Goal: Task Accomplishment & Management: Complete application form

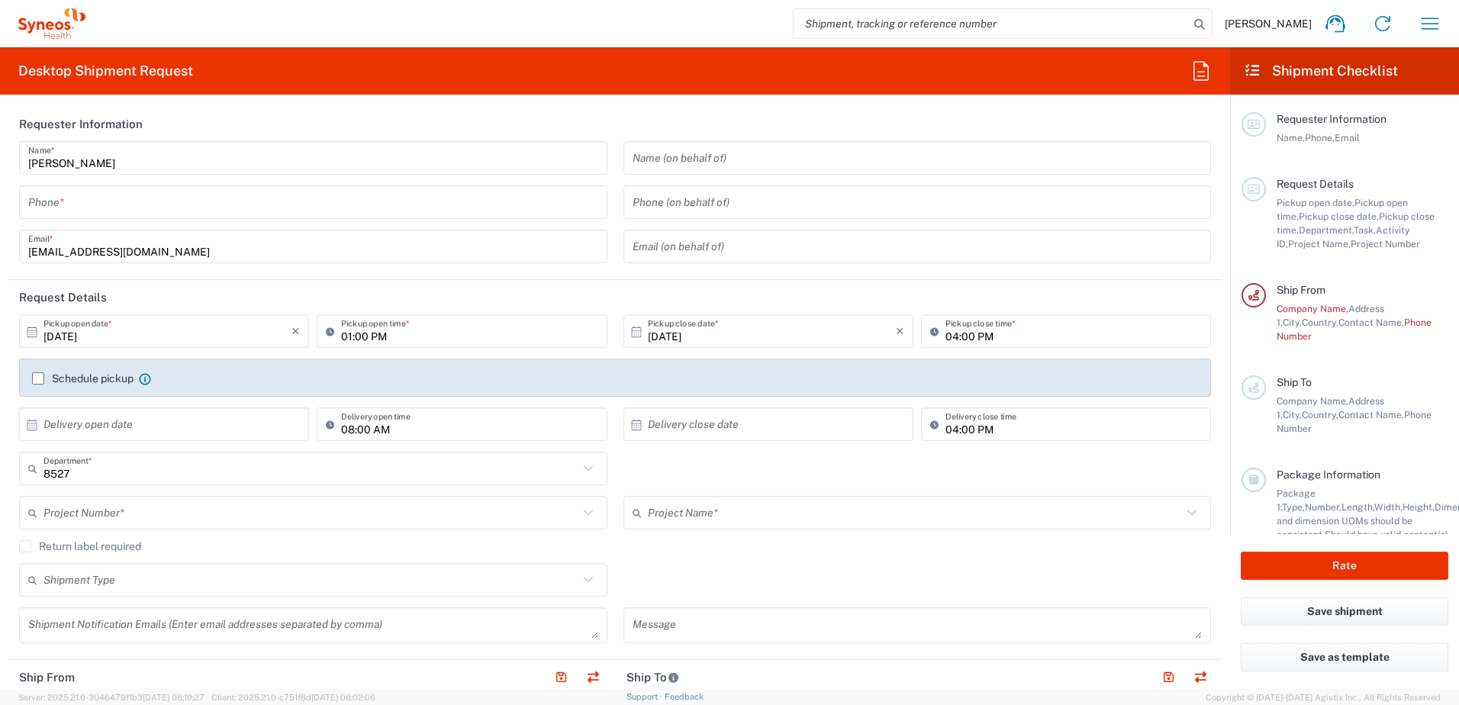
type input "Syneos Health Bulgaria EOOD"
drag, startPoint x: 47, startPoint y: 165, endPoint x: 55, endPoint y: 171, distance: 10.4
click at [47, 165] on input "Mitko Dimitrov" at bounding box center [313, 158] width 570 height 27
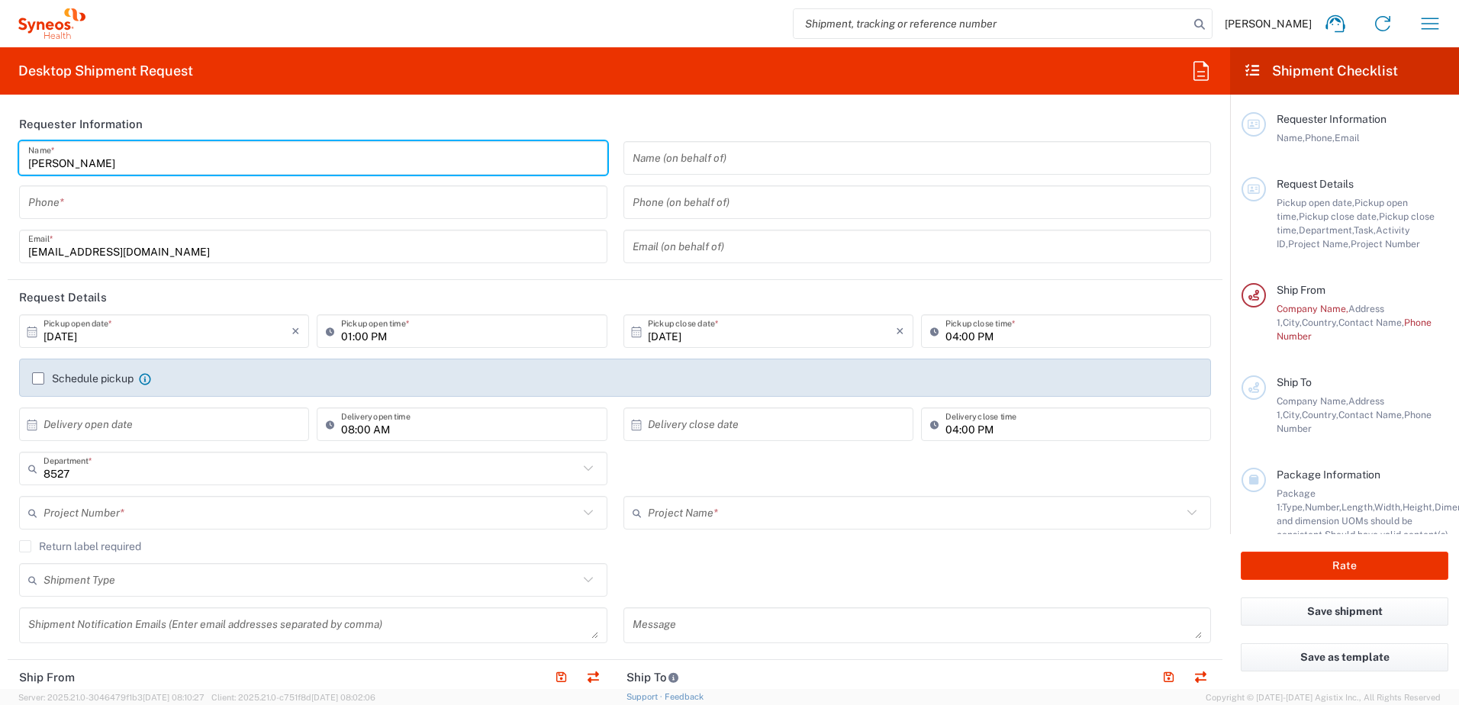
click at [34, 166] on input "Mitko Dimitrov" at bounding box center [313, 158] width 570 height 27
type input "Dimitar Dimitrov"
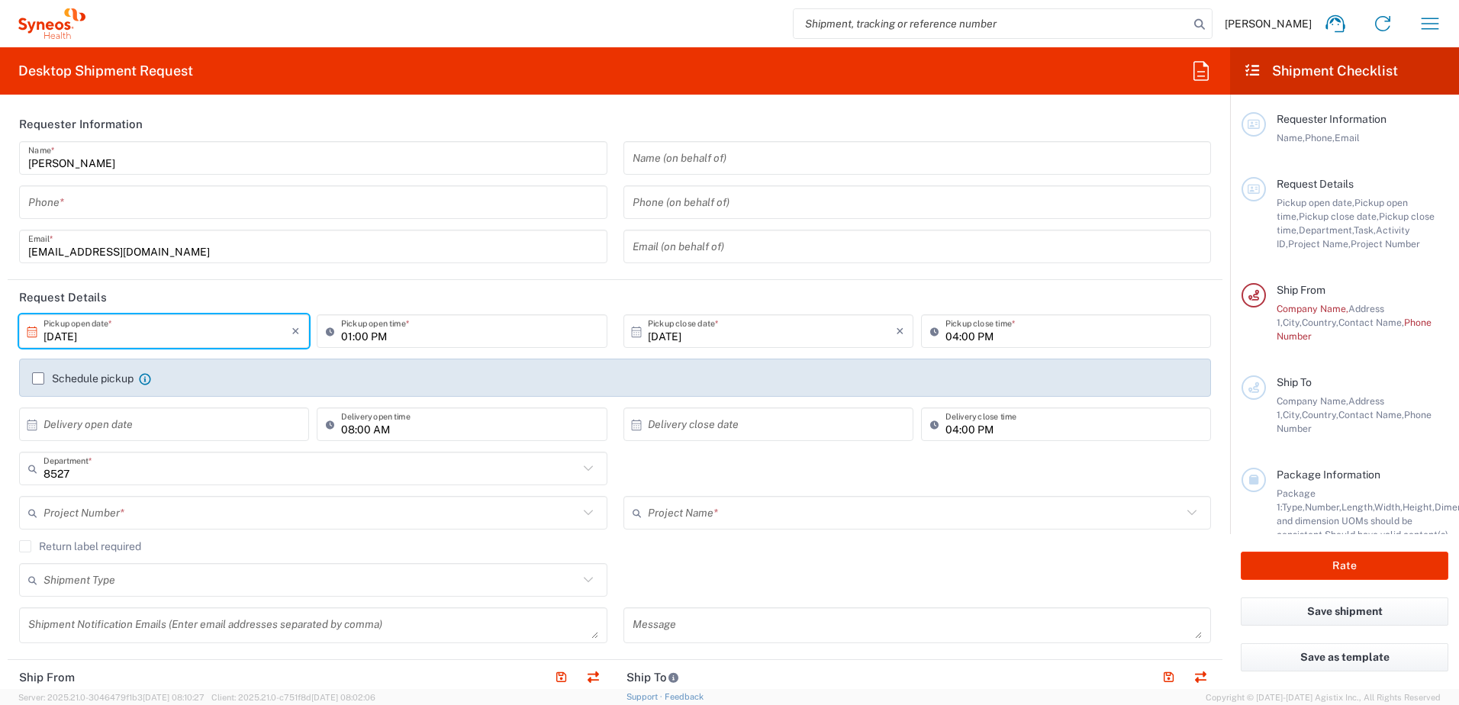
click at [193, 335] on input "10/13/2025" at bounding box center [168, 331] width 248 height 27
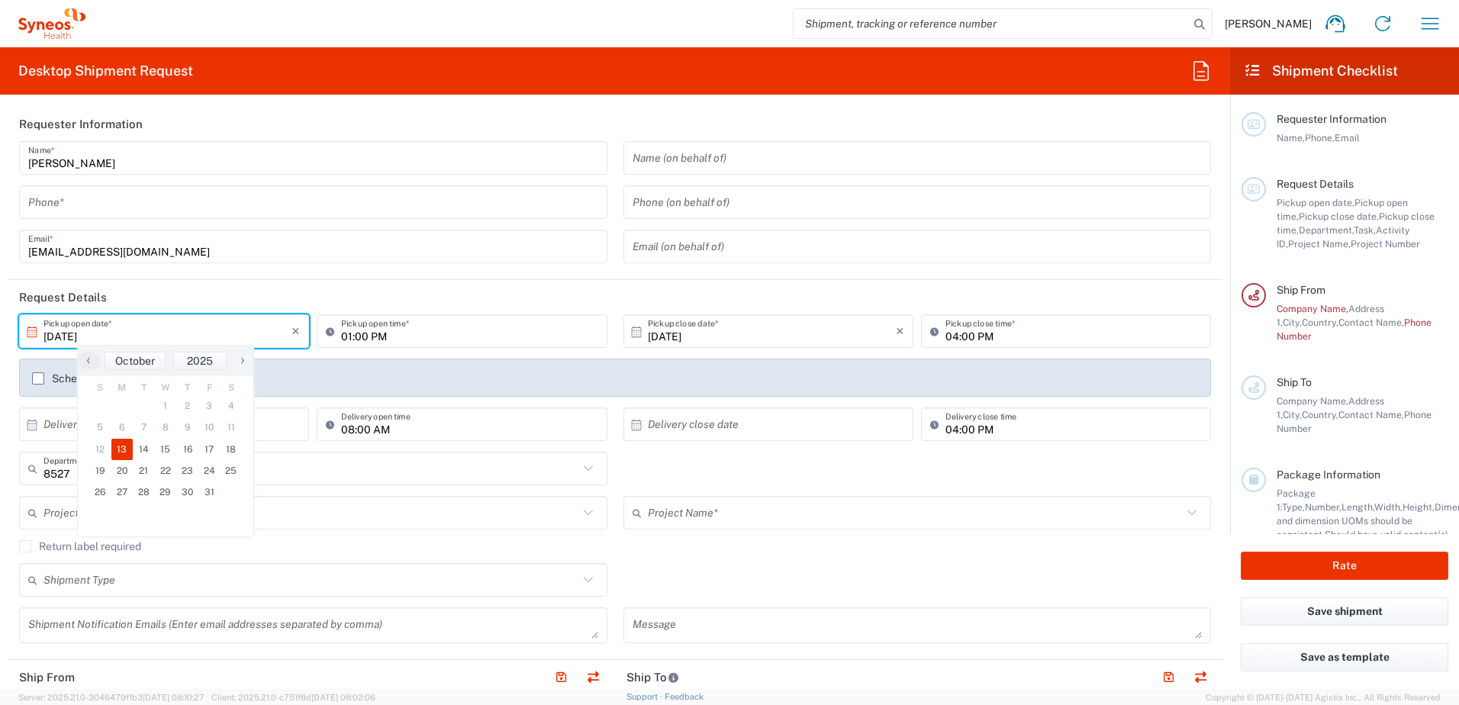
click at [285, 418] on input "text" at bounding box center [168, 424] width 248 height 27
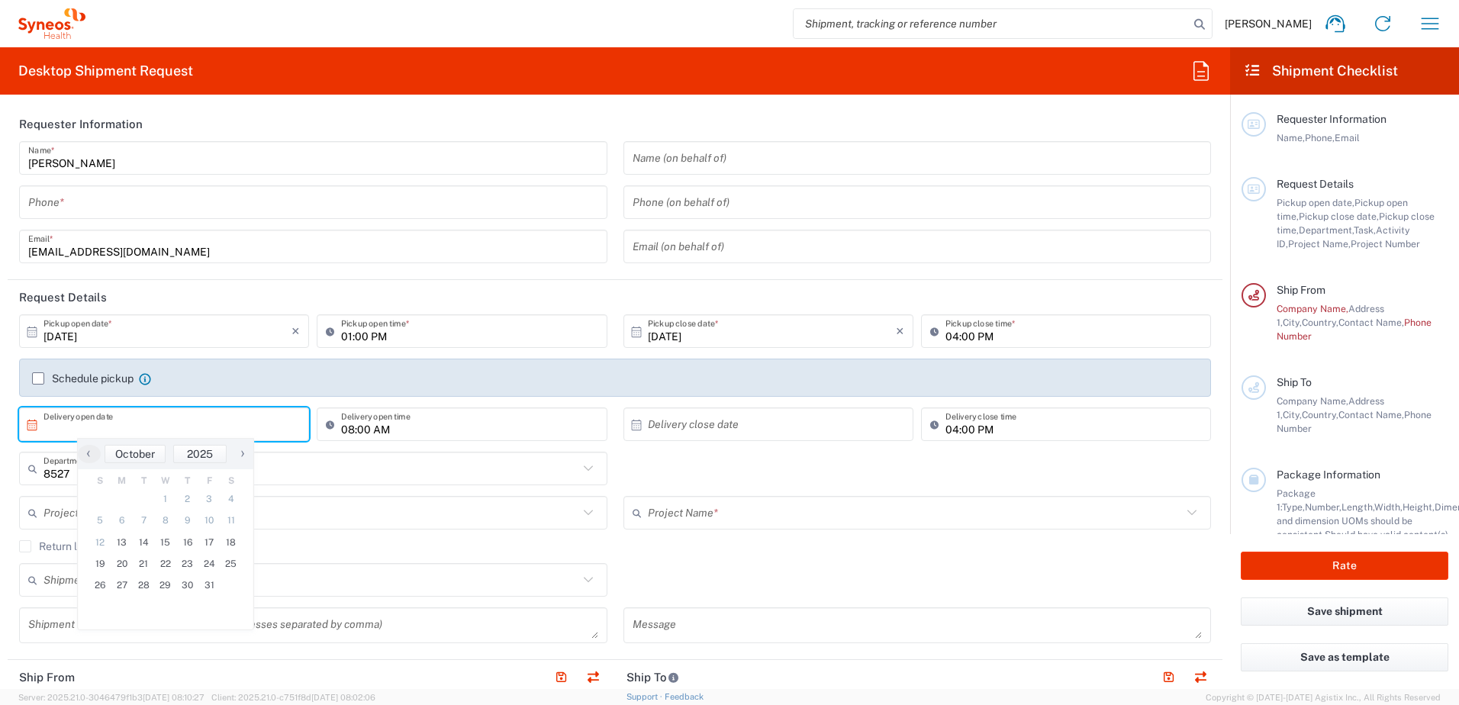
click at [267, 420] on input "text" at bounding box center [168, 424] width 248 height 27
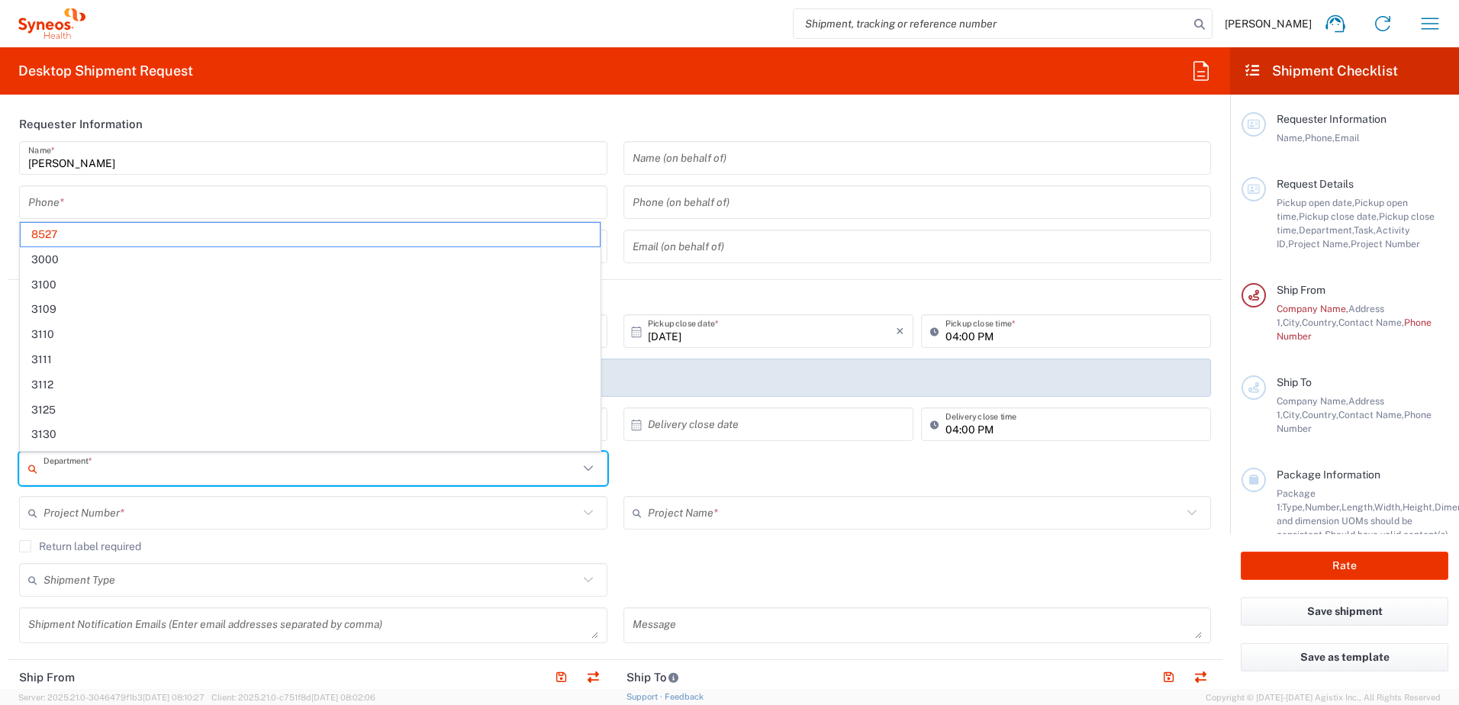
drag, startPoint x: 125, startPoint y: 475, endPoint x: 40, endPoint y: 475, distance: 84.7
click at [40, 475] on div "Department *" at bounding box center [313, 469] width 589 height 34
paste input "4510"
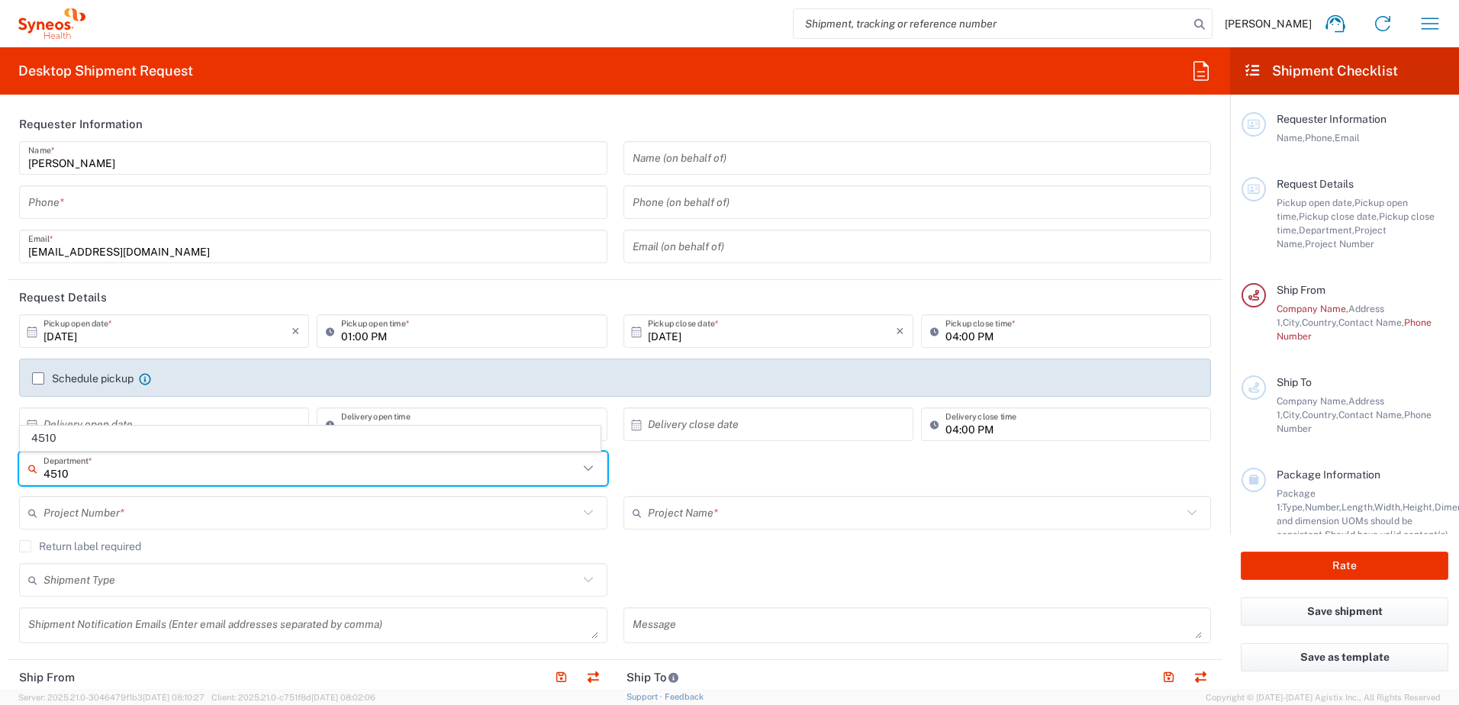
type input "4510"
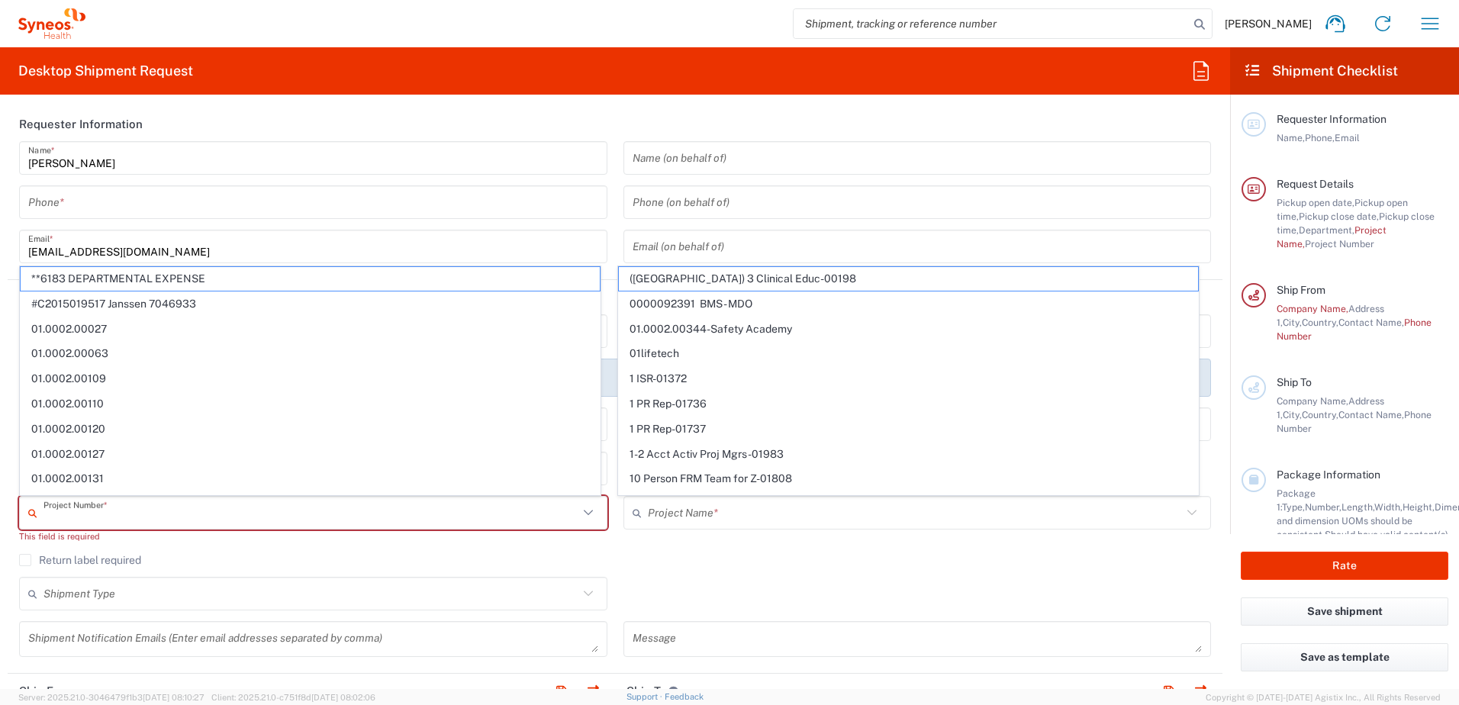
click at [451, 526] on input "text" at bounding box center [311, 513] width 535 height 27
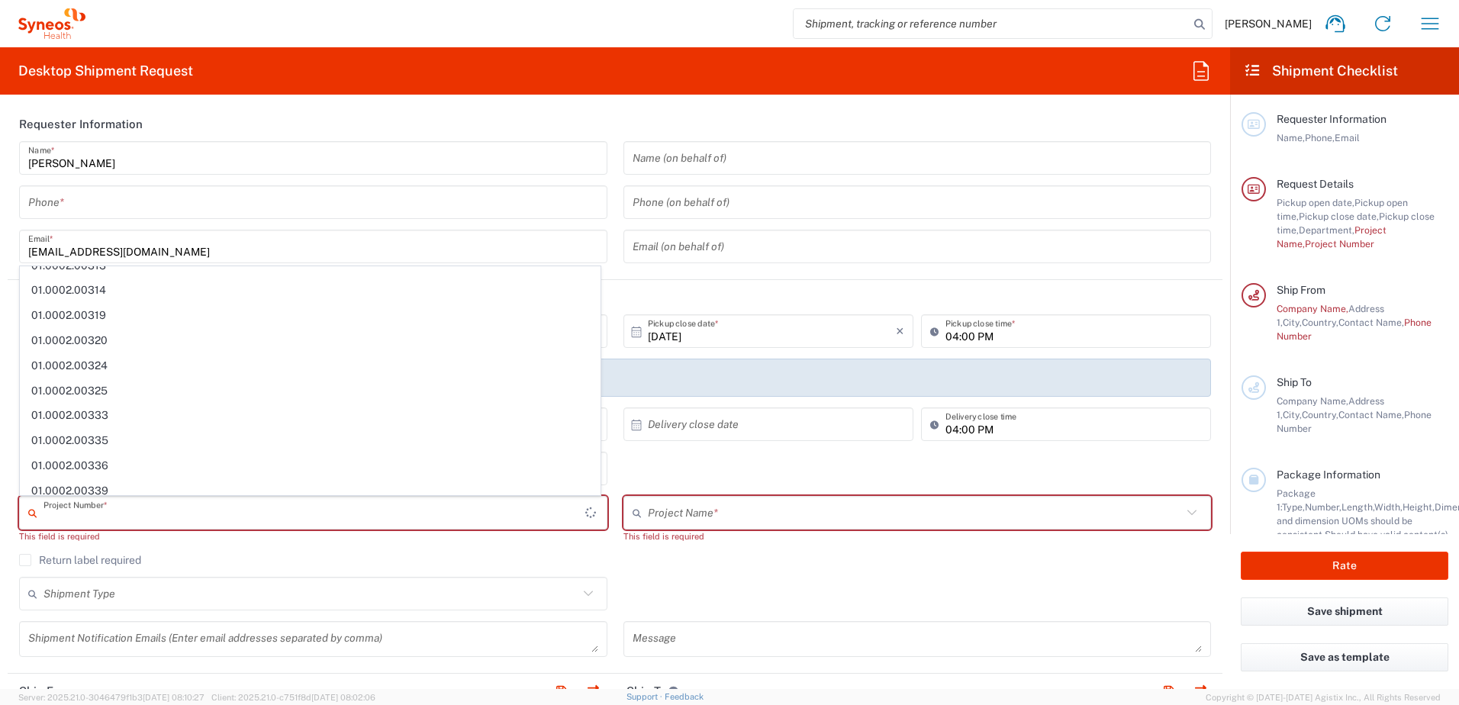
scroll to position [1023, 0]
click at [473, 503] on input "text" at bounding box center [311, 513] width 535 height 27
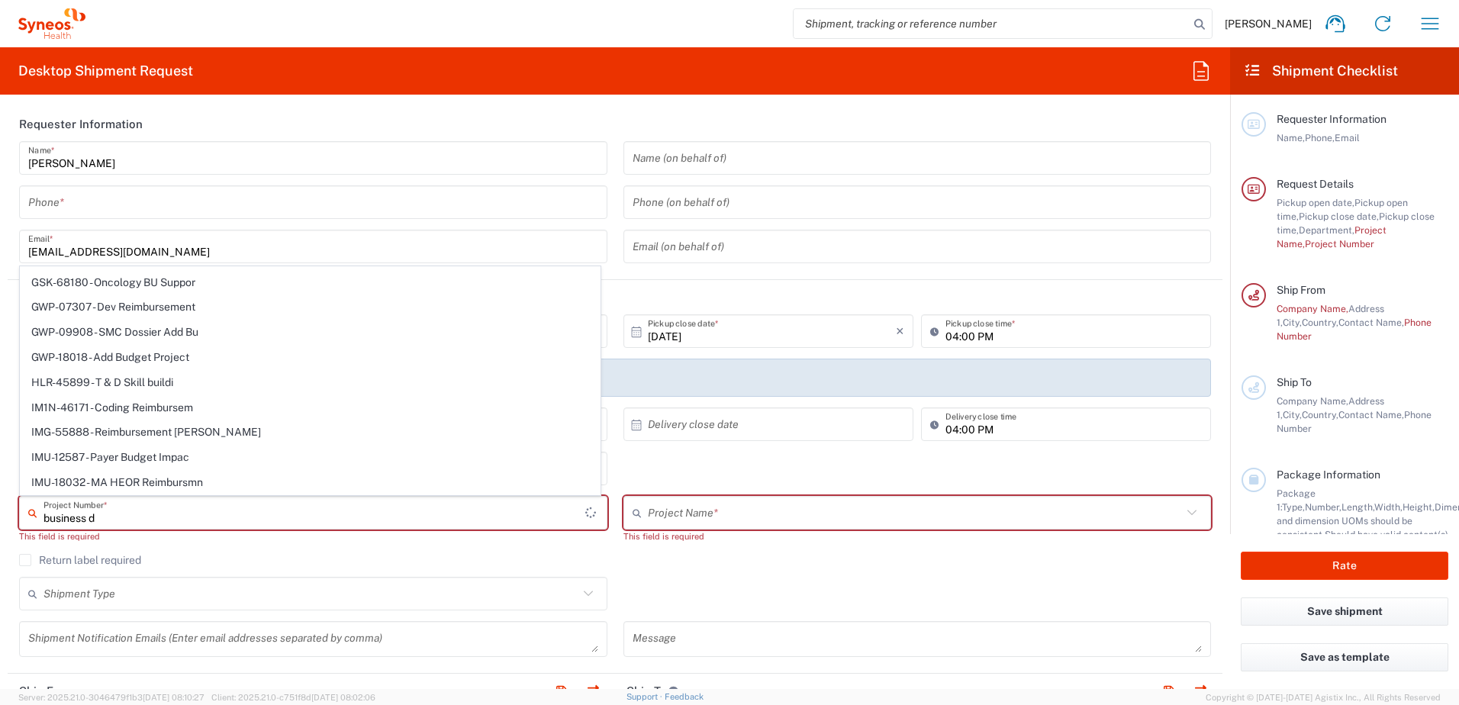
scroll to position [0, 0]
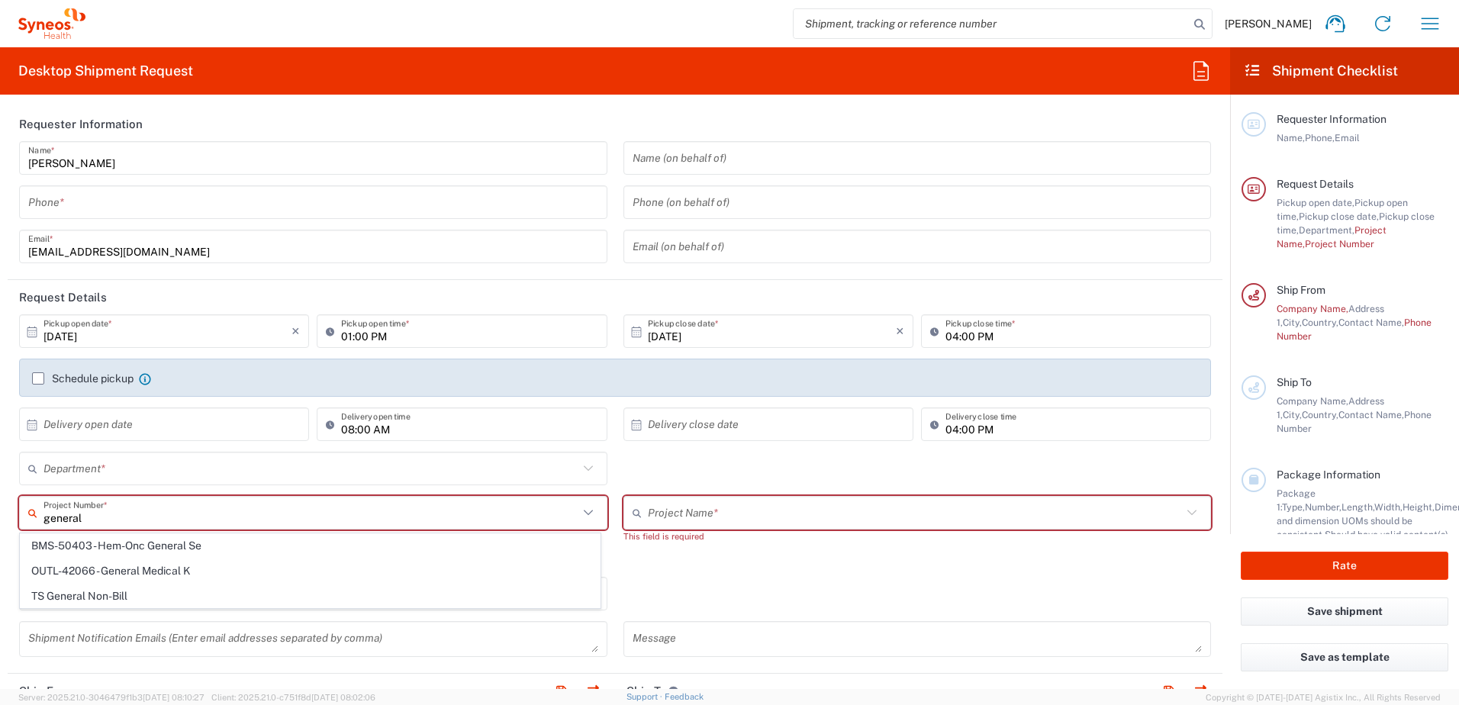
type input "general"
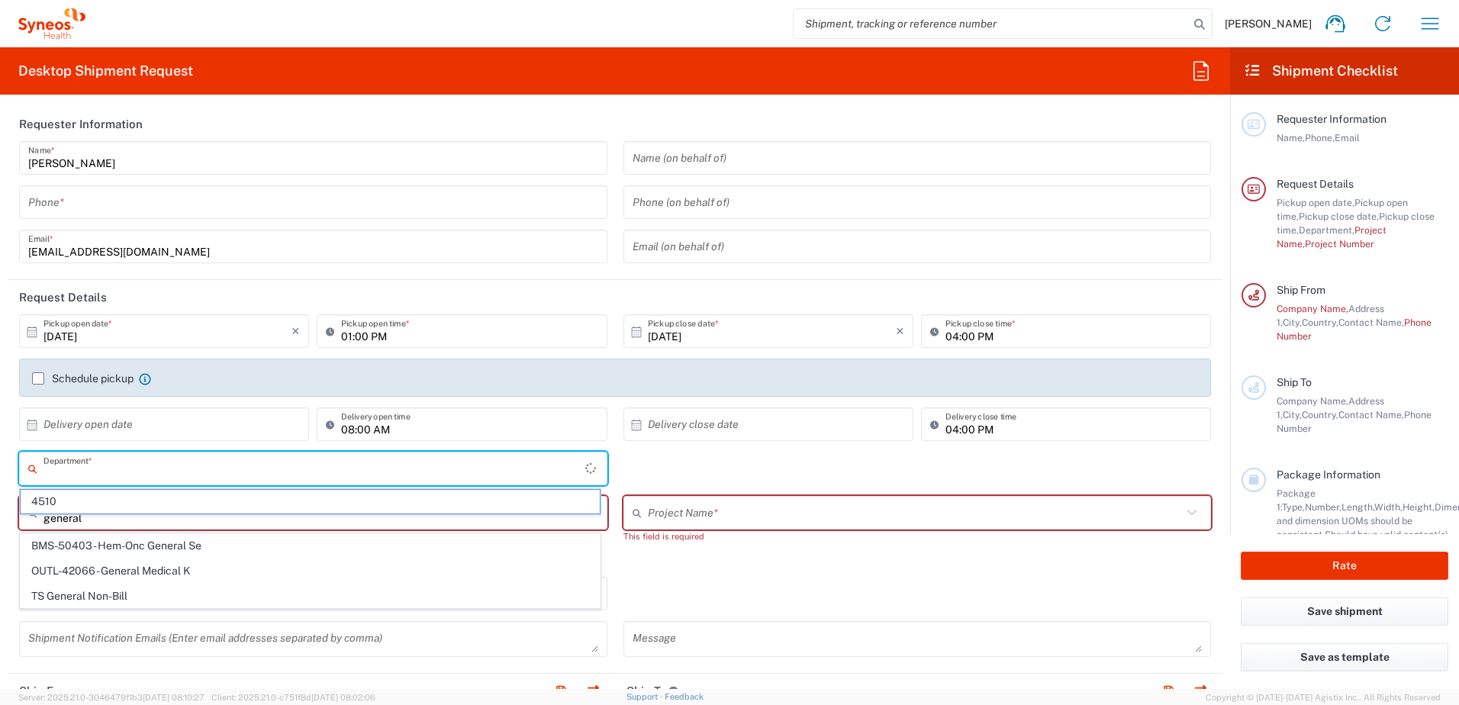
click at [114, 472] on input "text" at bounding box center [315, 469] width 542 height 27
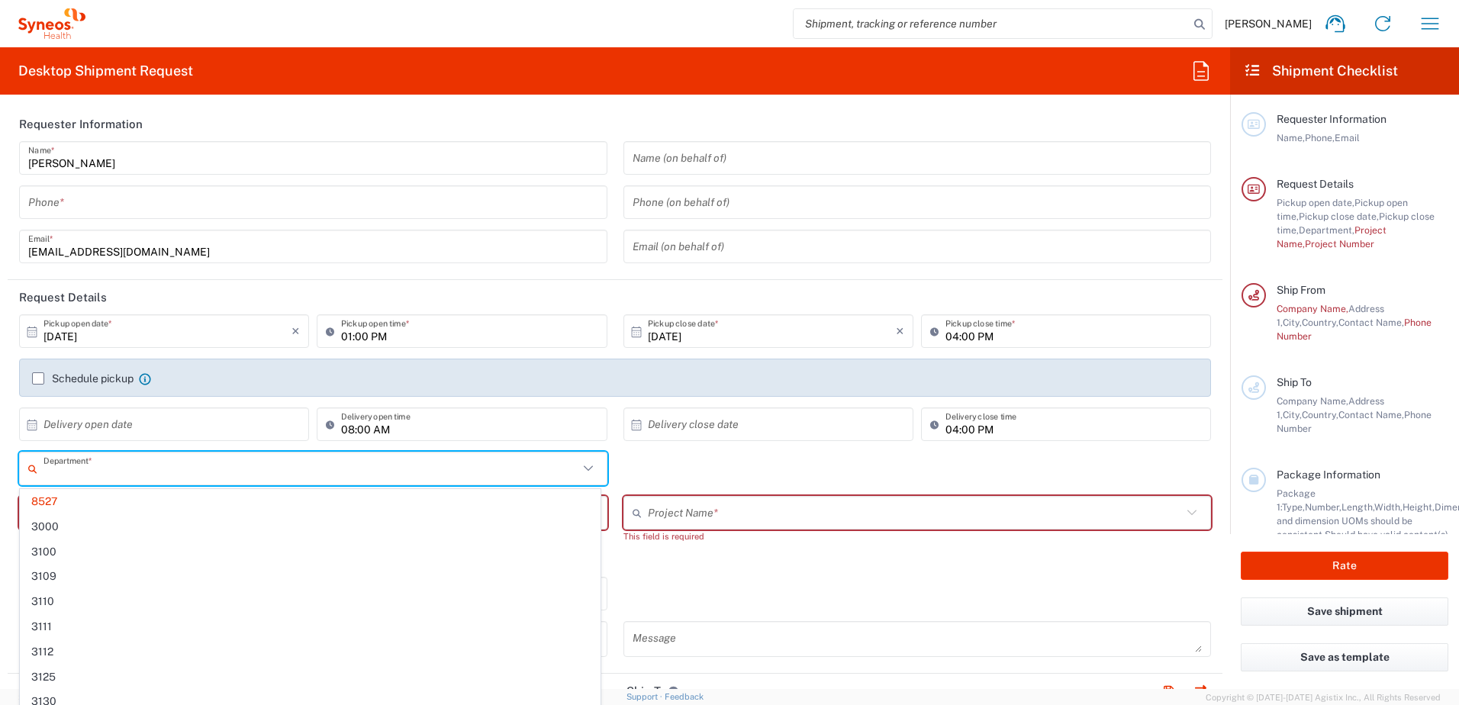
click at [66, 501] on span "8527" at bounding box center [310, 502] width 579 height 24
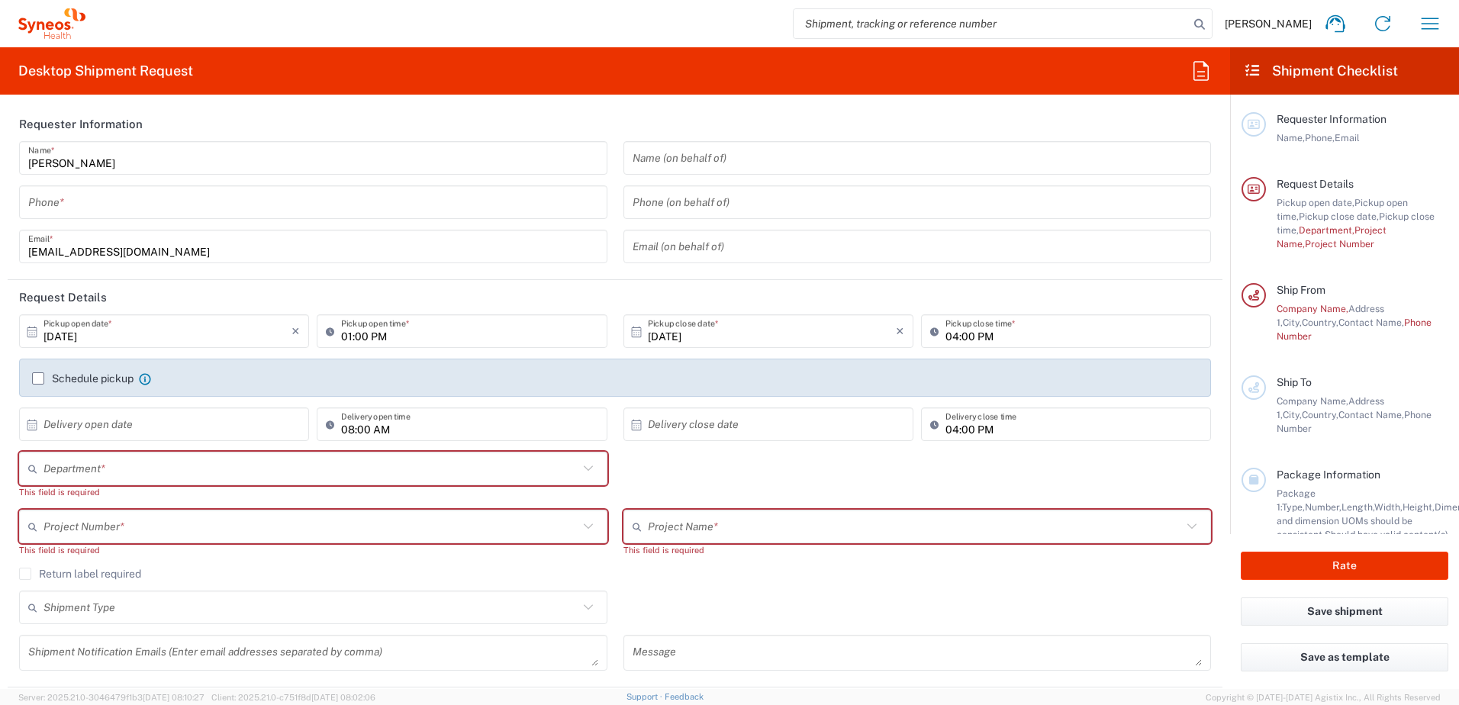
click at [76, 479] on input "text" at bounding box center [311, 469] width 535 height 27
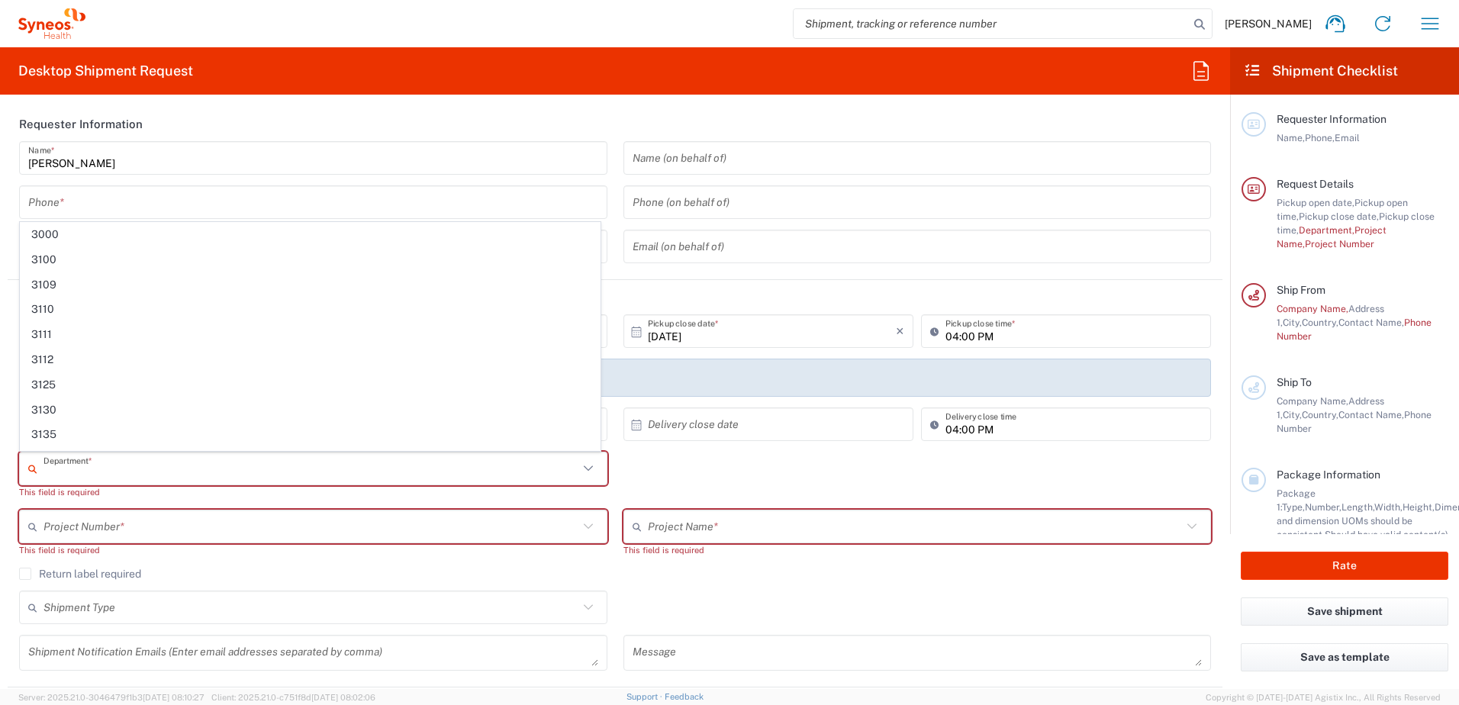
paste input "4510"
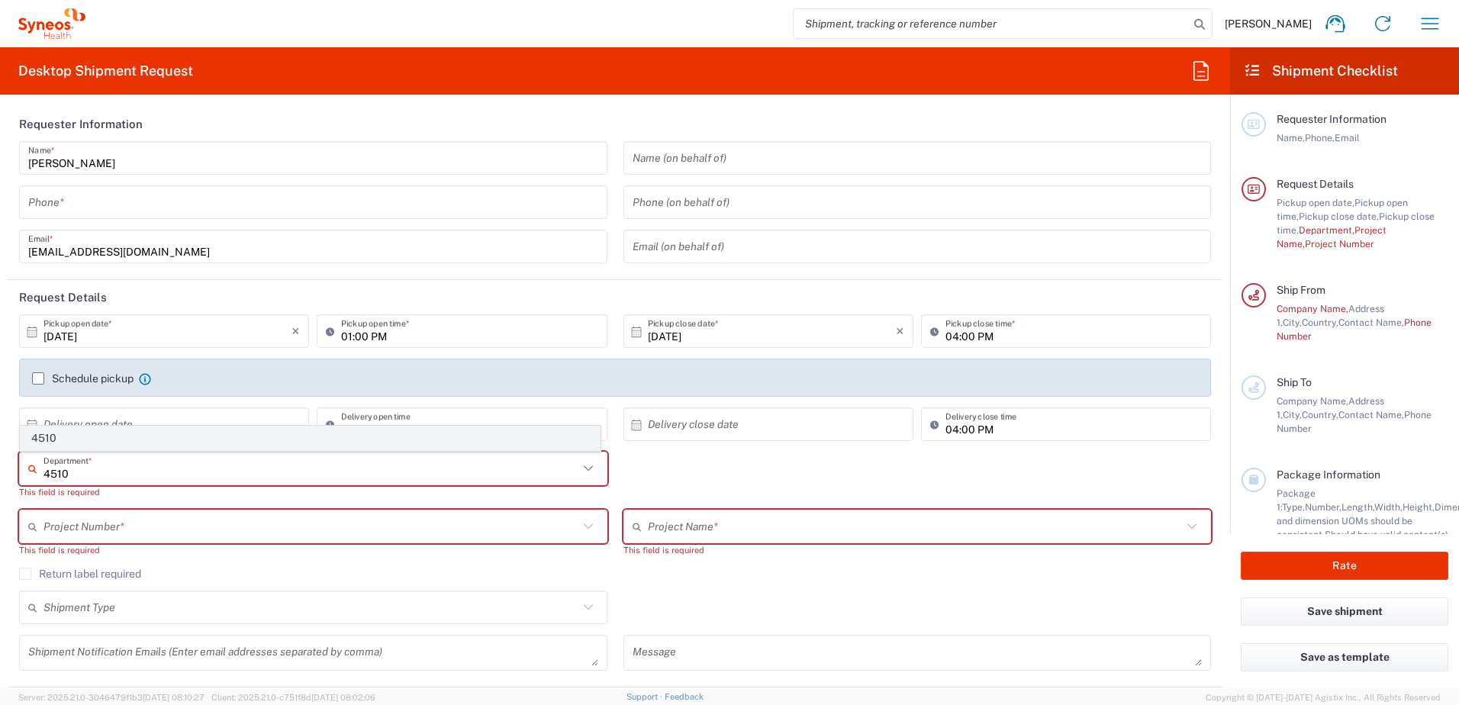
type input "4510"
click at [59, 434] on span "4510" at bounding box center [310, 439] width 579 height 24
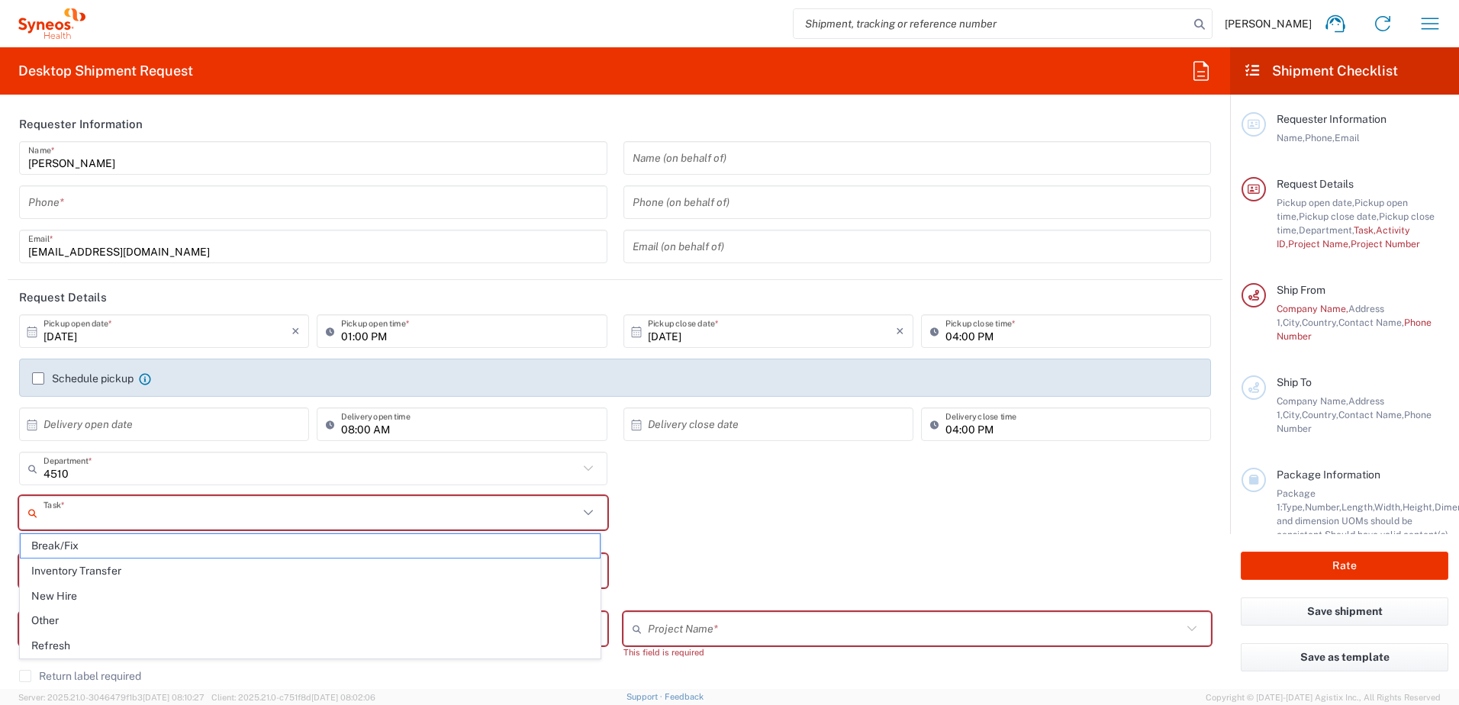
click at [233, 511] on input "text" at bounding box center [311, 513] width 535 height 27
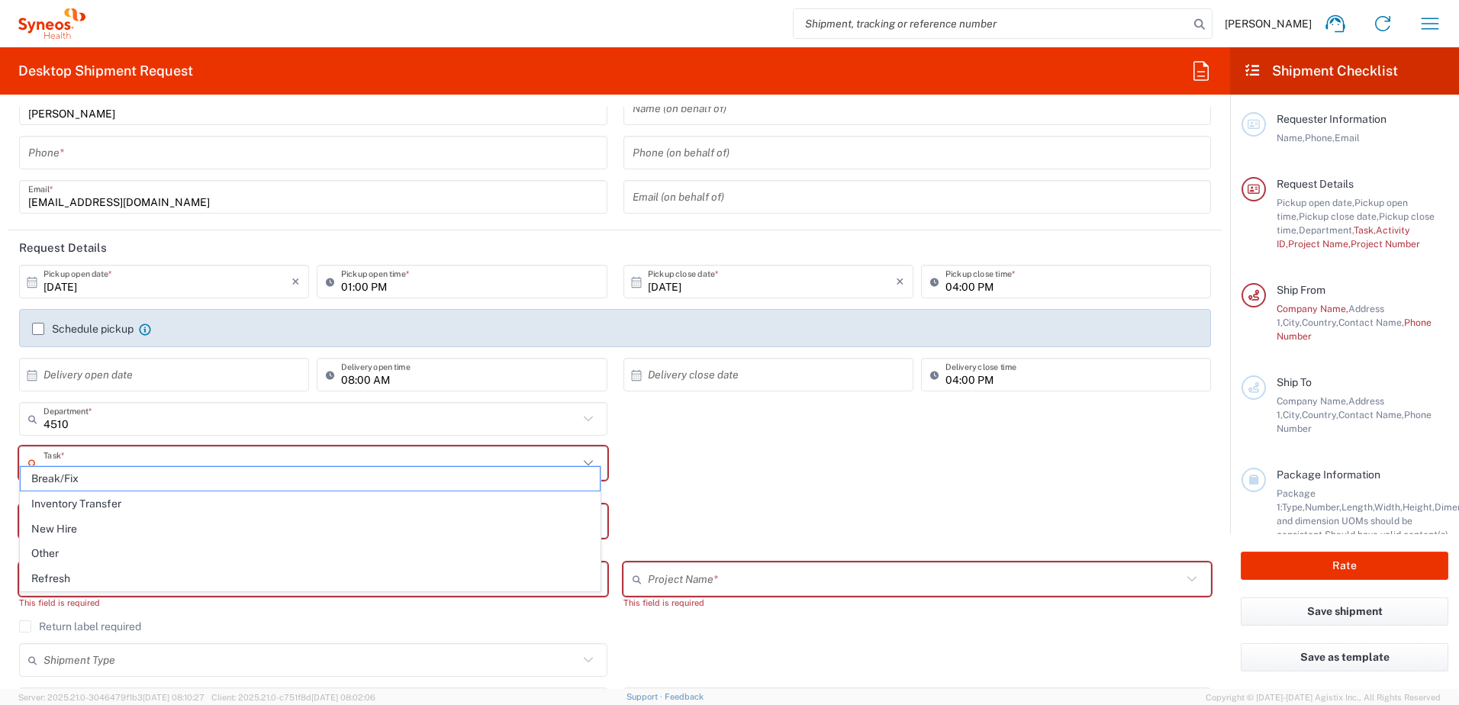
scroll to position [76, 0]
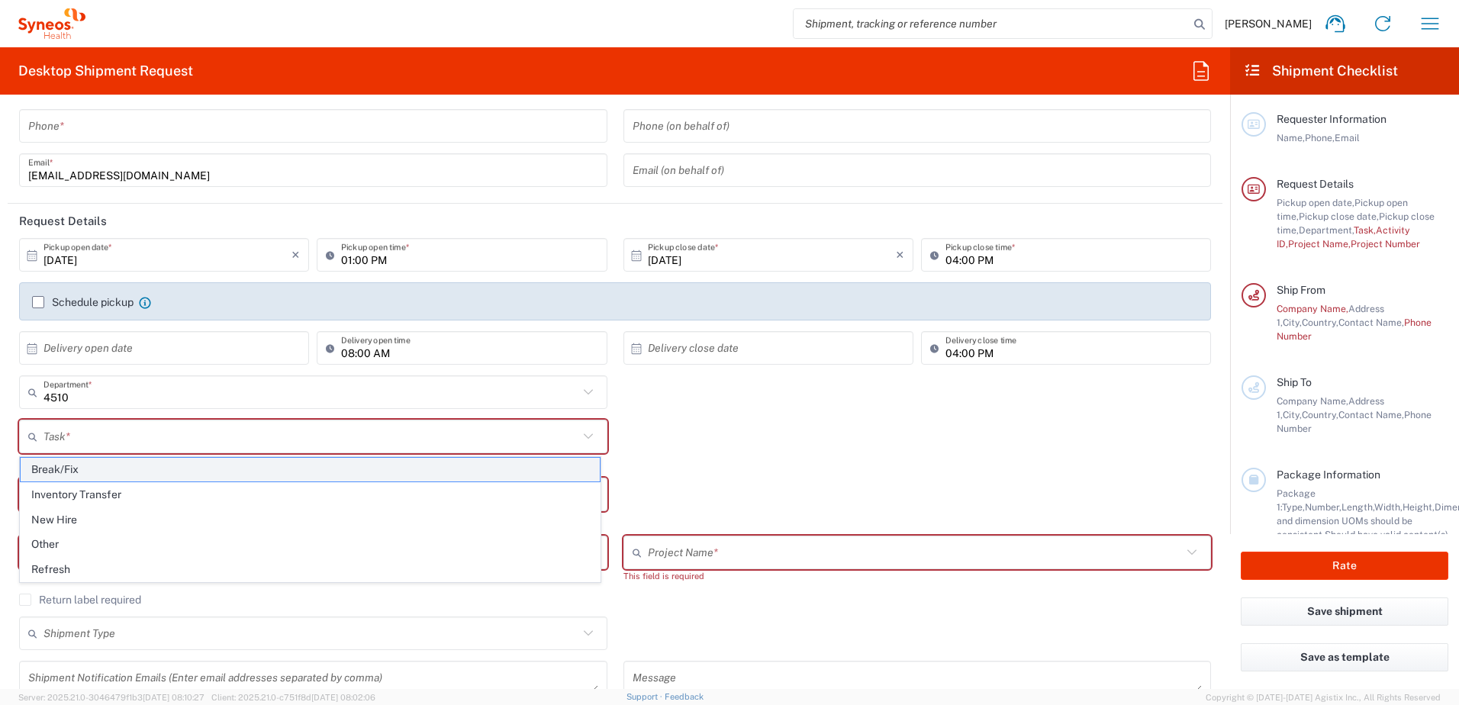
click at [76, 473] on span "Break/Fix" at bounding box center [310, 470] width 579 height 24
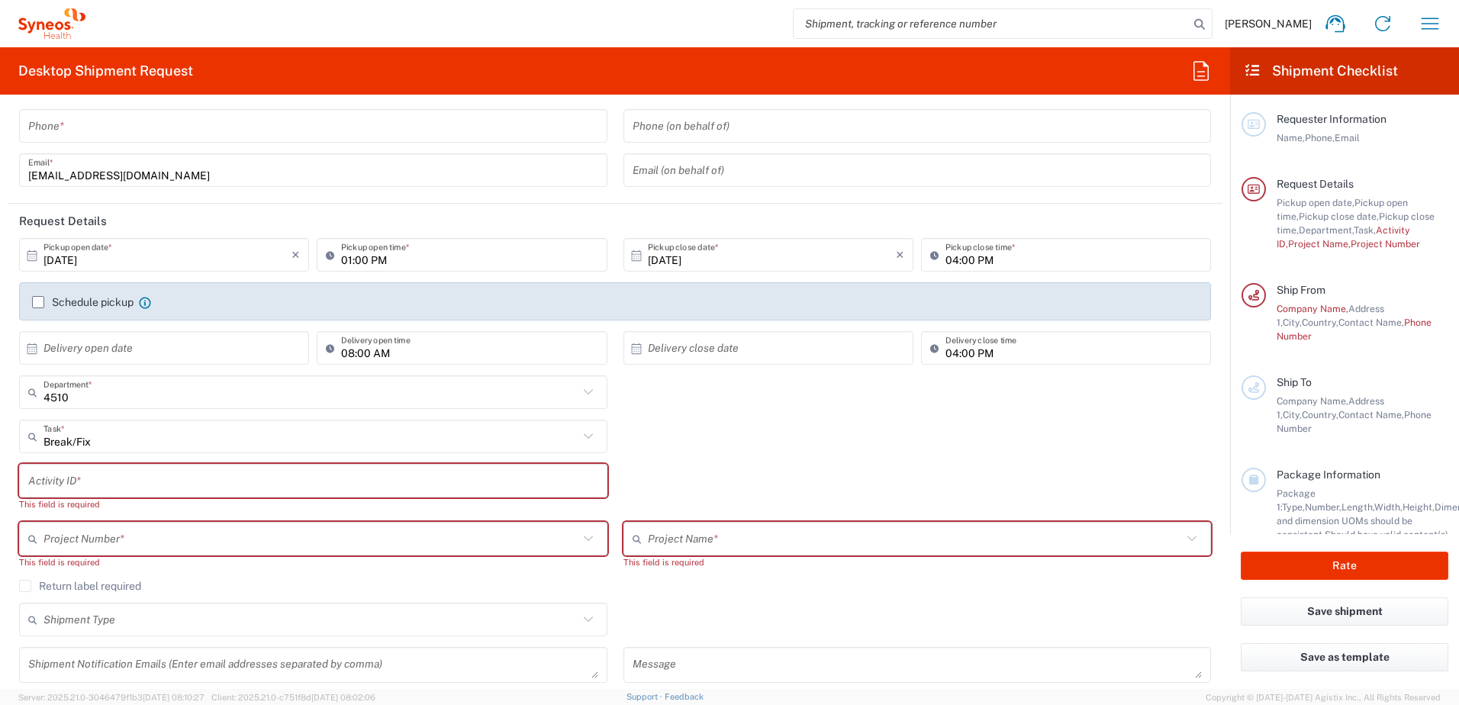
click at [118, 479] on input "text" at bounding box center [313, 481] width 570 height 27
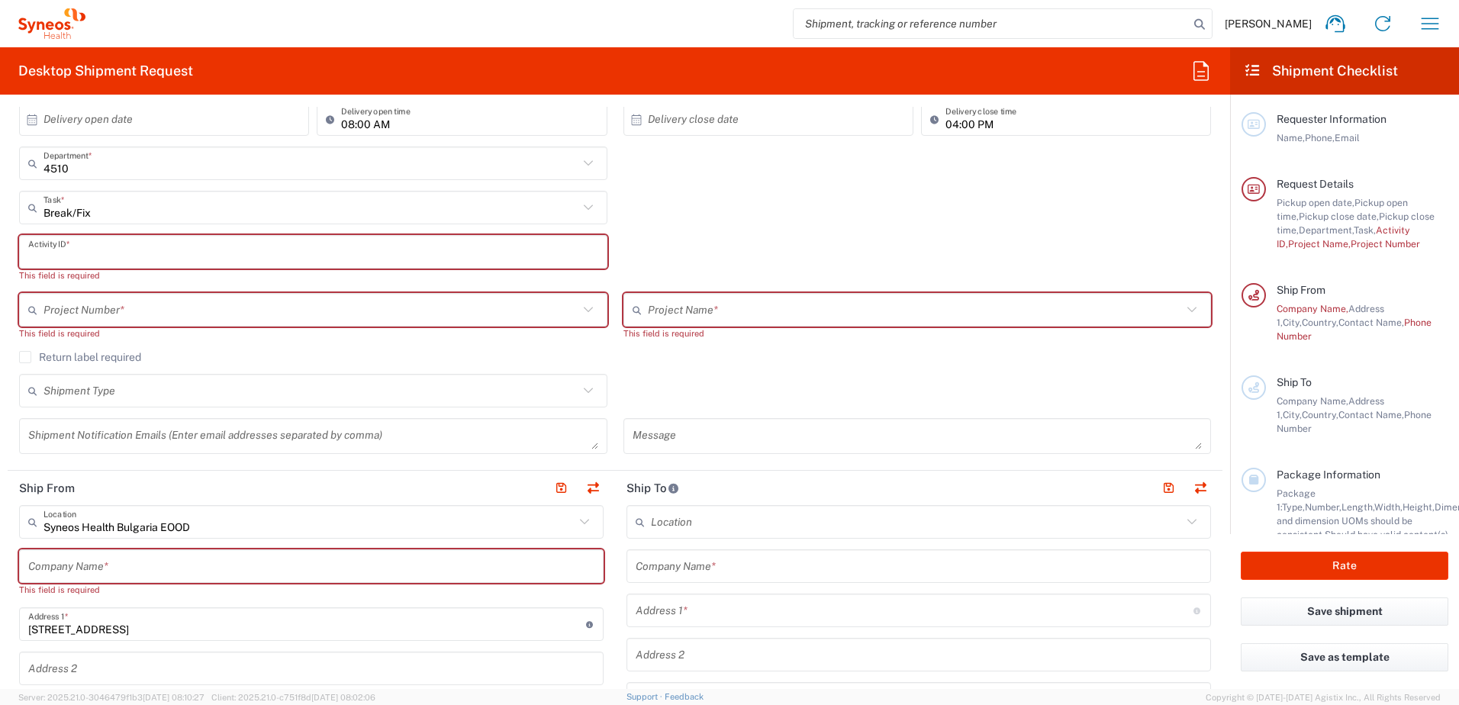
click at [531, 252] on input "text" at bounding box center [313, 252] width 570 height 27
click at [508, 204] on input "Break/Fix" at bounding box center [311, 208] width 535 height 27
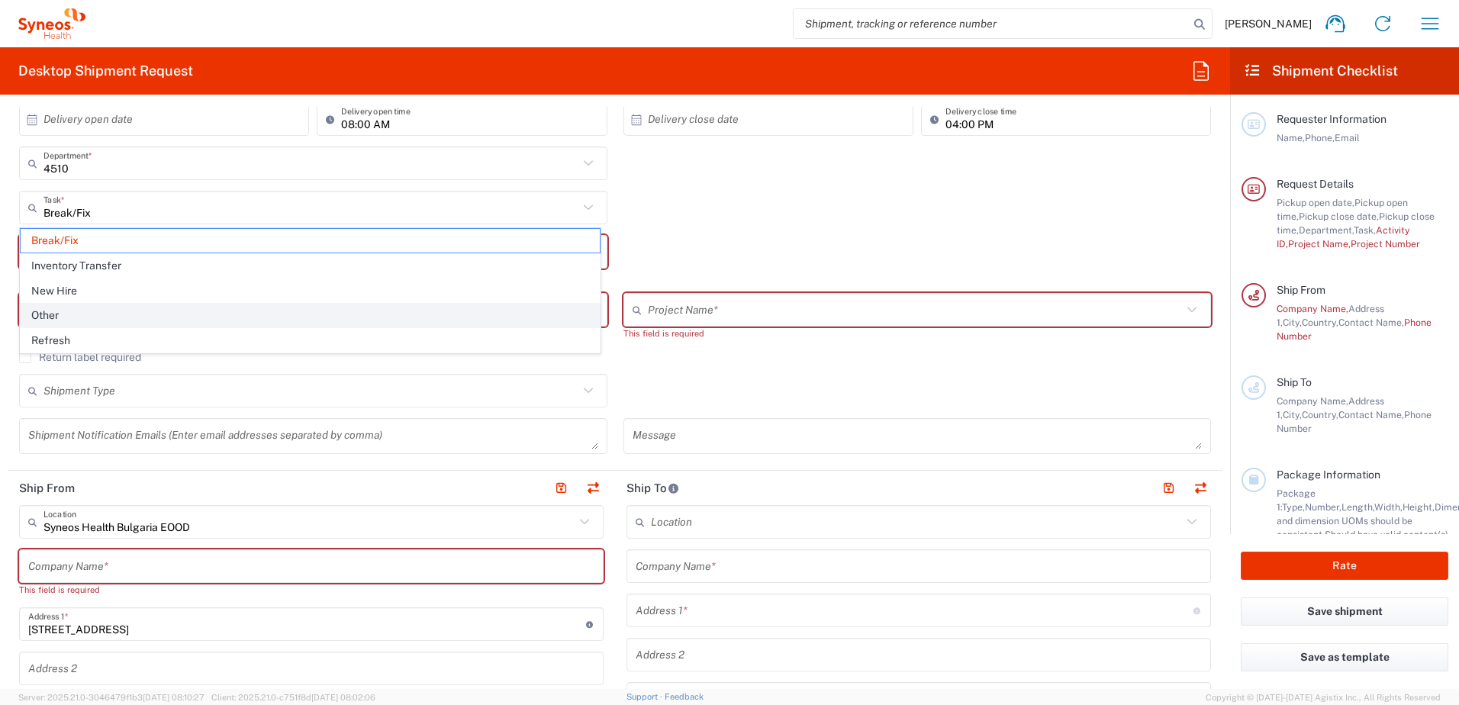
click at [89, 318] on span "Other" at bounding box center [310, 316] width 579 height 24
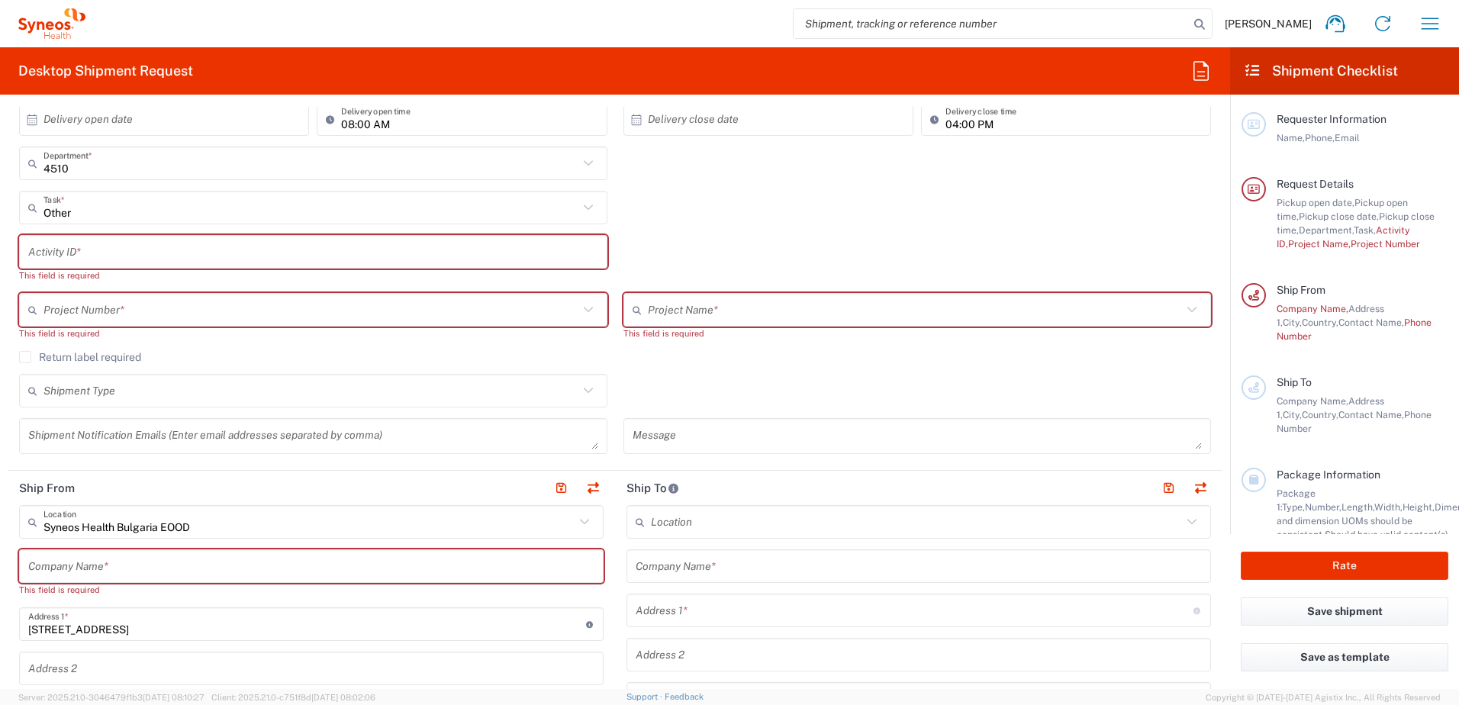
click at [209, 250] on input "text" at bounding box center [313, 252] width 570 height 27
click at [195, 211] on input "Other" at bounding box center [311, 208] width 535 height 27
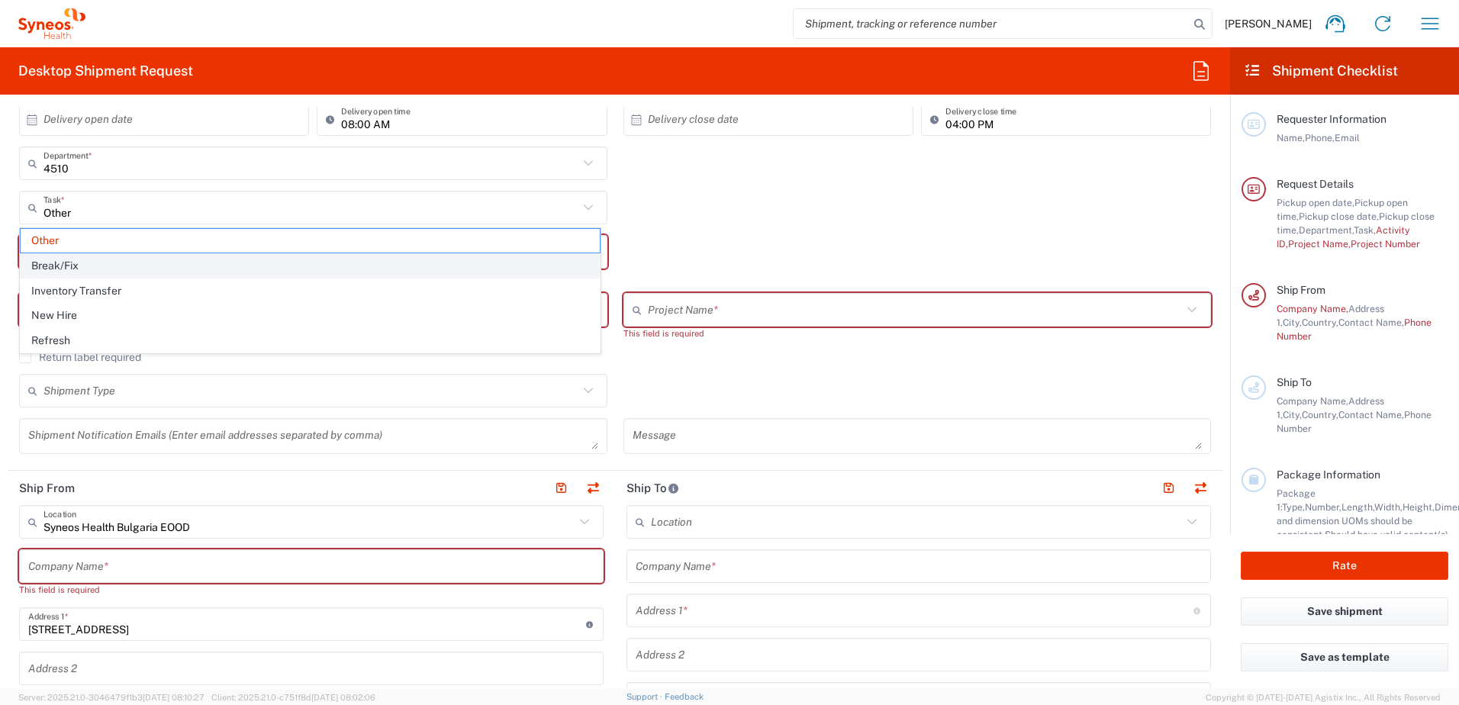
click at [140, 257] on span "Break/Fix" at bounding box center [310, 266] width 579 height 24
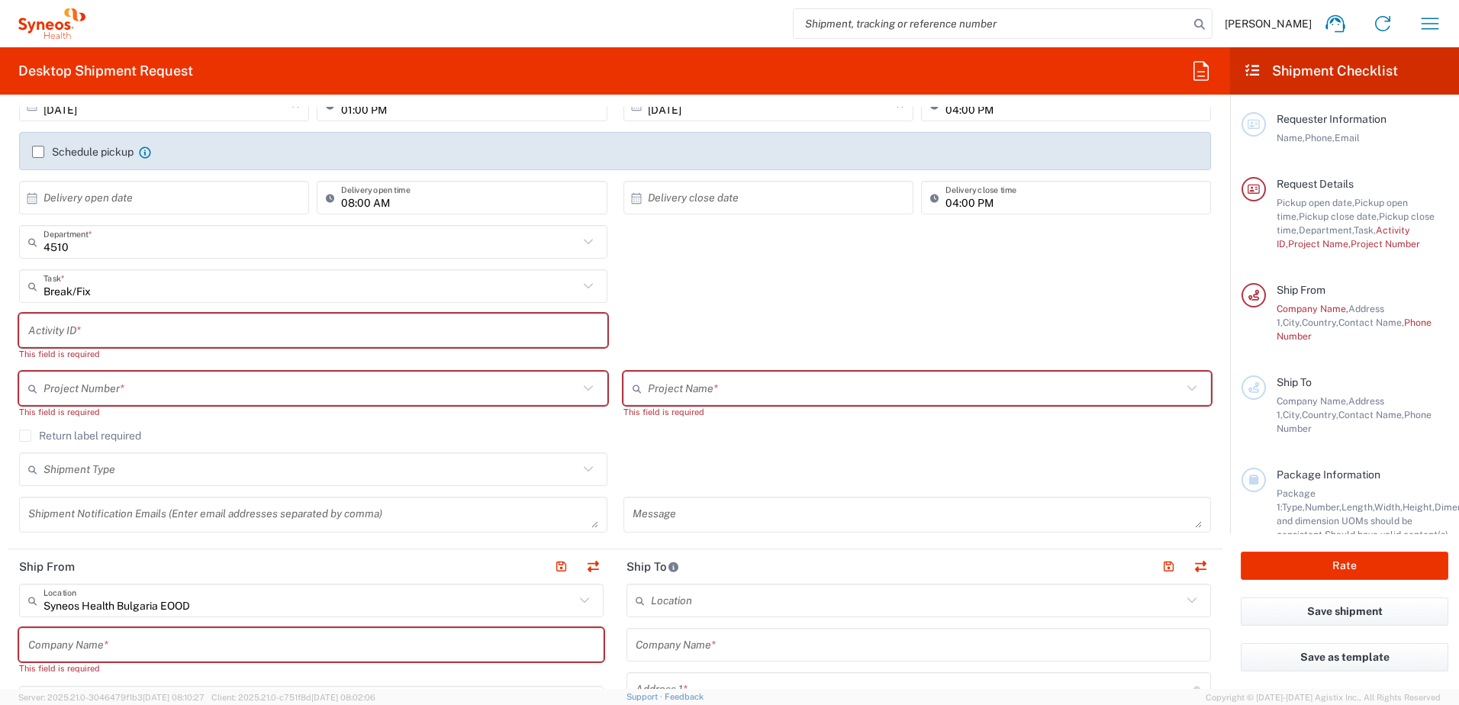
scroll to position [153, 0]
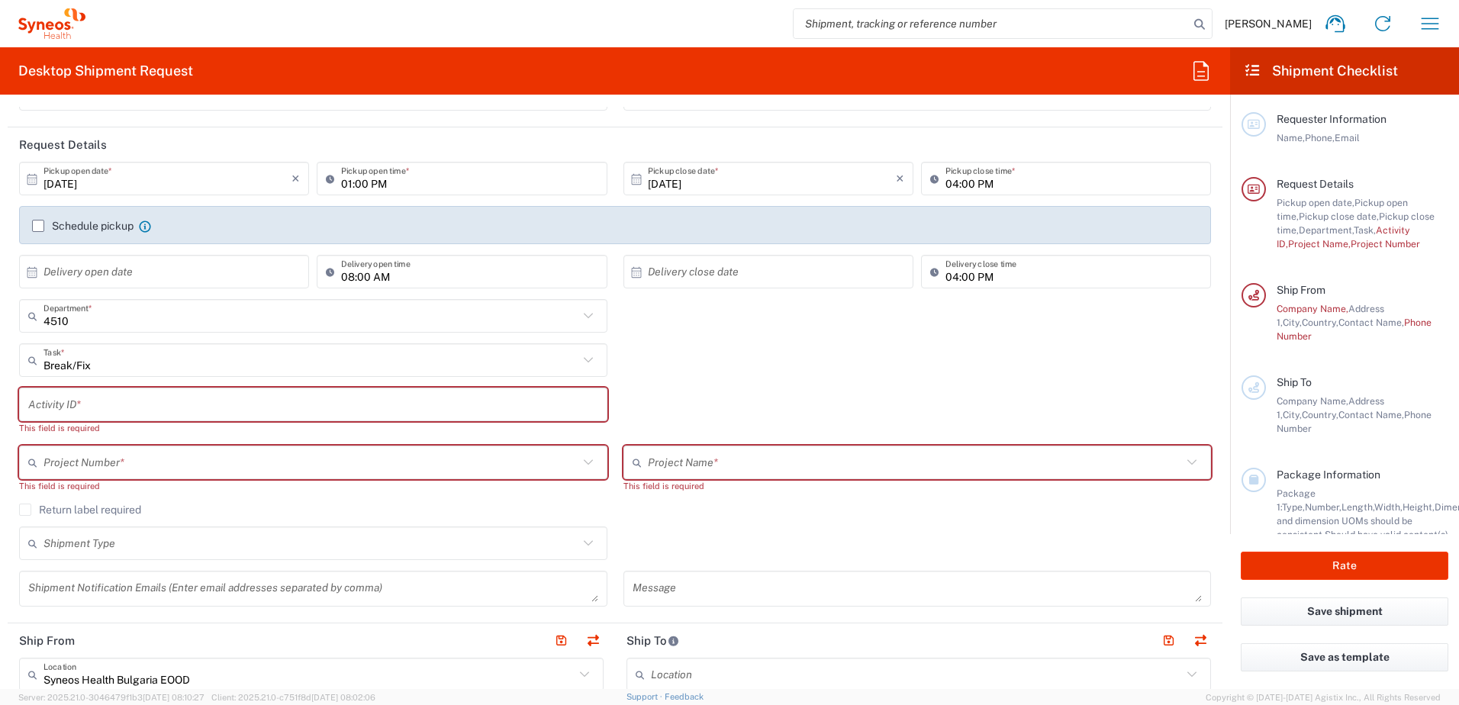
click at [205, 365] on input "Break/Fix" at bounding box center [311, 360] width 535 height 27
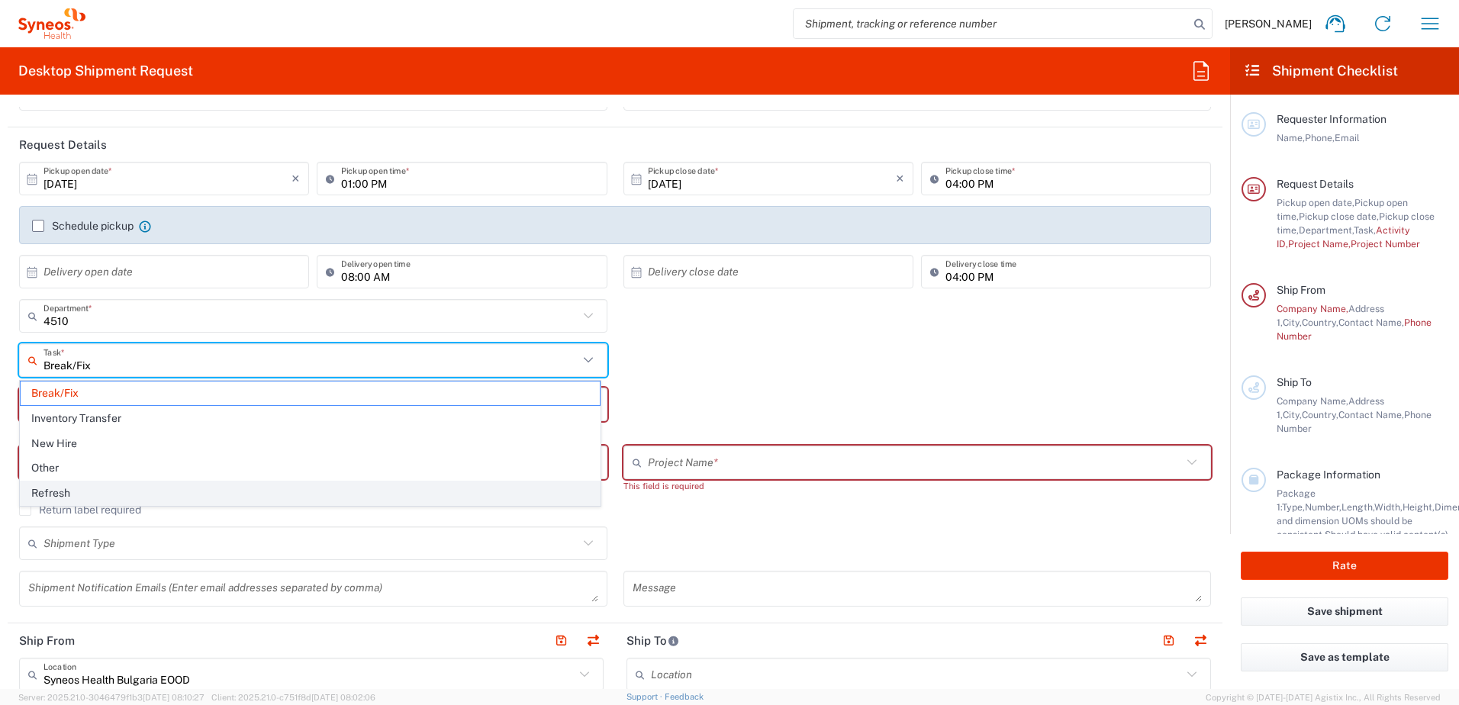
click at [150, 495] on span "Refresh" at bounding box center [310, 494] width 579 height 24
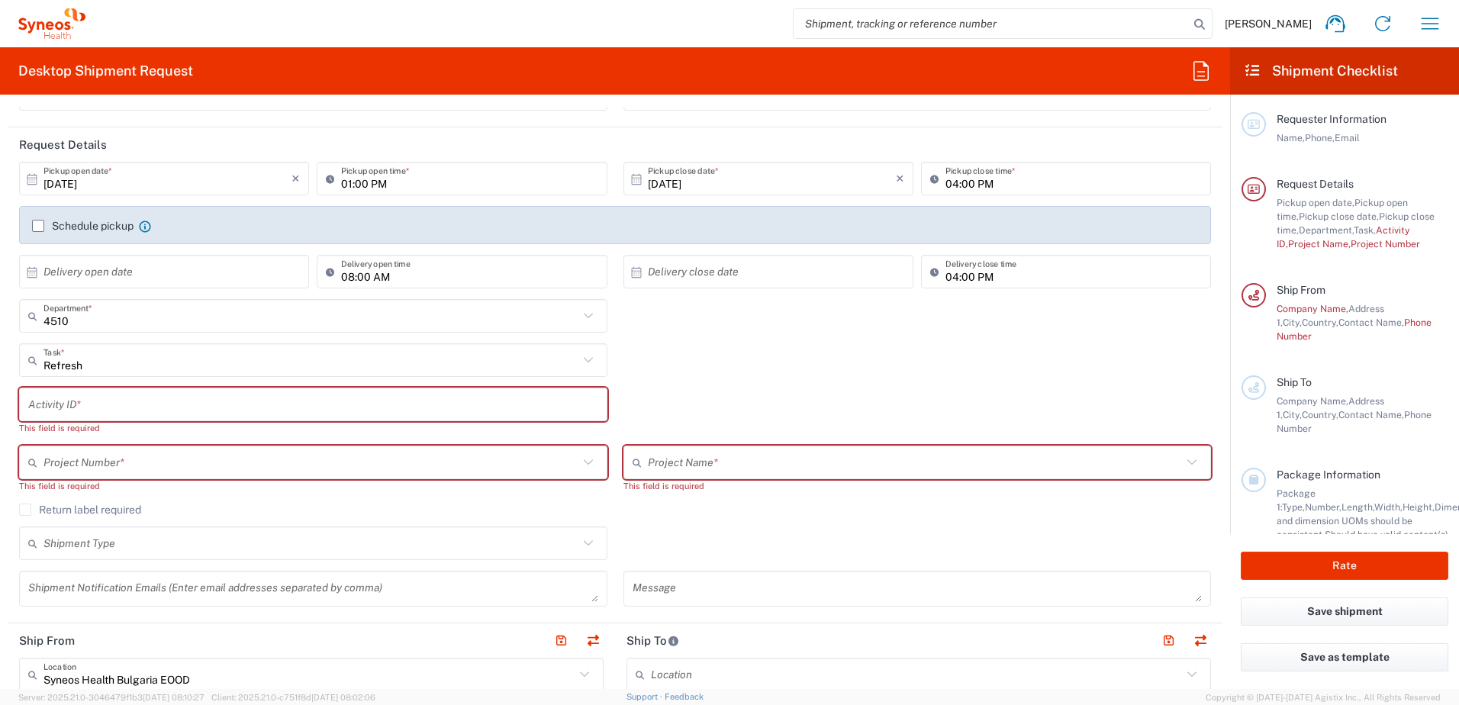
click at [282, 363] on input "Refresh" at bounding box center [311, 360] width 535 height 27
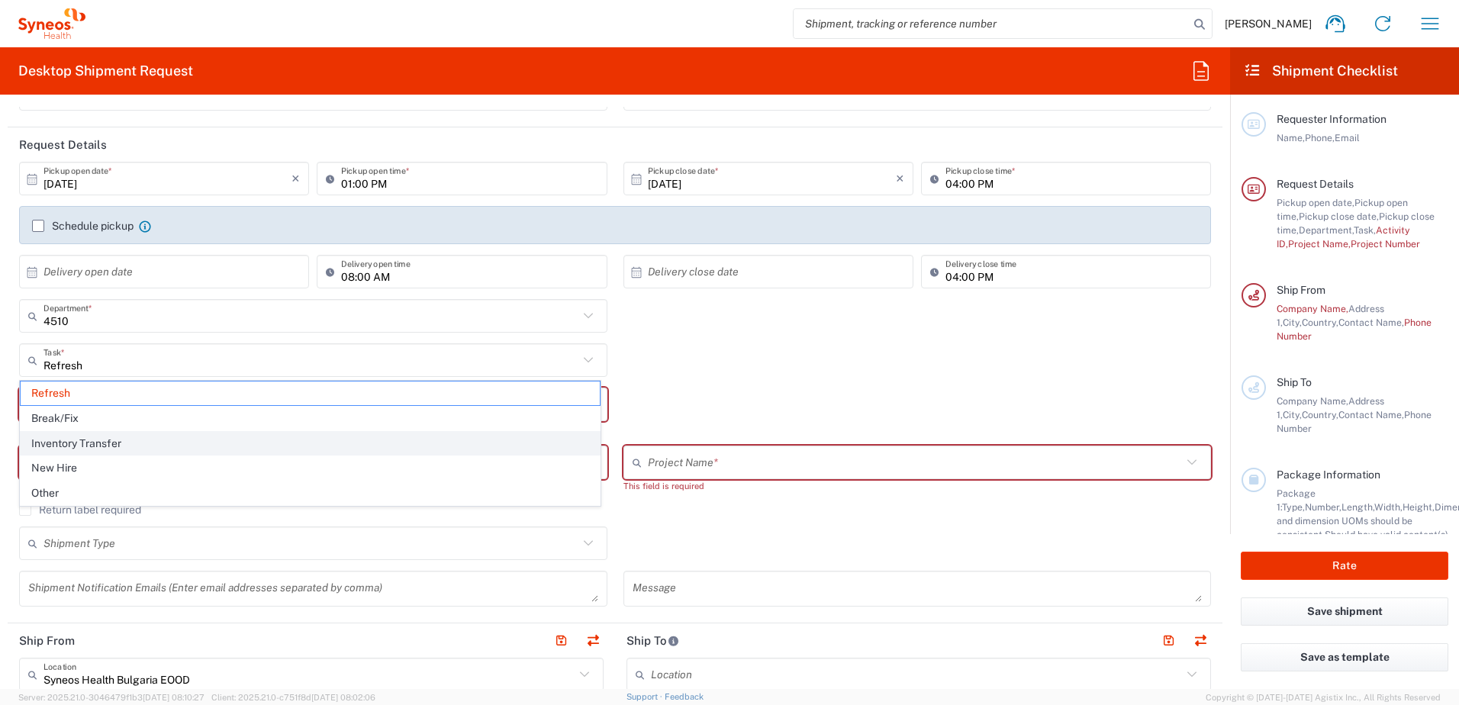
click at [121, 449] on span "Inventory Transfer" at bounding box center [310, 444] width 579 height 24
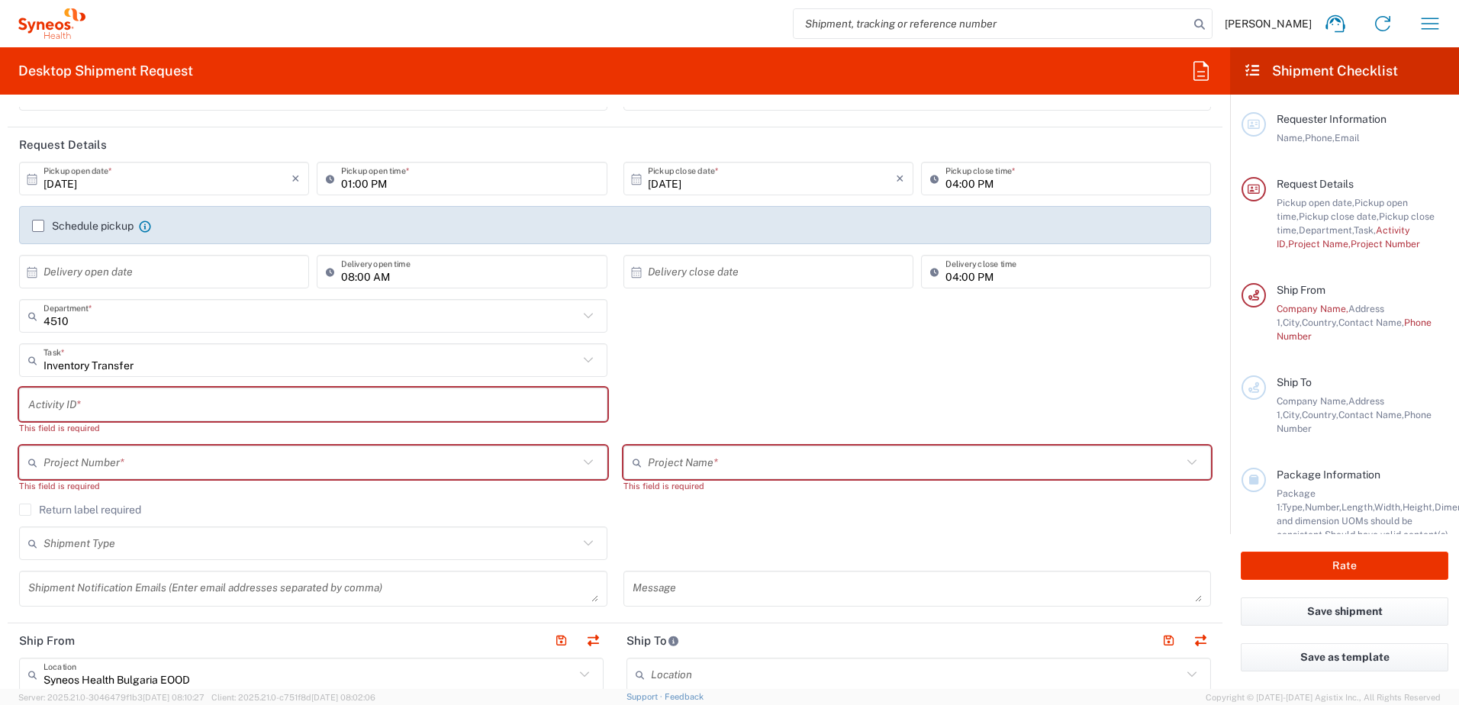
click at [289, 360] on input "Inventory Transfer" at bounding box center [311, 360] width 535 height 27
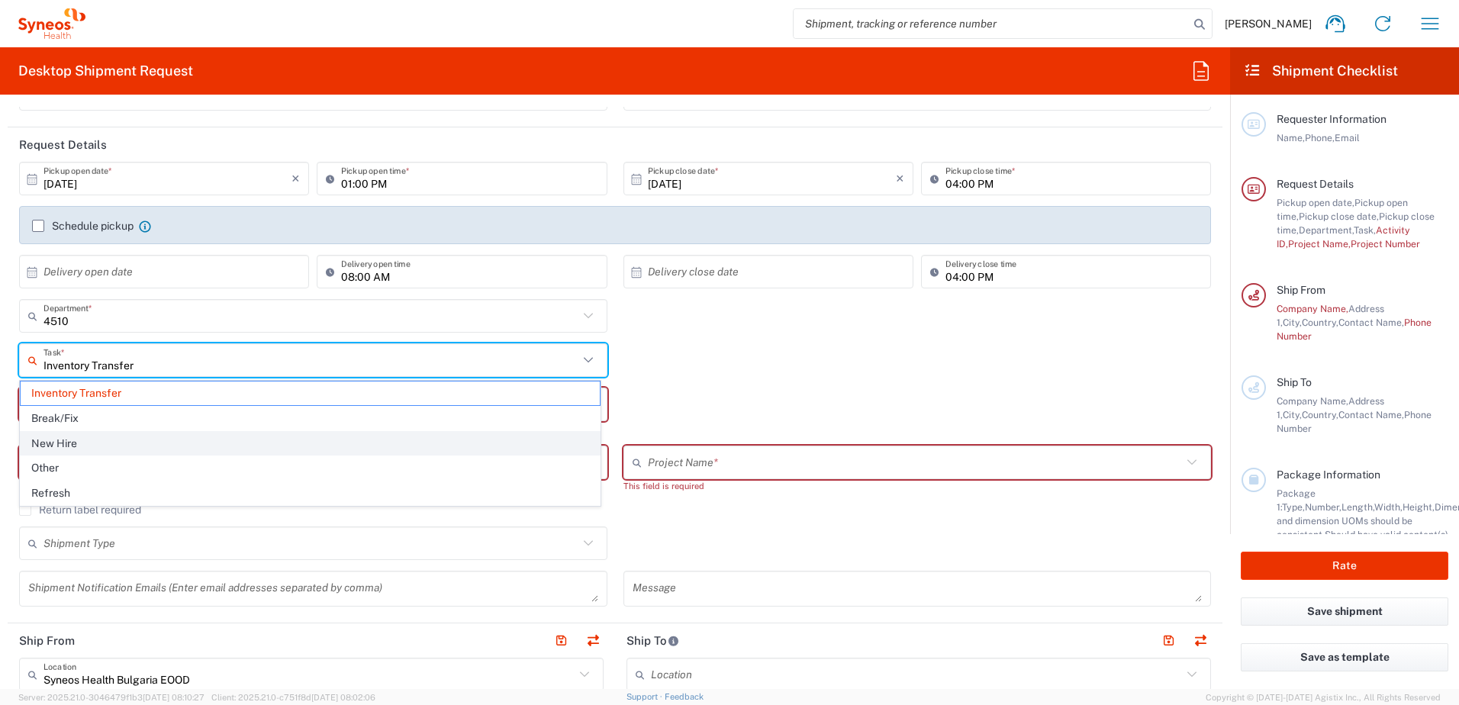
click at [62, 442] on span "New Hire" at bounding box center [310, 444] width 579 height 24
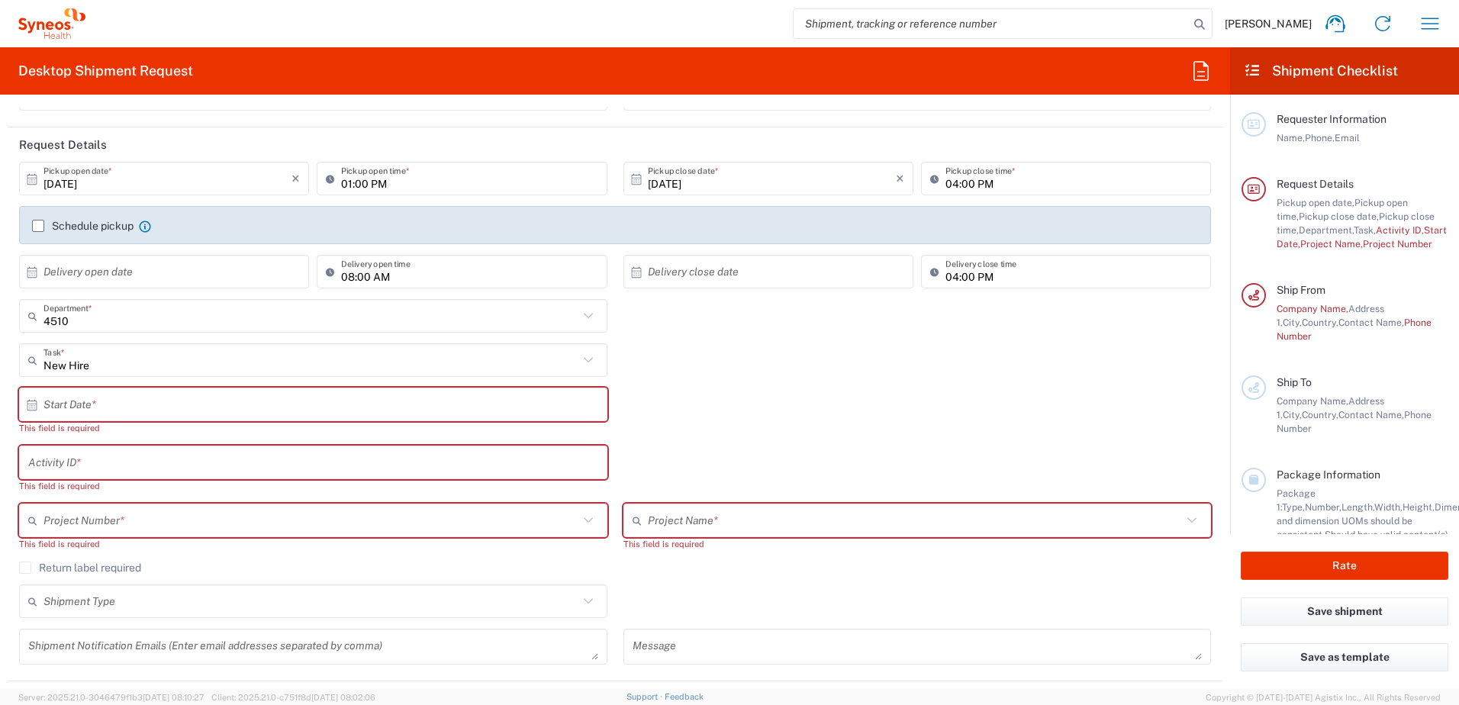
click at [164, 353] on input "New Hire" at bounding box center [311, 360] width 535 height 27
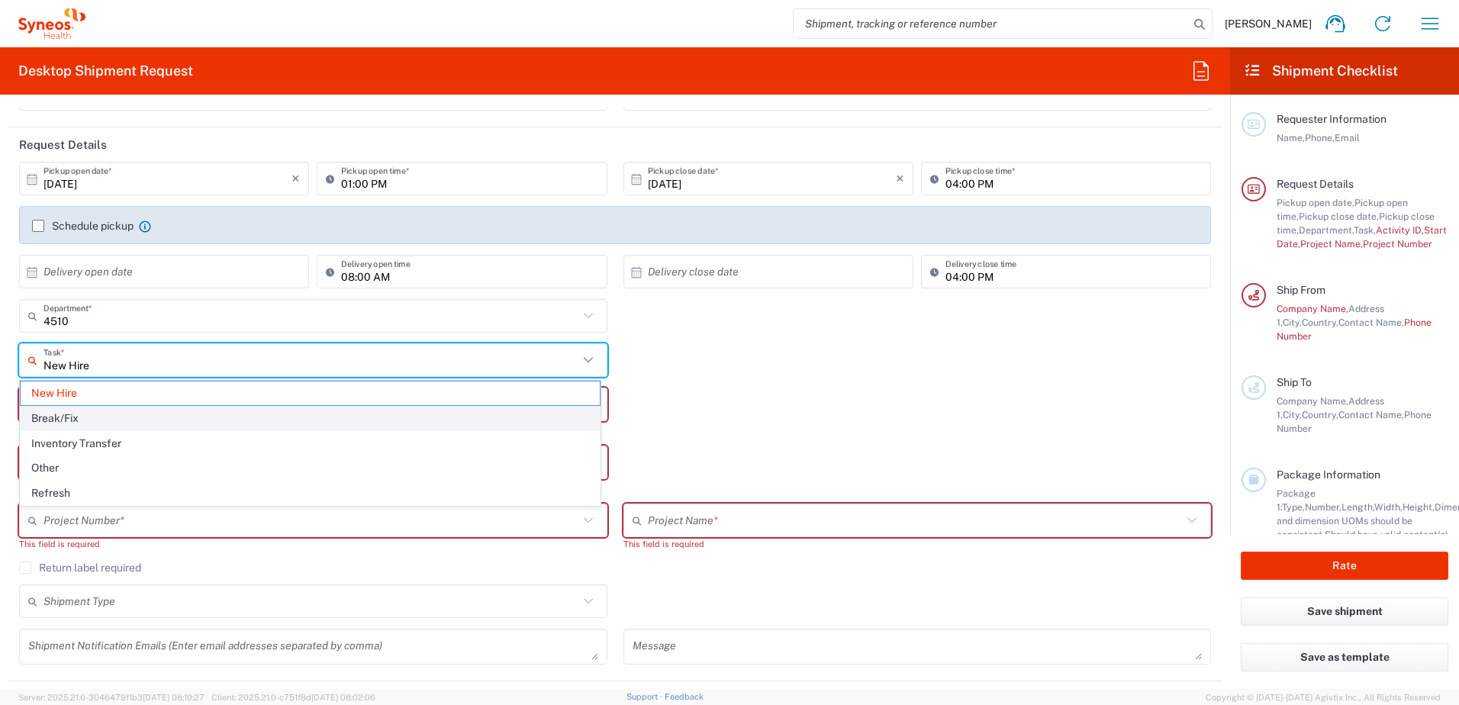
click at [100, 422] on span "Break/Fix" at bounding box center [310, 419] width 579 height 24
type input "Break/Fix"
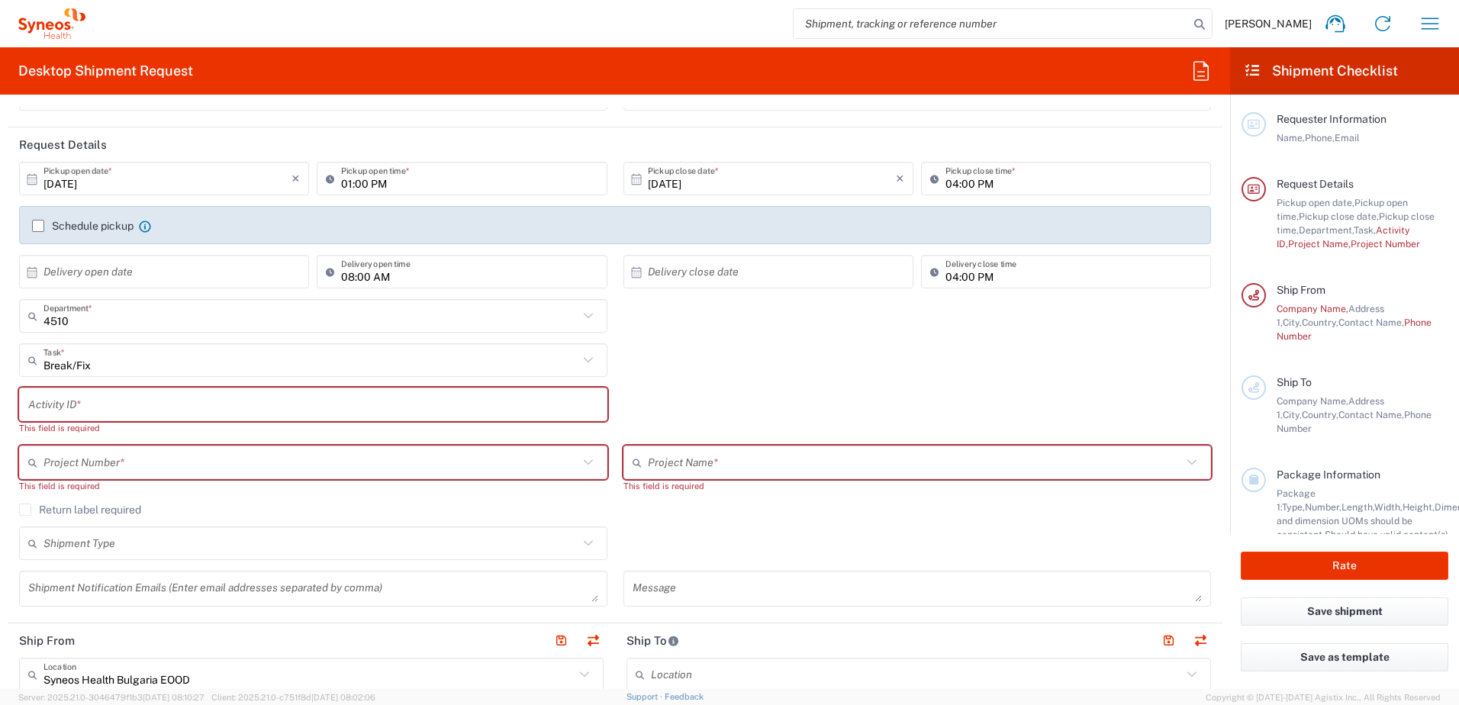
click at [144, 405] on input "text" at bounding box center [313, 405] width 570 height 27
type input "*"
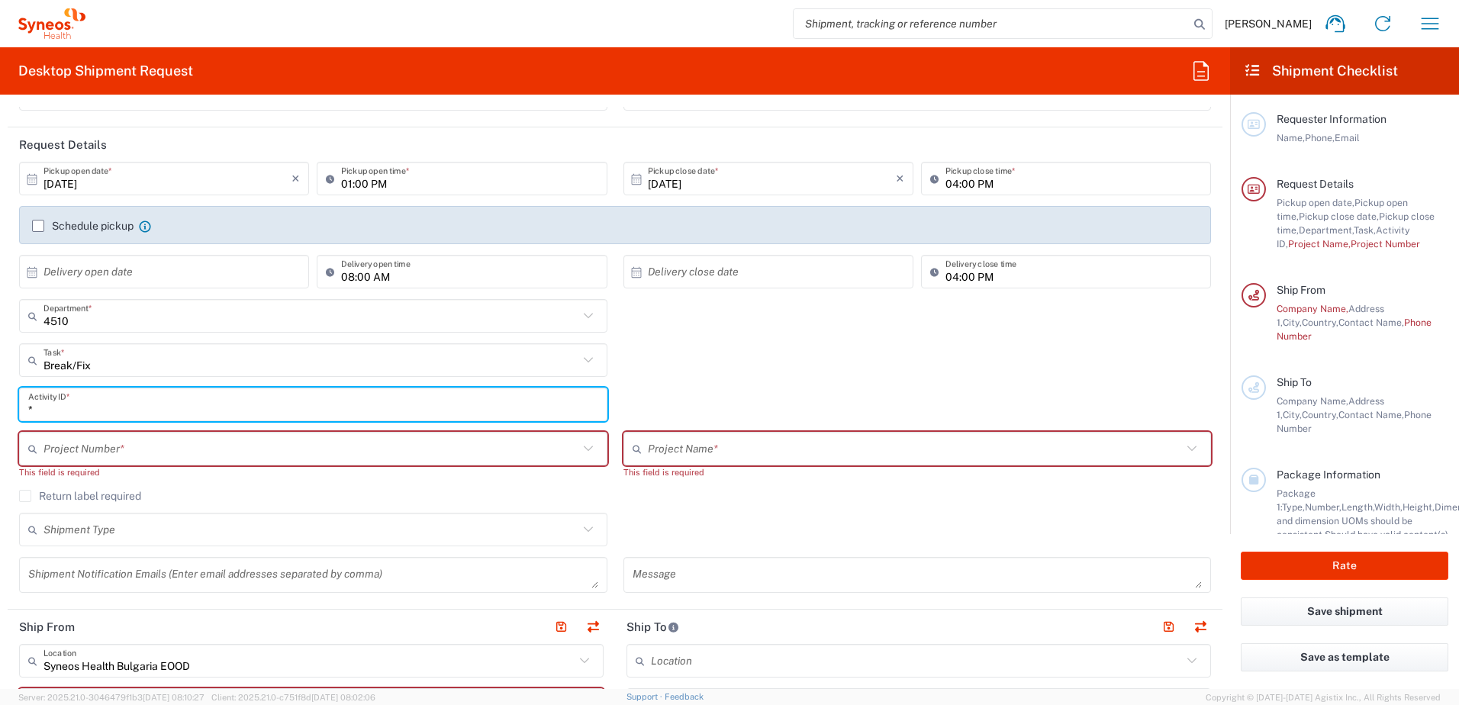
click at [144, 405] on input "*" at bounding box center [313, 405] width 570 height 27
type input "n/a"
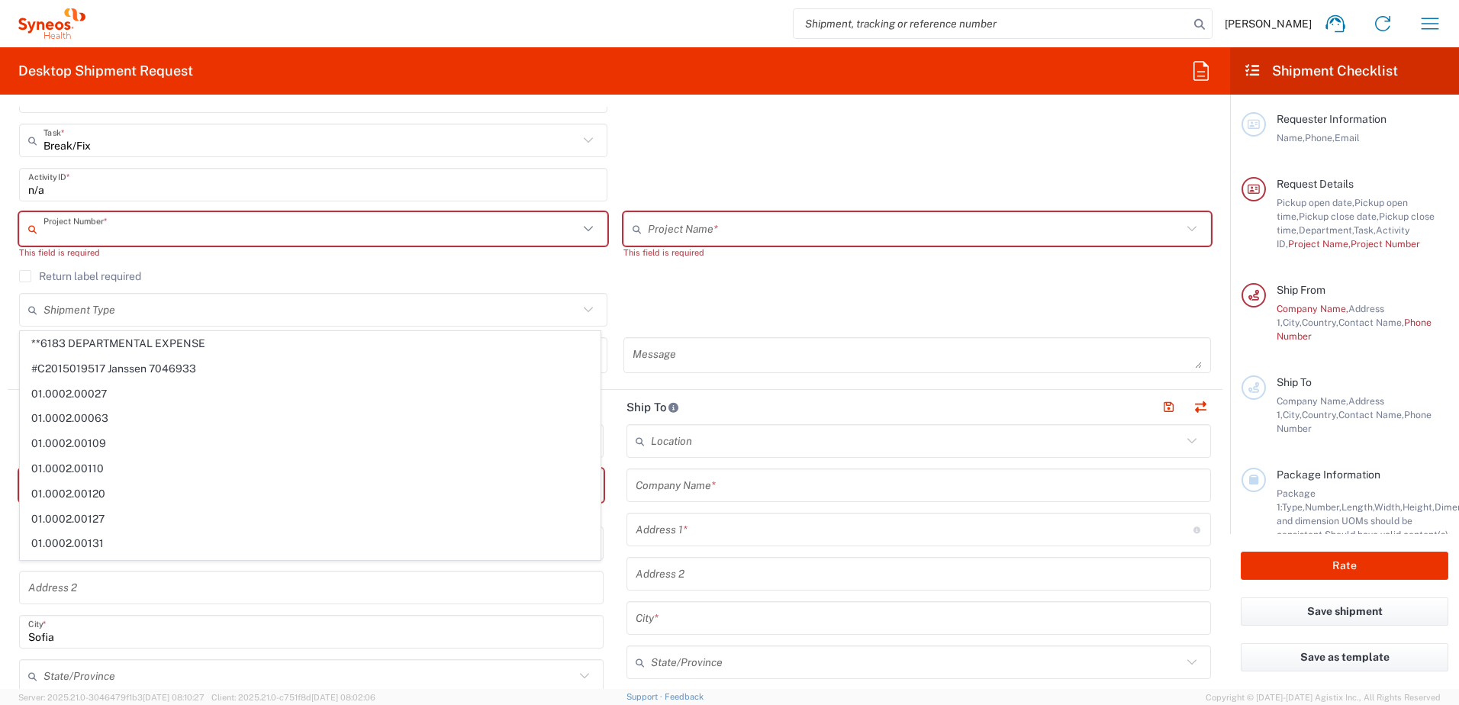
scroll to position [382, 0]
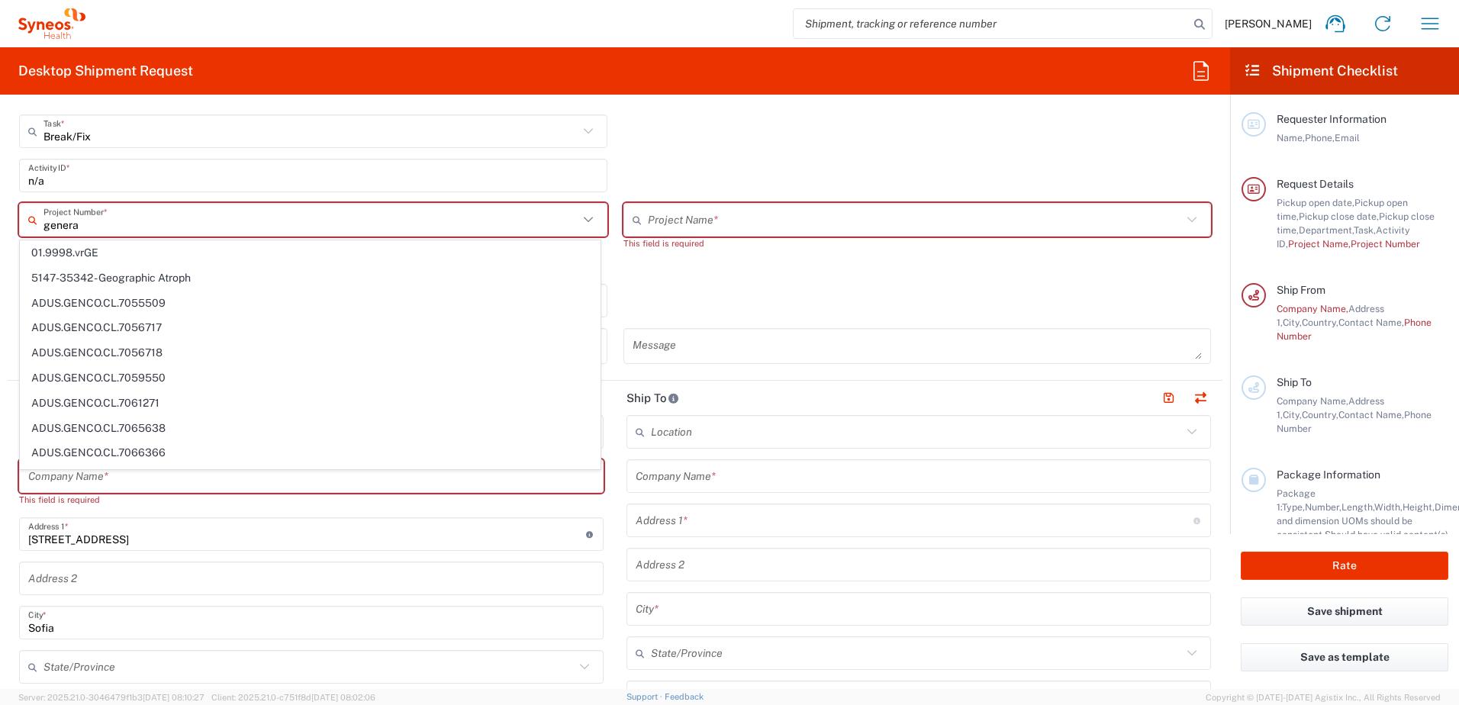
type input "general"
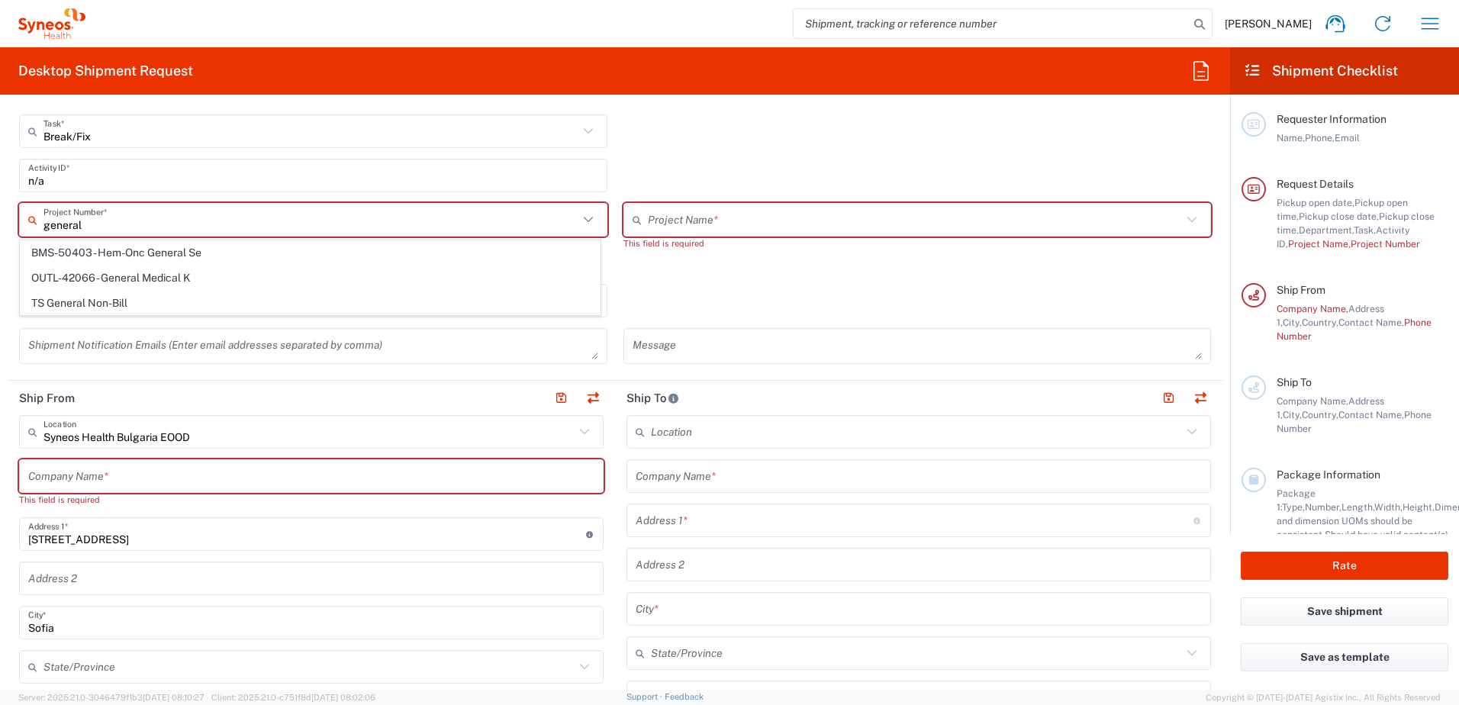
click at [206, 224] on input "general" at bounding box center [311, 220] width 535 height 27
drag, startPoint x: 116, startPoint y: 230, endPoint x: 28, endPoint y: 230, distance: 87.8
click at [28, 230] on div "general Project Number *" at bounding box center [313, 220] width 589 height 34
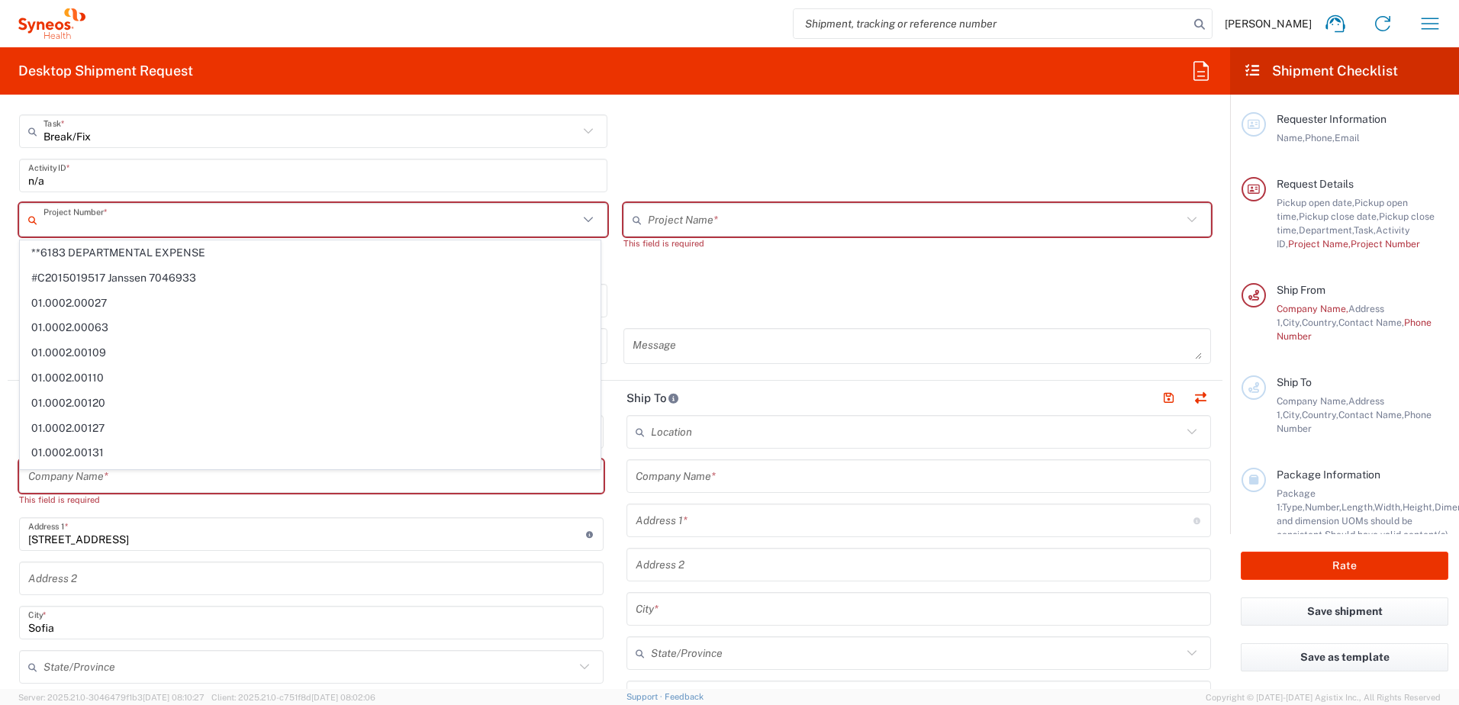
click at [783, 285] on div "Shipment Type Batch Regular" at bounding box center [615, 306] width 1208 height 44
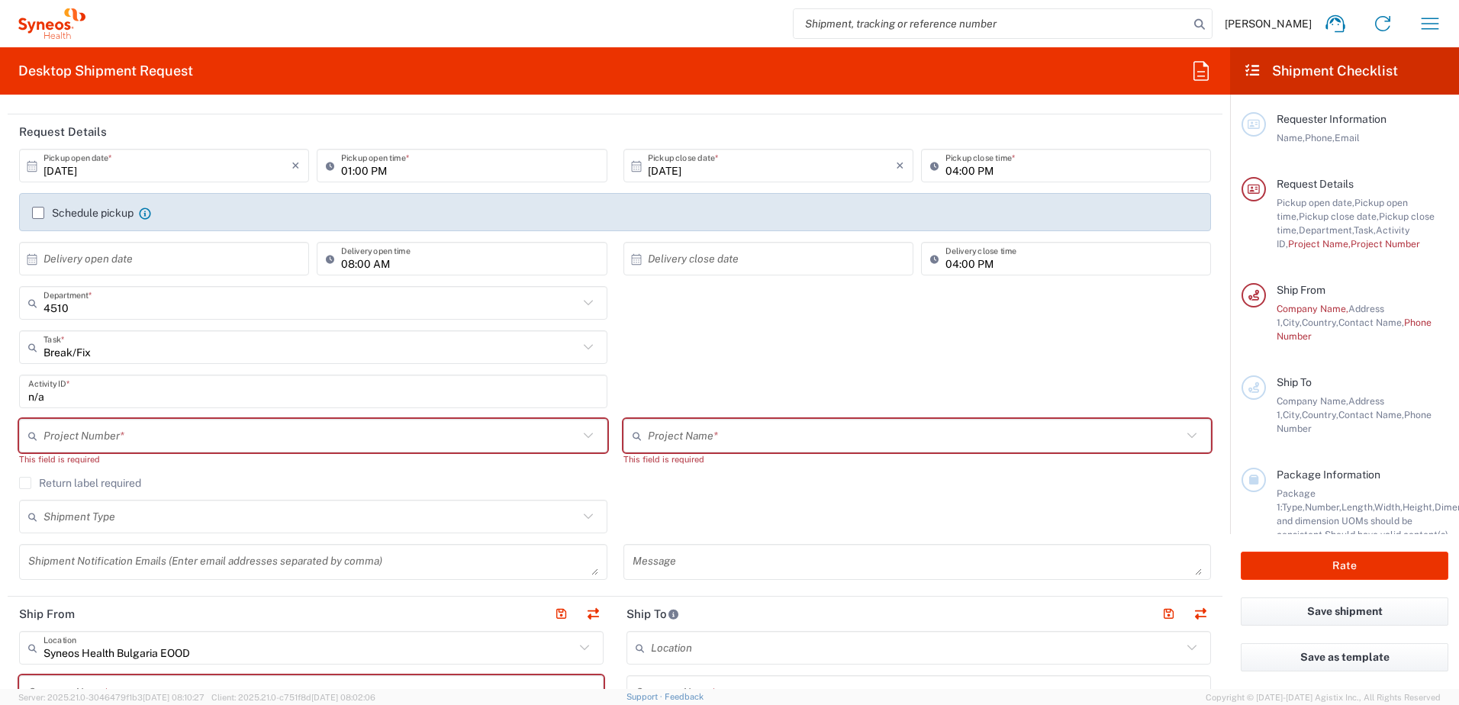
scroll to position [153, 0]
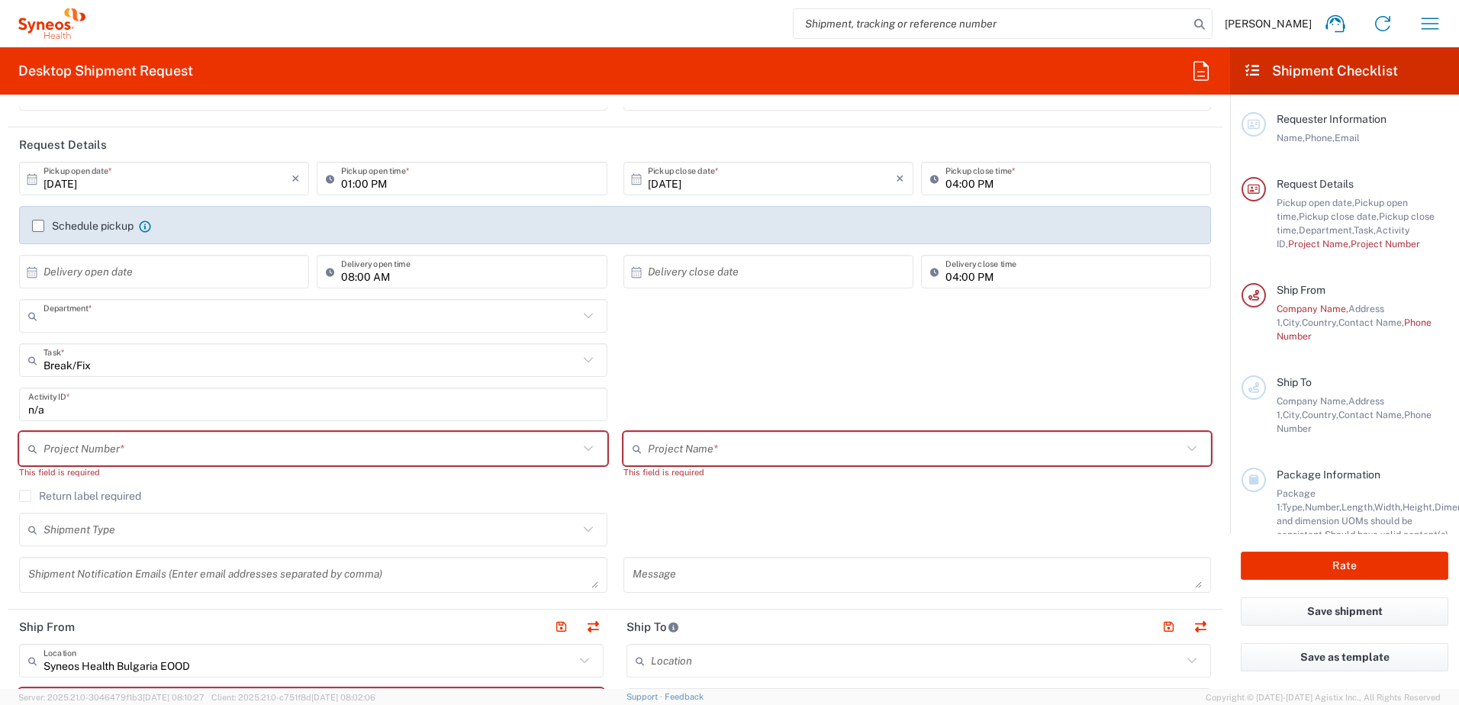
click at [186, 327] on input "text" at bounding box center [311, 316] width 535 height 27
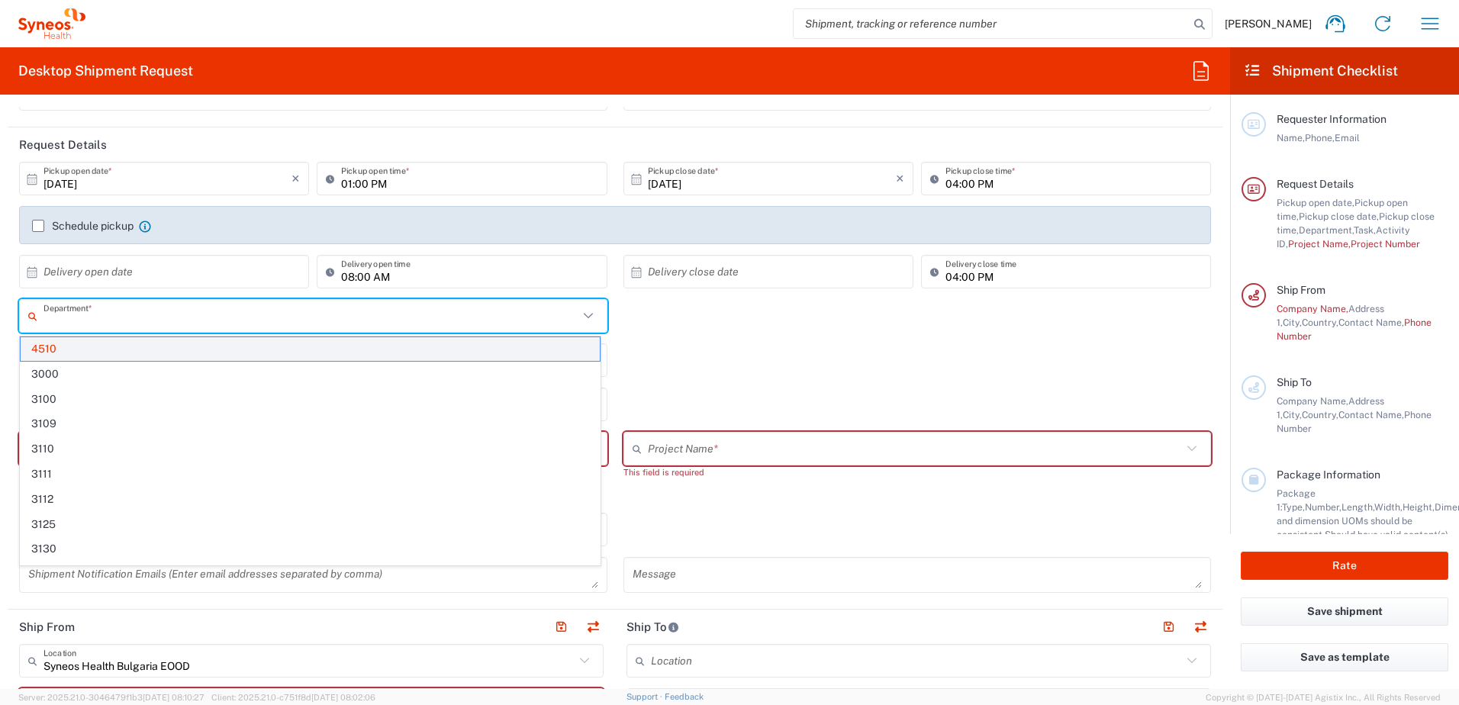
click at [133, 350] on span "4510" at bounding box center [310, 349] width 579 height 24
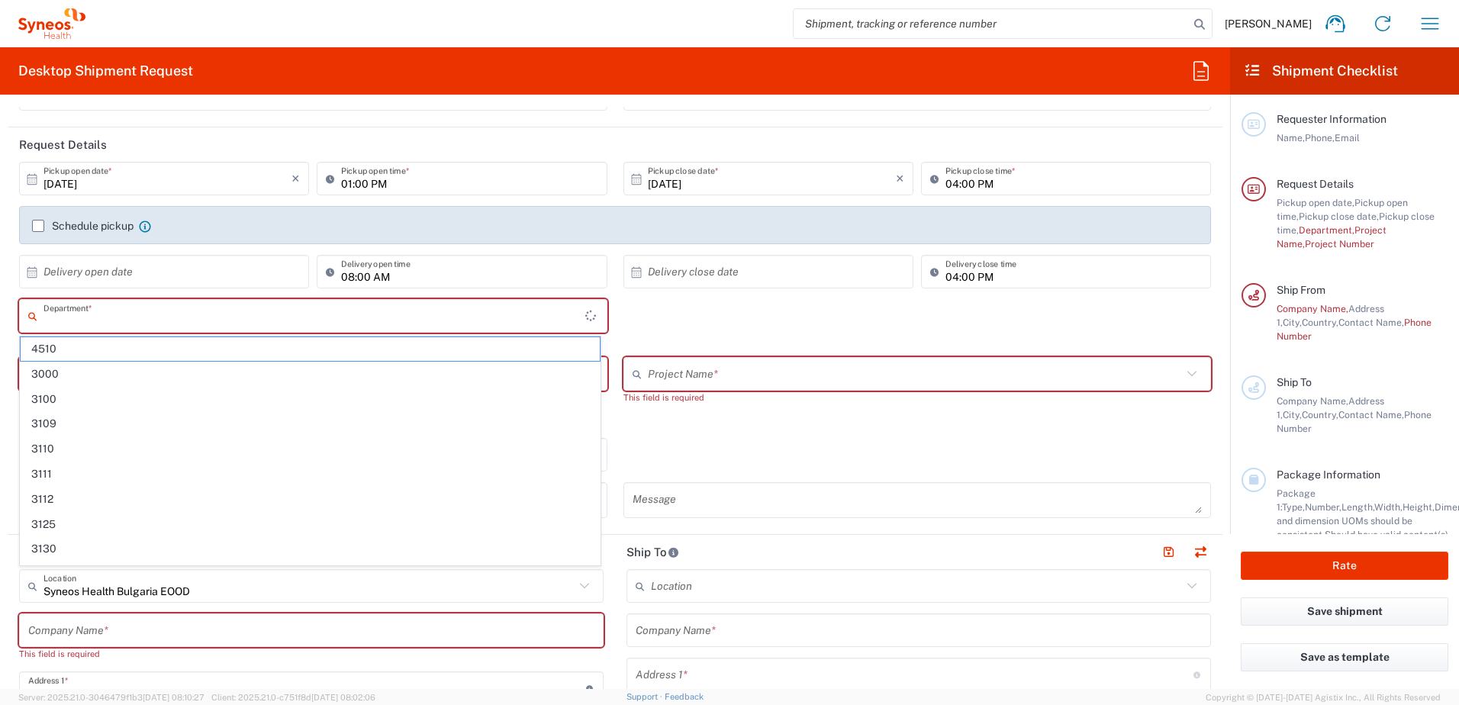
click at [288, 308] on input "text" at bounding box center [315, 316] width 542 height 27
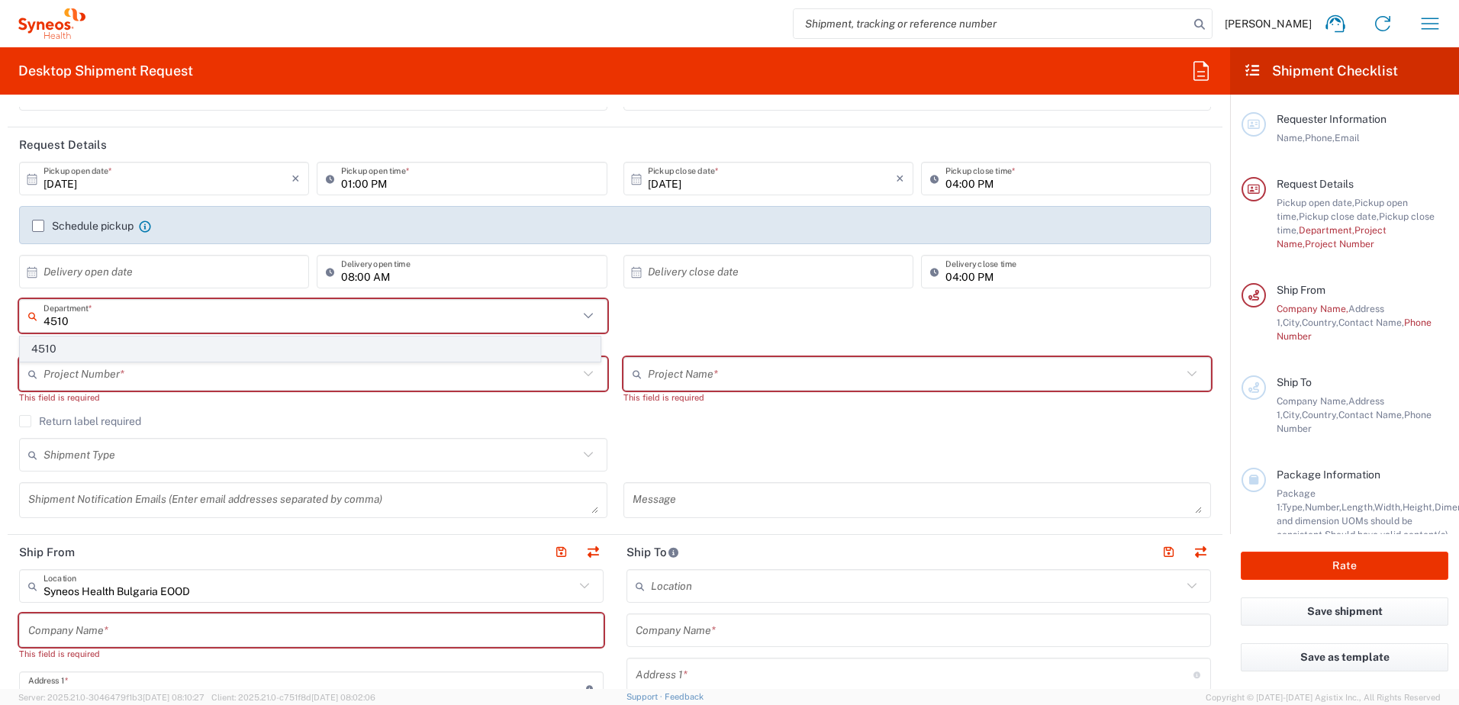
type input "4510"
click at [43, 343] on span "4510" at bounding box center [310, 349] width 579 height 24
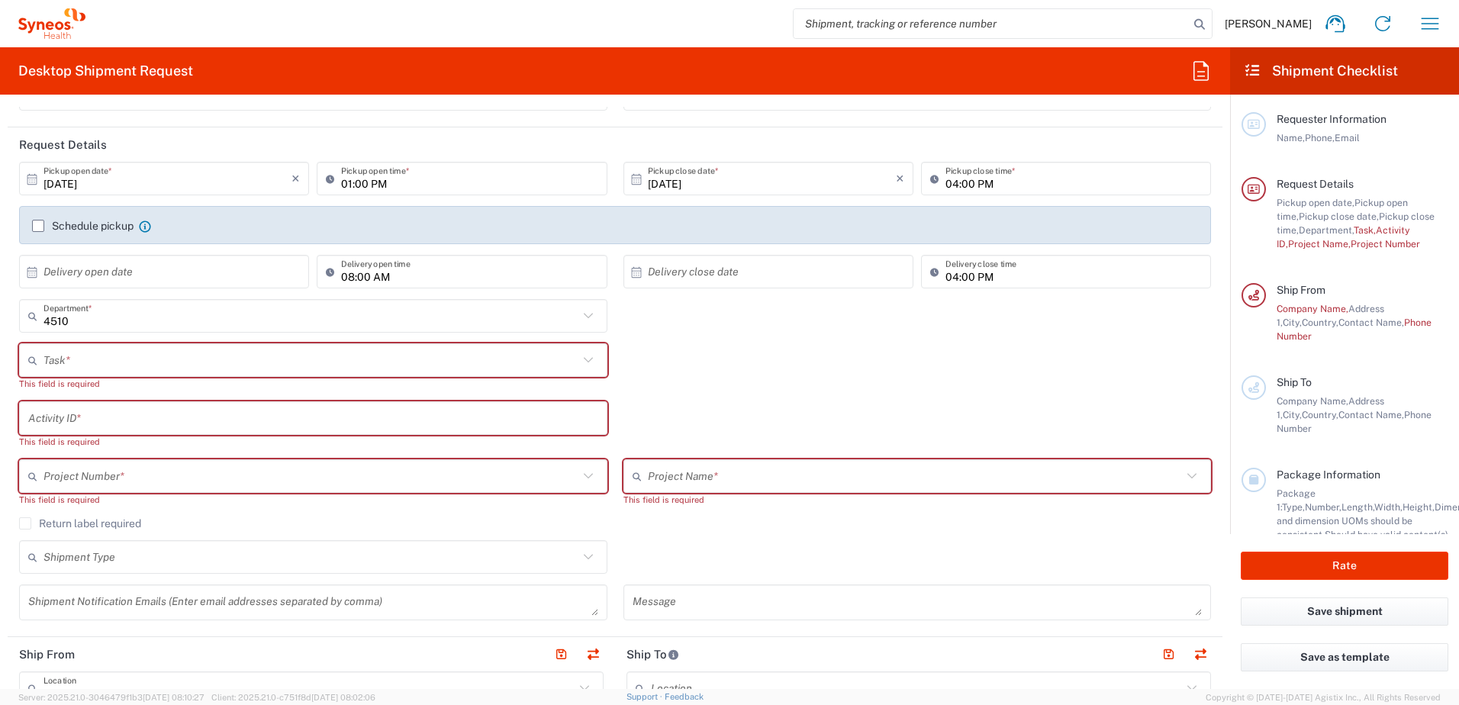
click at [583, 361] on icon at bounding box center [587, 359] width 9 height 5
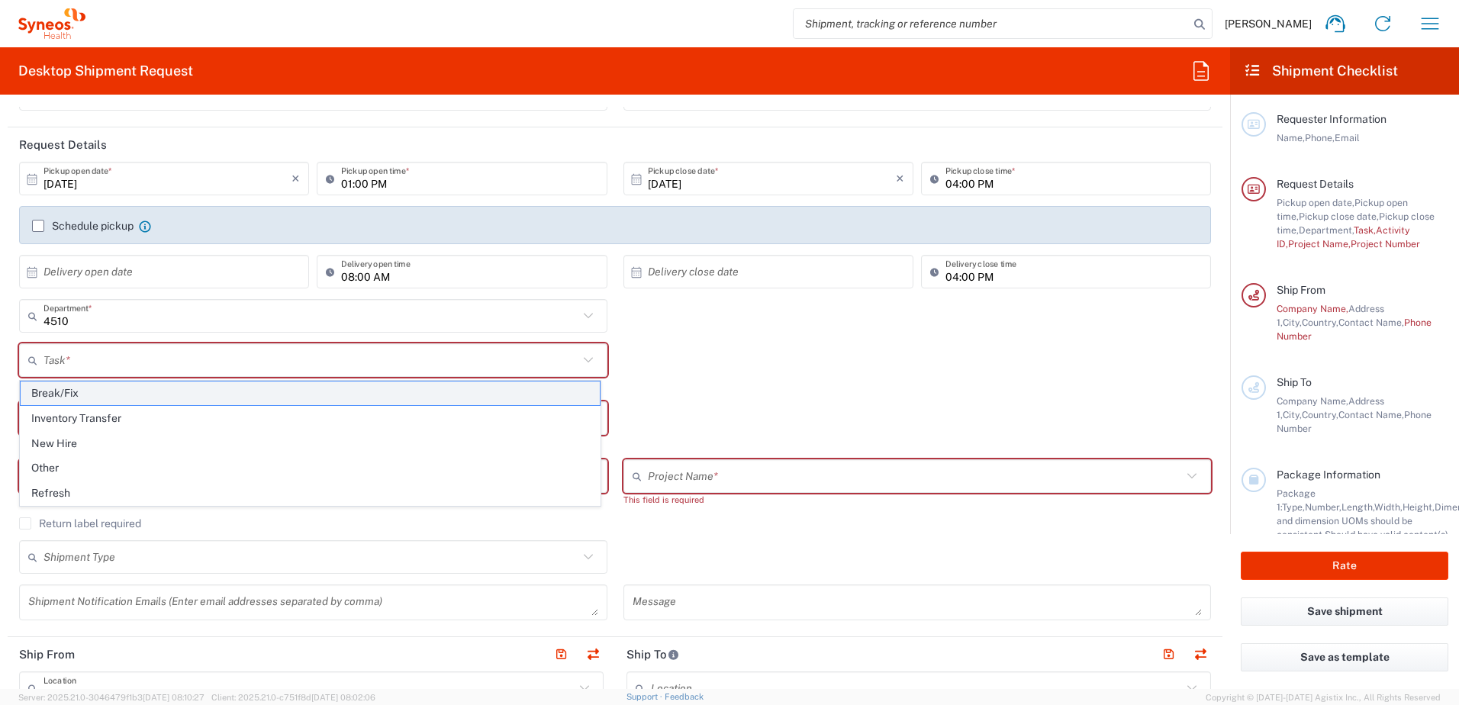
click at [160, 386] on span "Break/Fix" at bounding box center [310, 394] width 579 height 24
type input "Break/Fix"
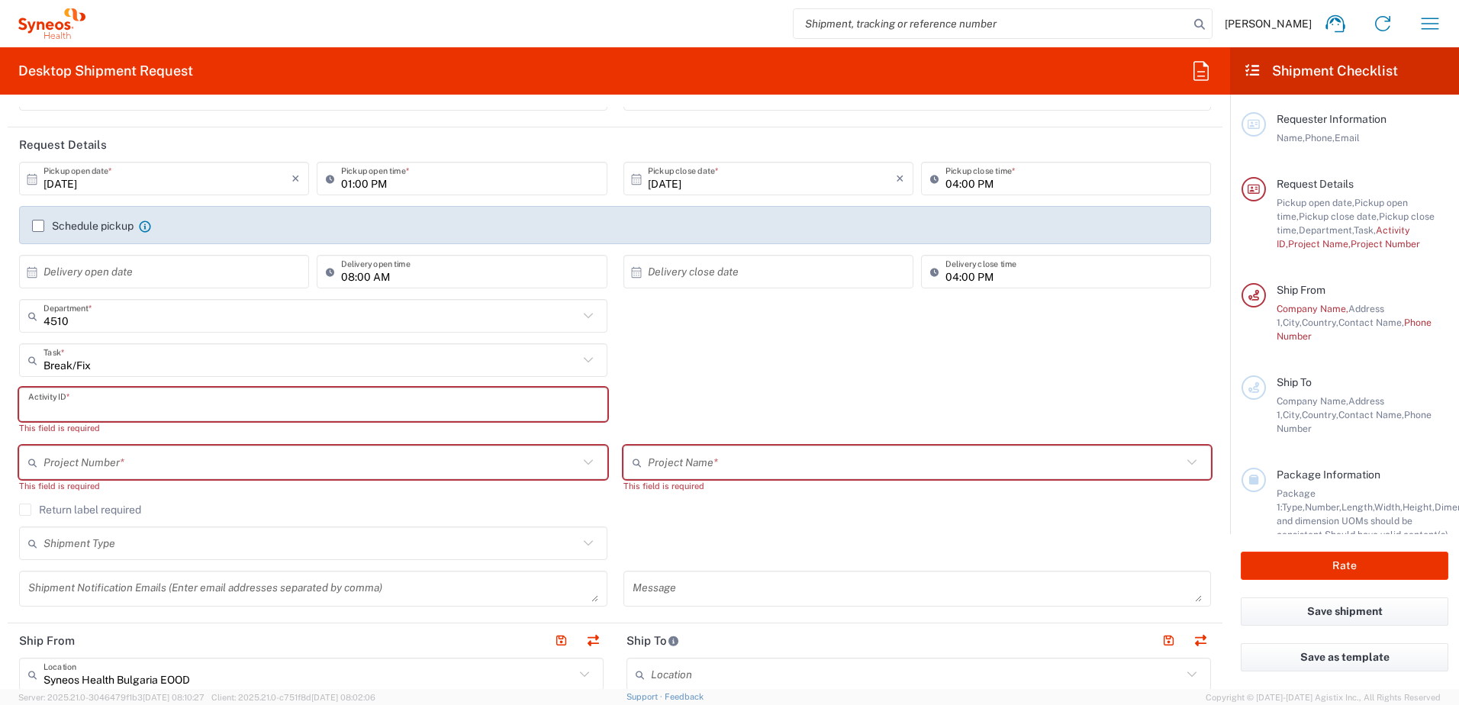
click at [558, 405] on input "text" at bounding box center [313, 405] width 570 height 27
type input "b"
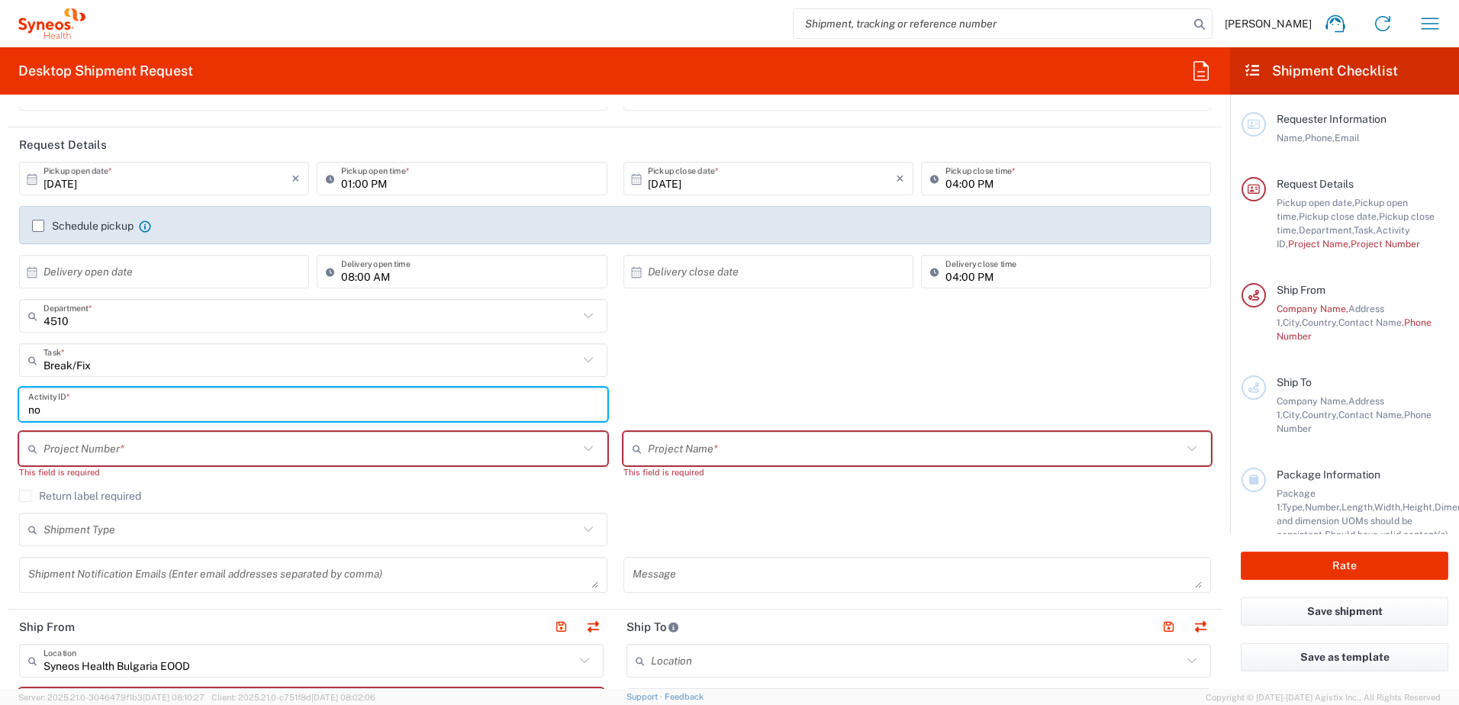
type input "n"
type input "replacement of laptop"
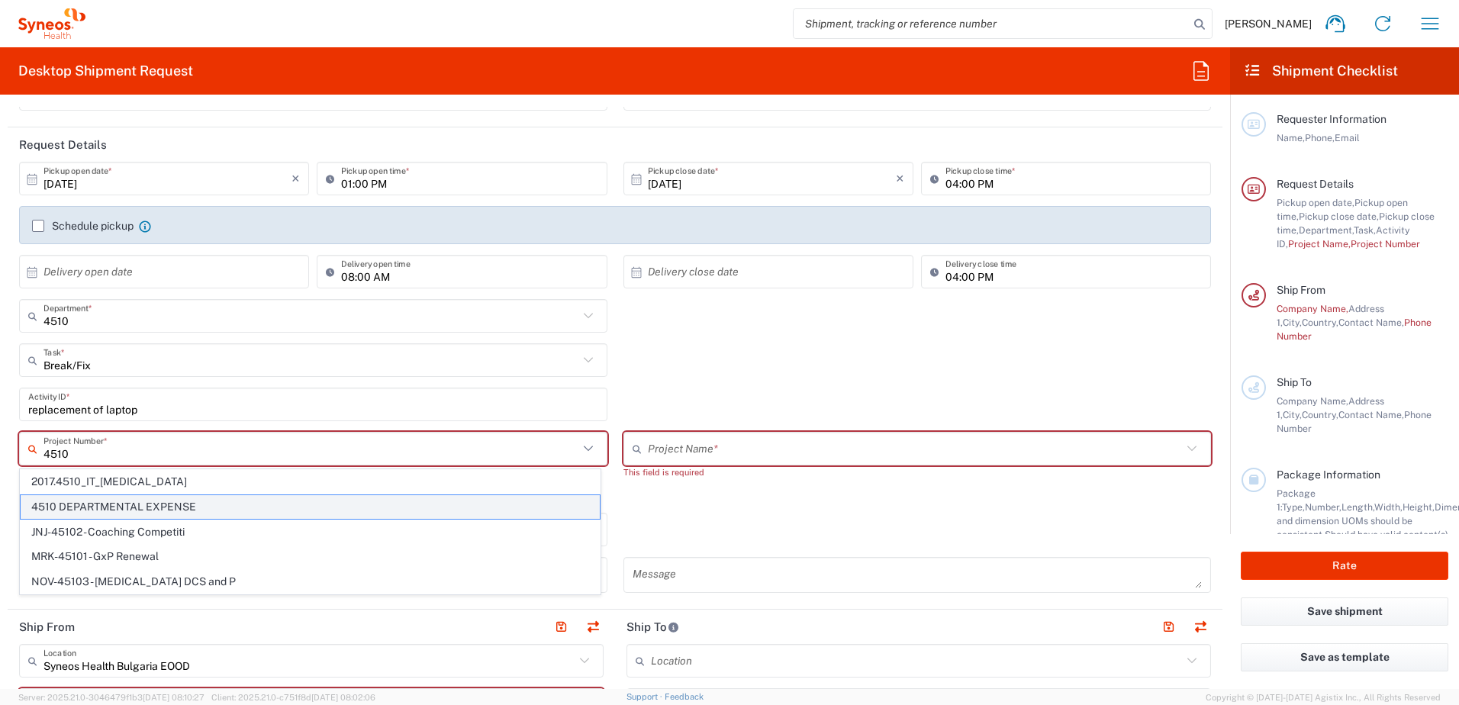
click at [185, 513] on span "4510 DEPARTMENTAL EXPENSE" at bounding box center [310, 507] width 579 height 24
type input "4510 DEPARTMENTAL EXPENSE"
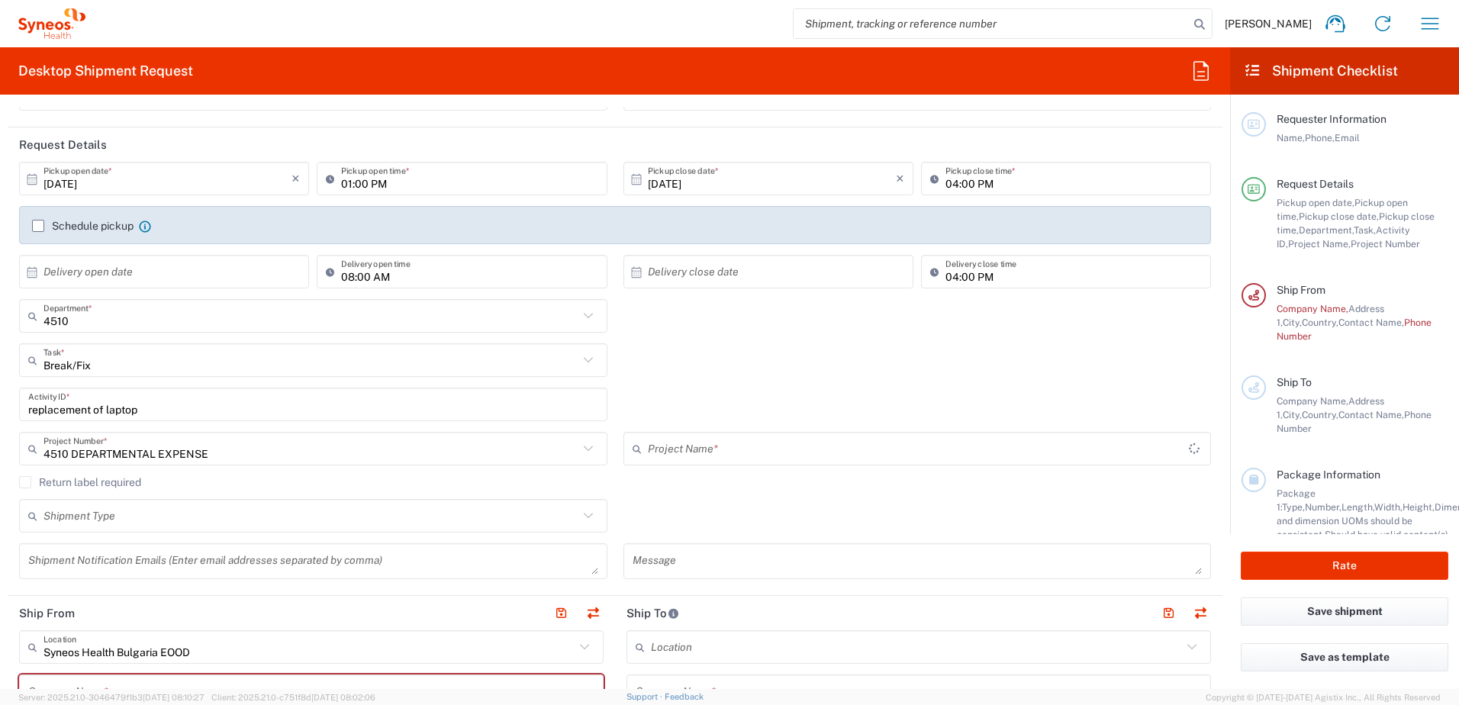
type input "4510 DEPARTMENTAL EXPENSE"
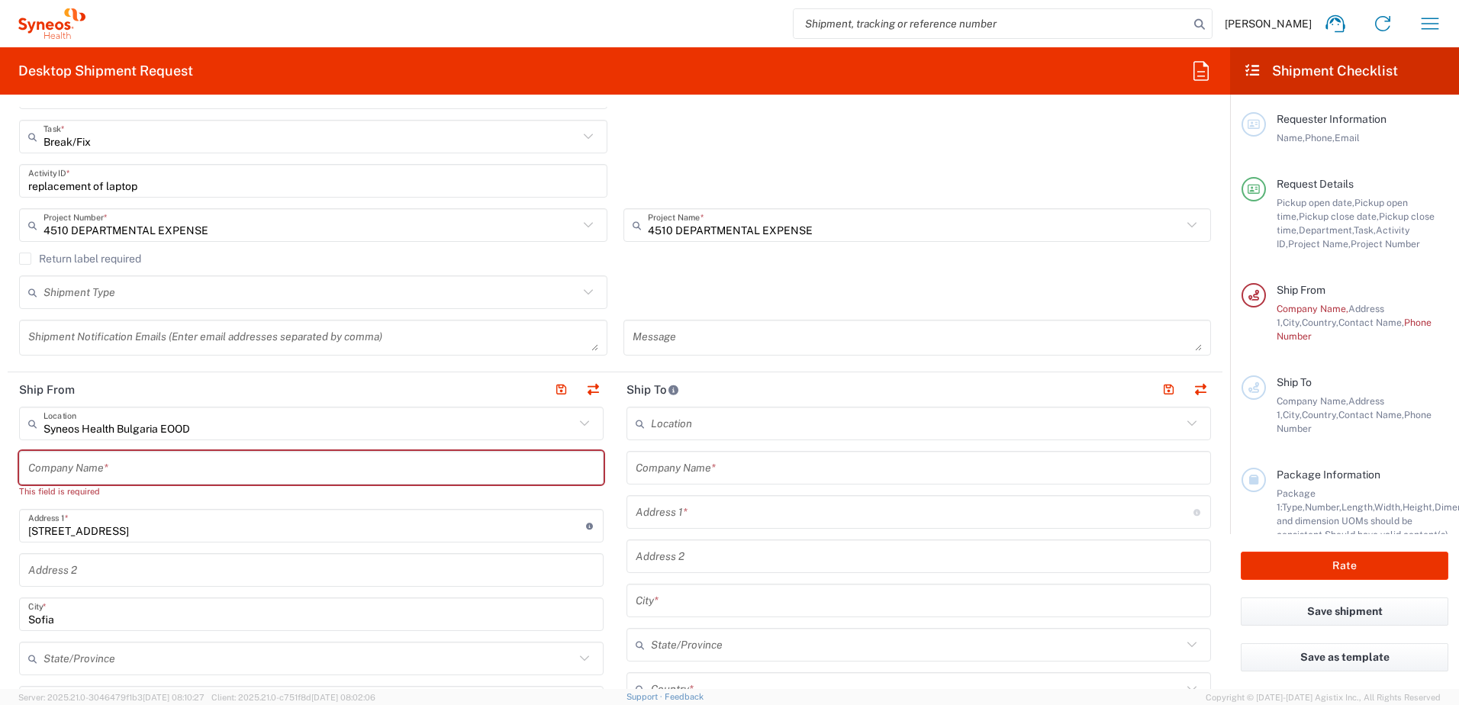
scroll to position [382, 0]
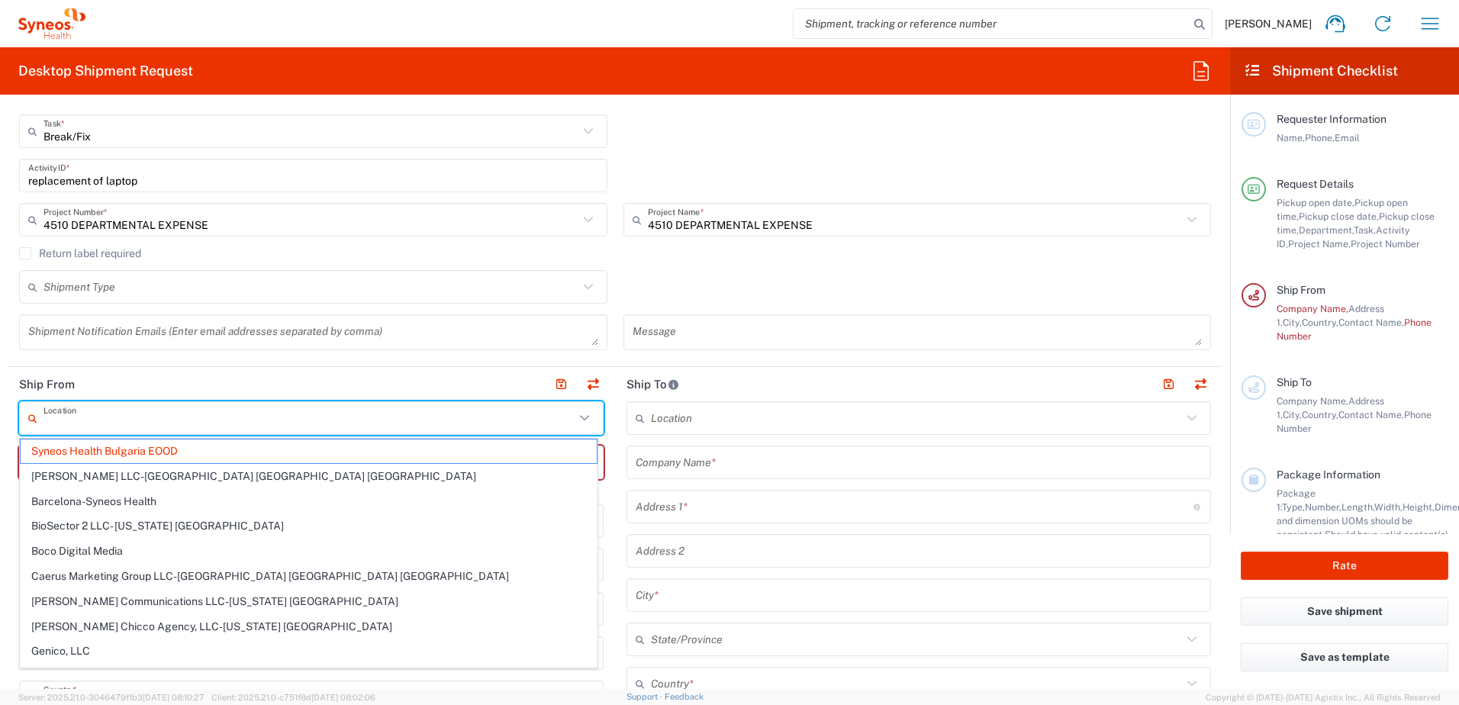
click at [252, 425] on input "text" at bounding box center [309, 418] width 531 height 27
click at [245, 421] on input "text" at bounding box center [309, 418] width 531 height 27
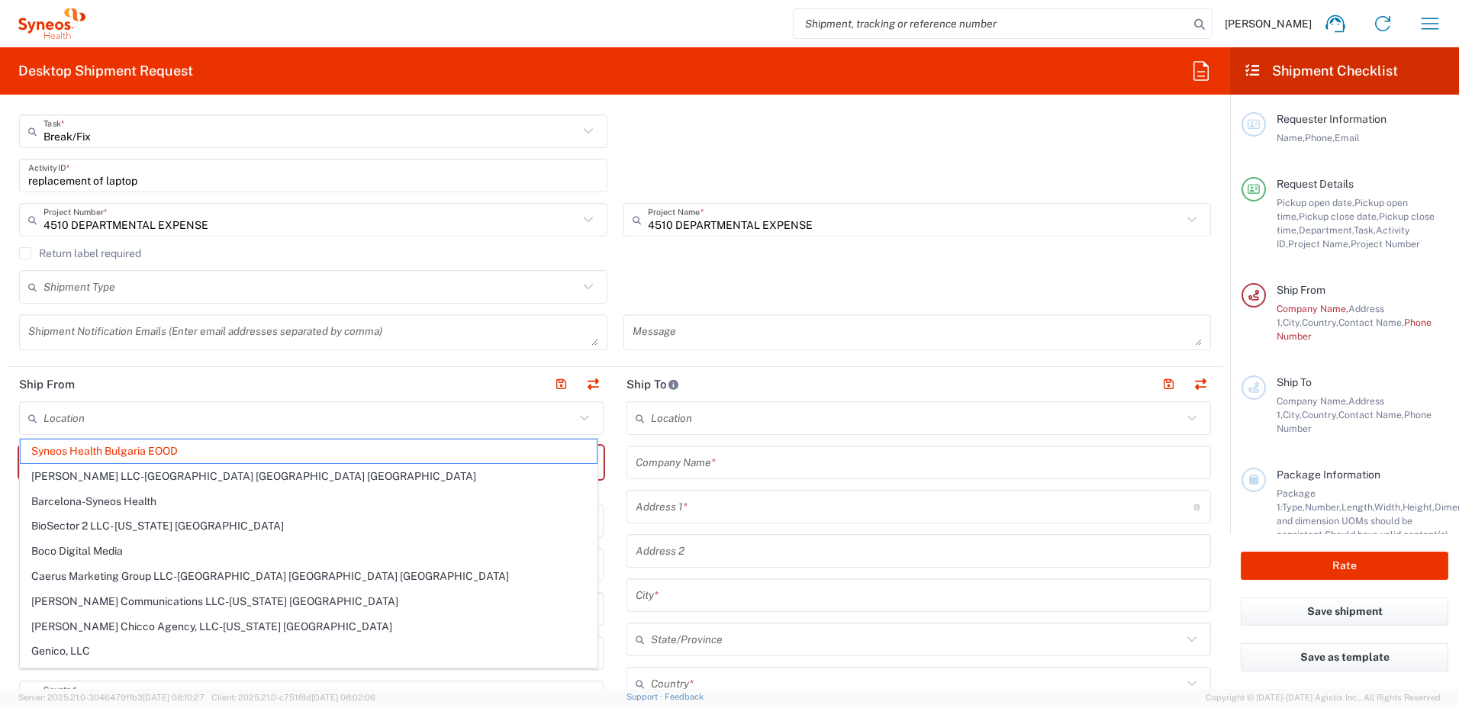
click at [285, 379] on header "Ship From" at bounding box center [312, 384] width 608 height 34
type input "Syneos Health Bulgaria EOOD"
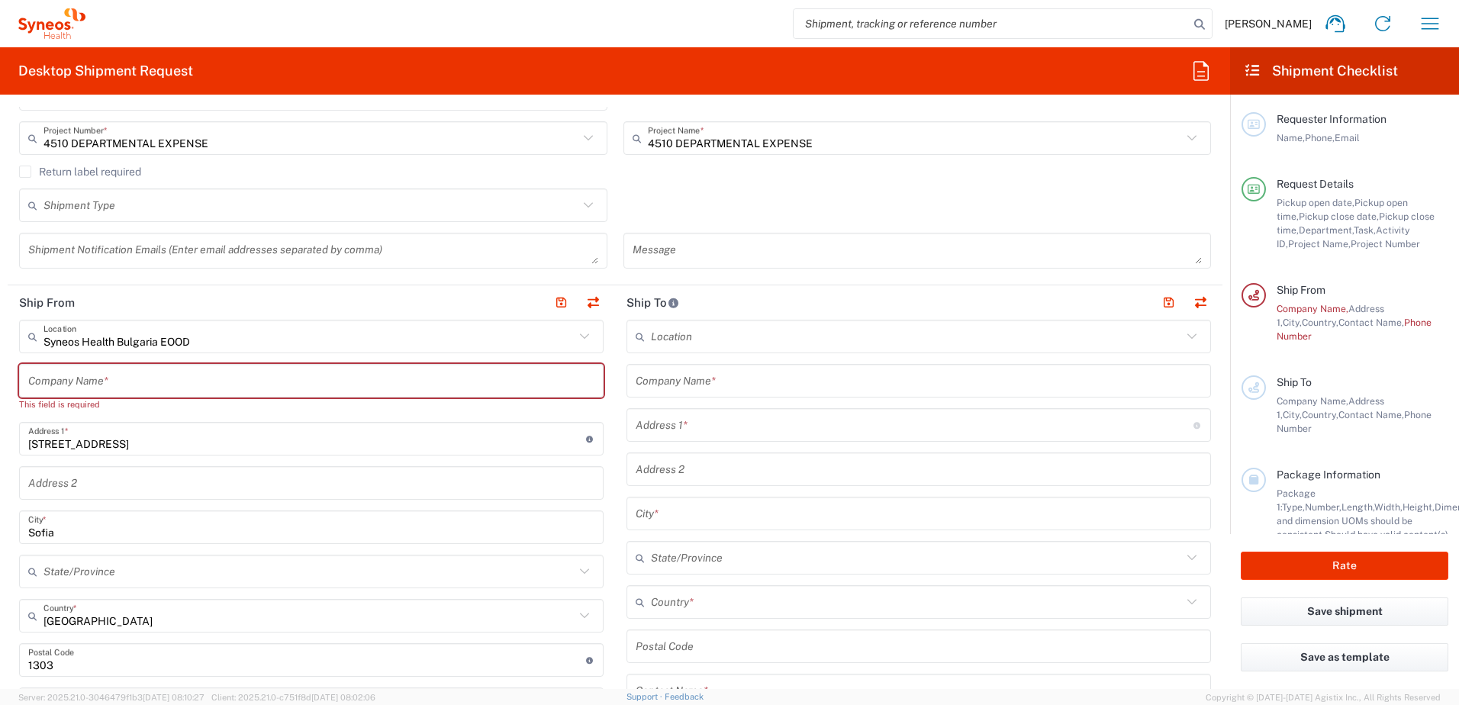
scroll to position [458, 0]
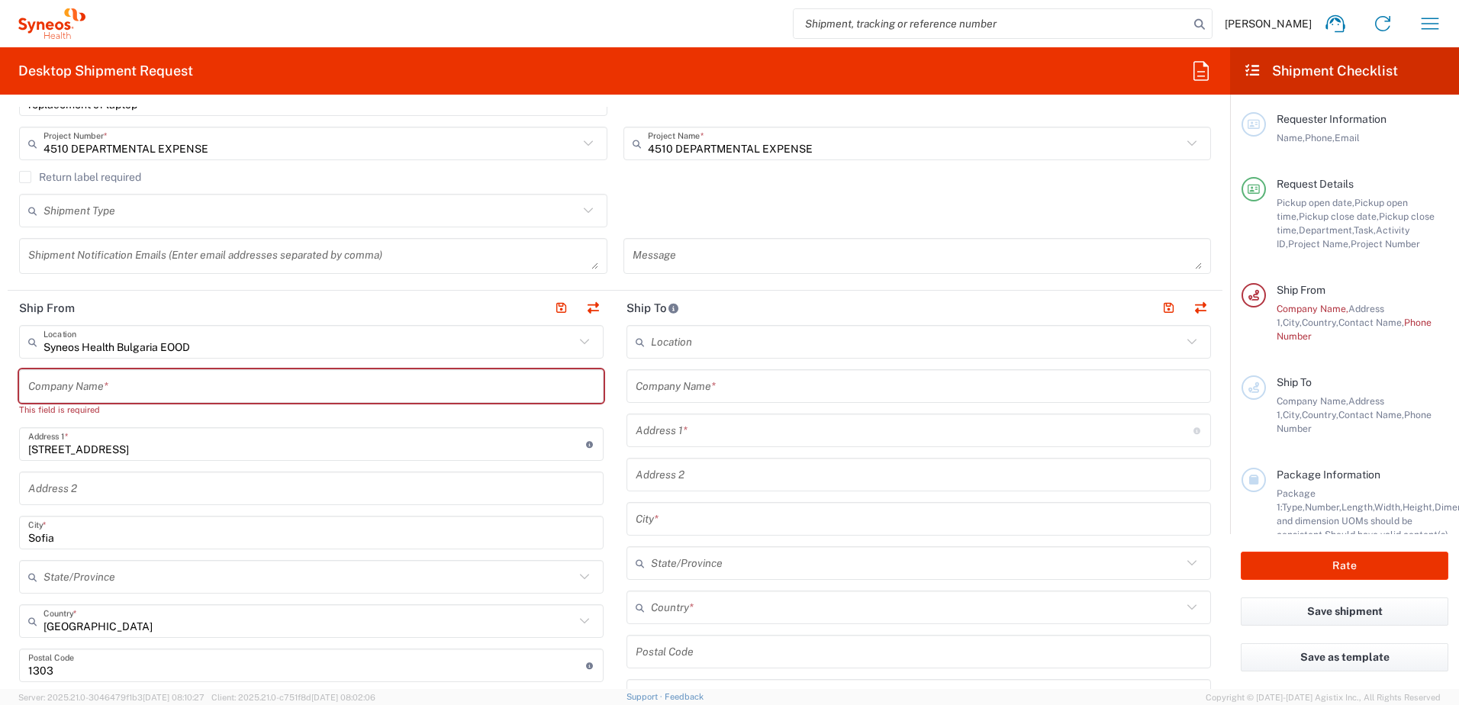
click at [182, 379] on input "text" at bounding box center [311, 386] width 566 height 27
type input "S"
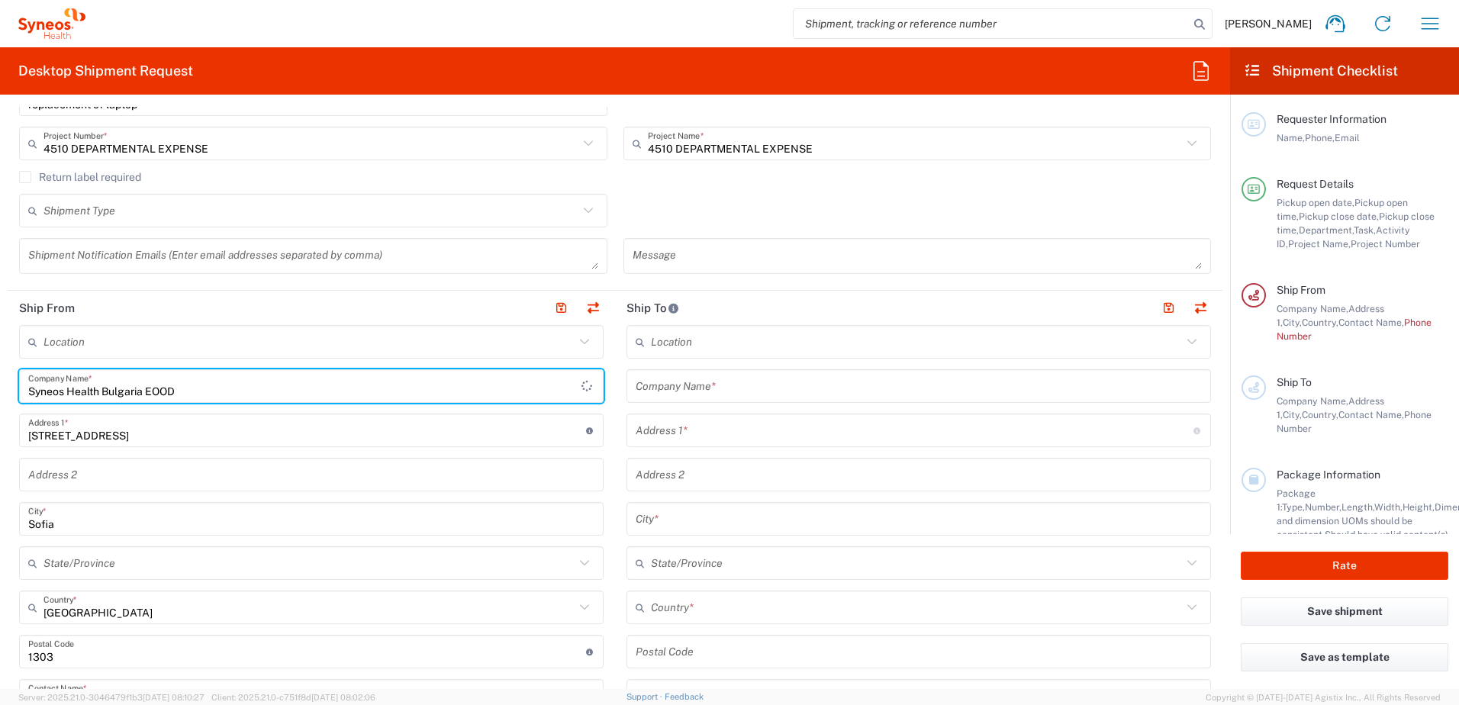
type input "Syneos Health Bulgaria EOOD"
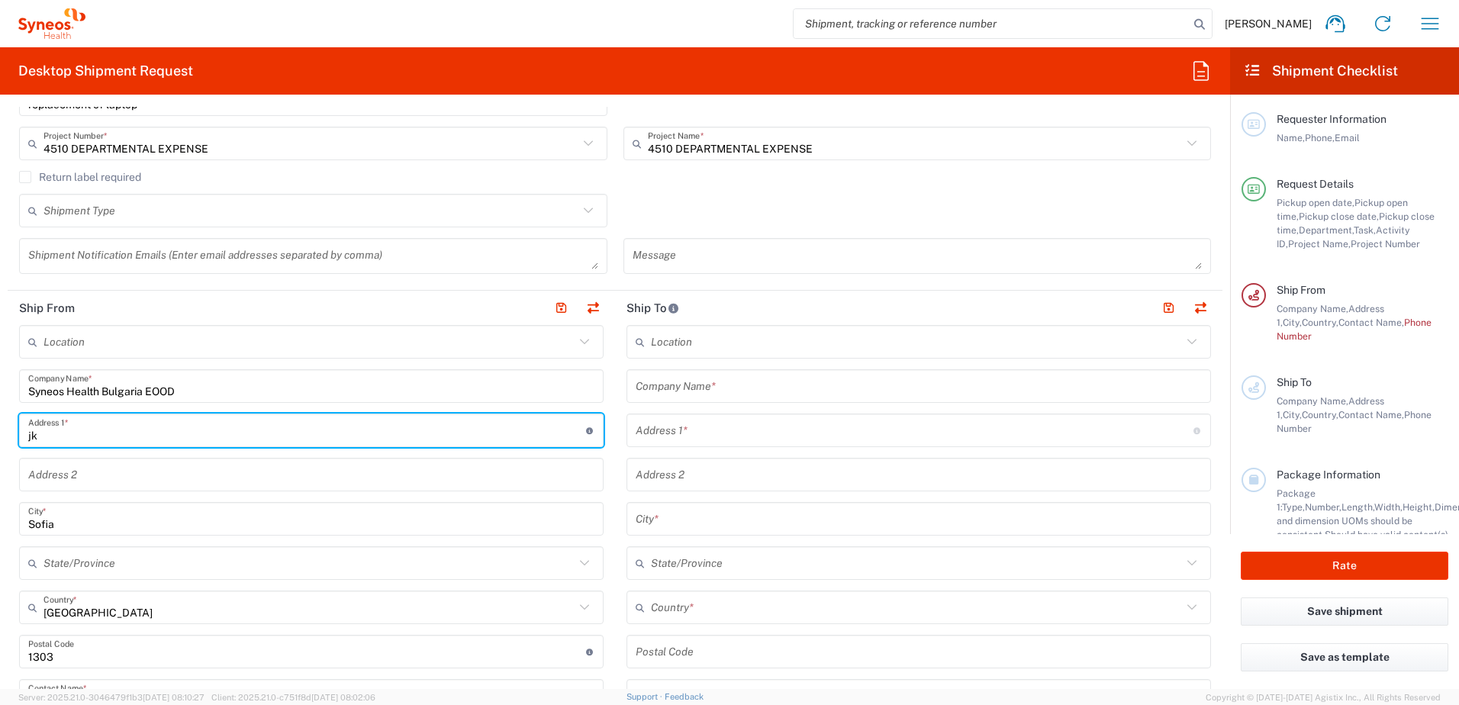
type input "j"
drag, startPoint x: 306, startPoint y: 436, endPoint x: 337, endPoint y: 418, distance: 35.9
click at [306, 436] on input "Manastirski Livadi, Charles Champaud st, block 89B, ap. 21" at bounding box center [307, 431] width 558 height 27
type input "Manastirski Livadi, Charles Champaud st, block 89B, ap. 10"
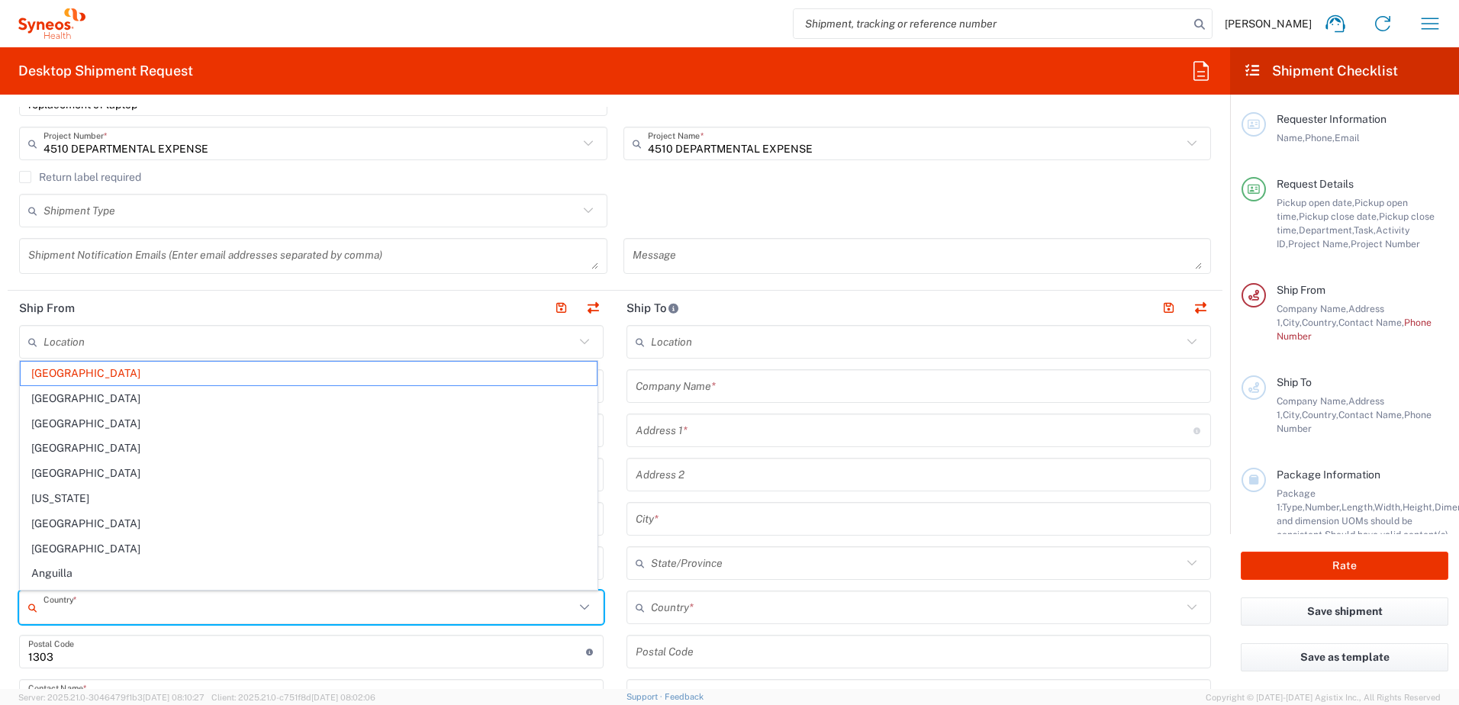
type input "Bulgaria"
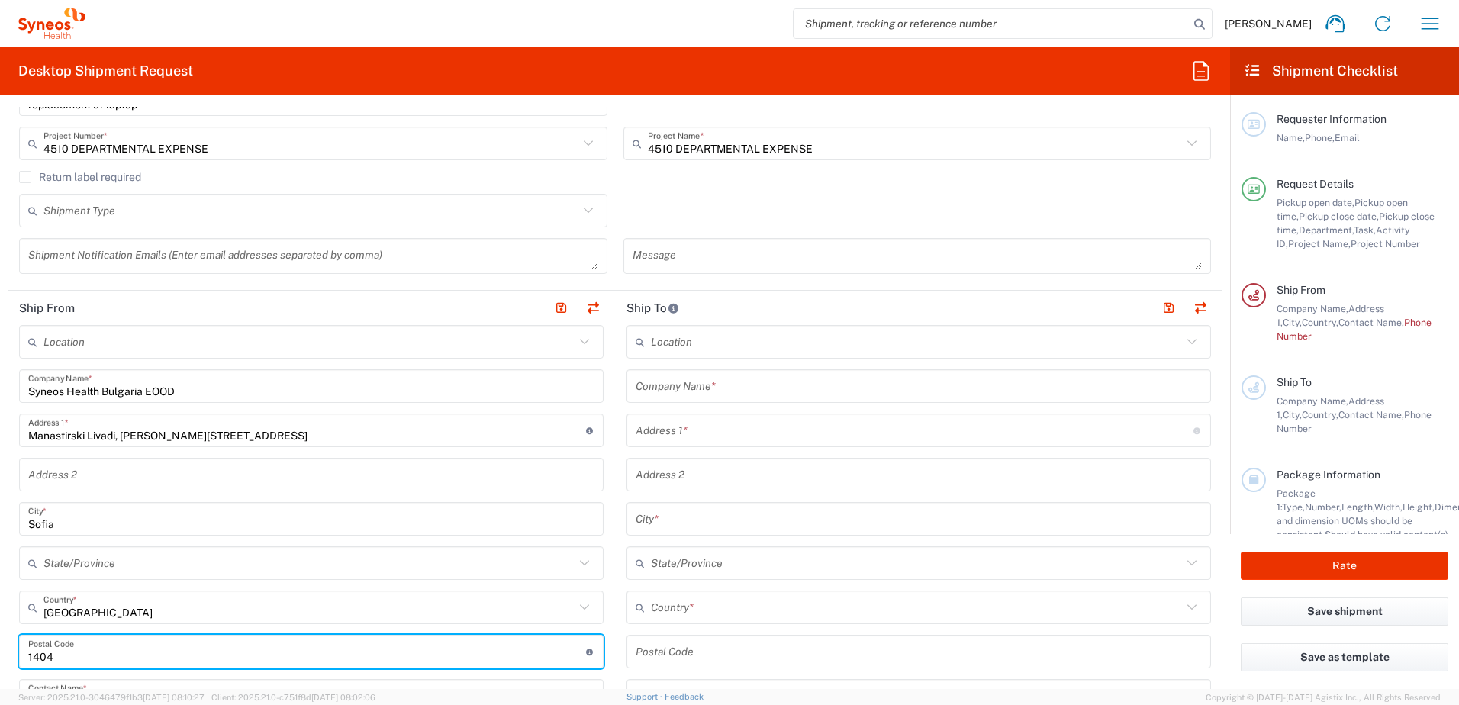
type input "1404"
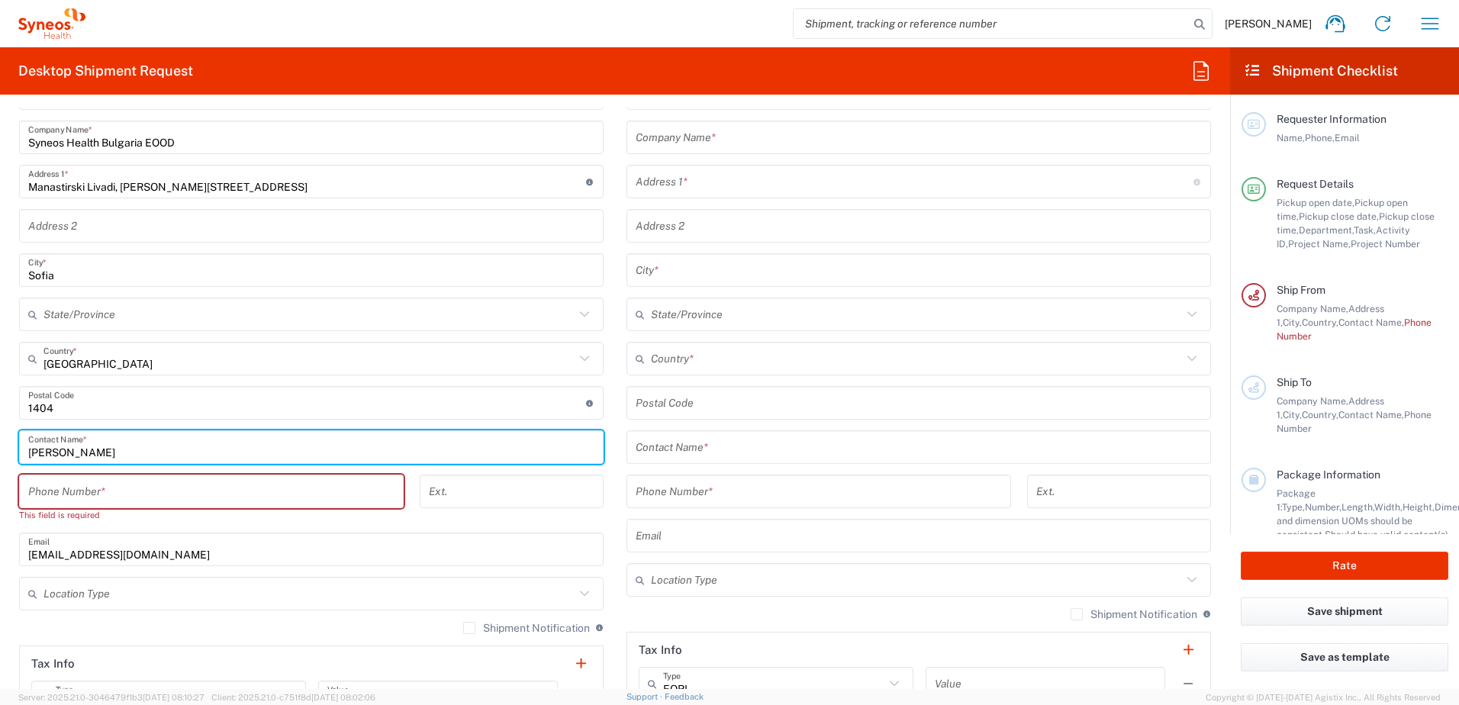
scroll to position [708, 0]
type input "Dimitar Dimitrov"
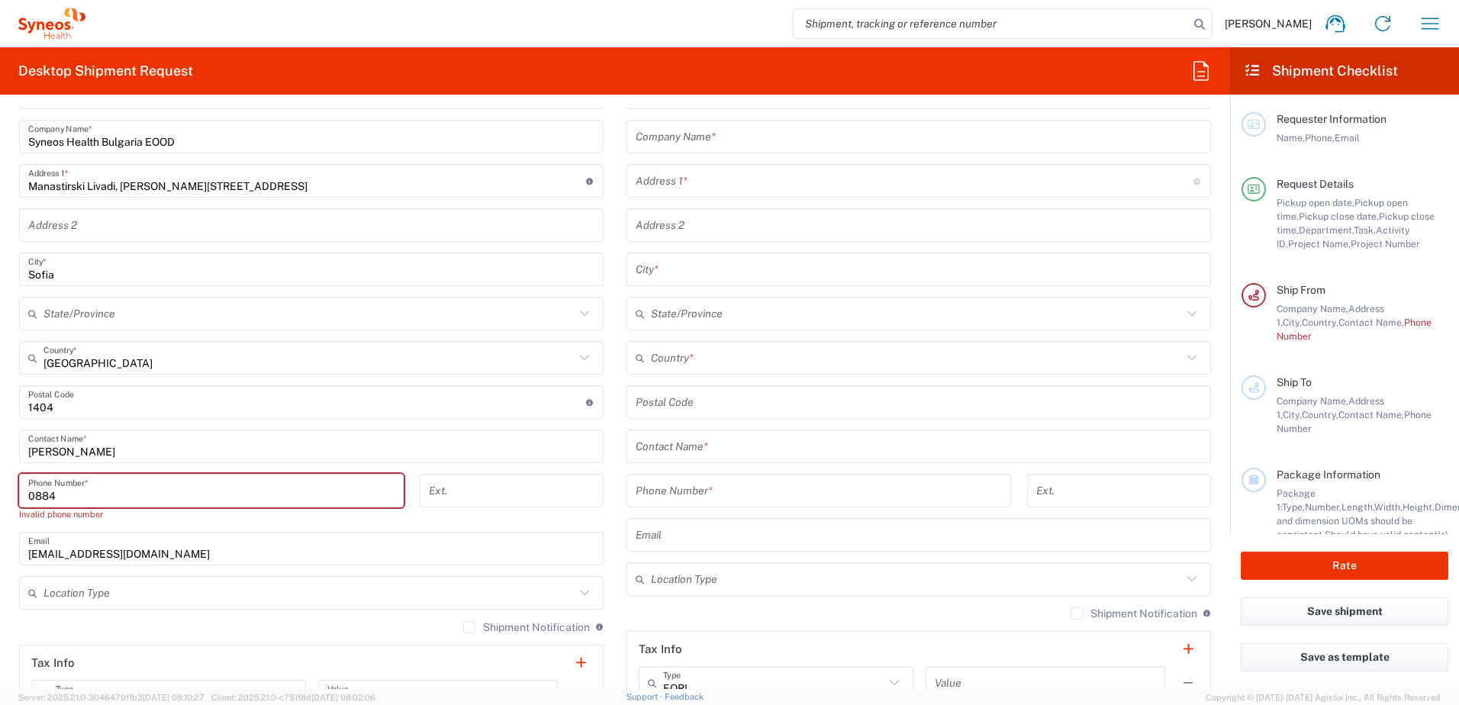
type input "0884768473"
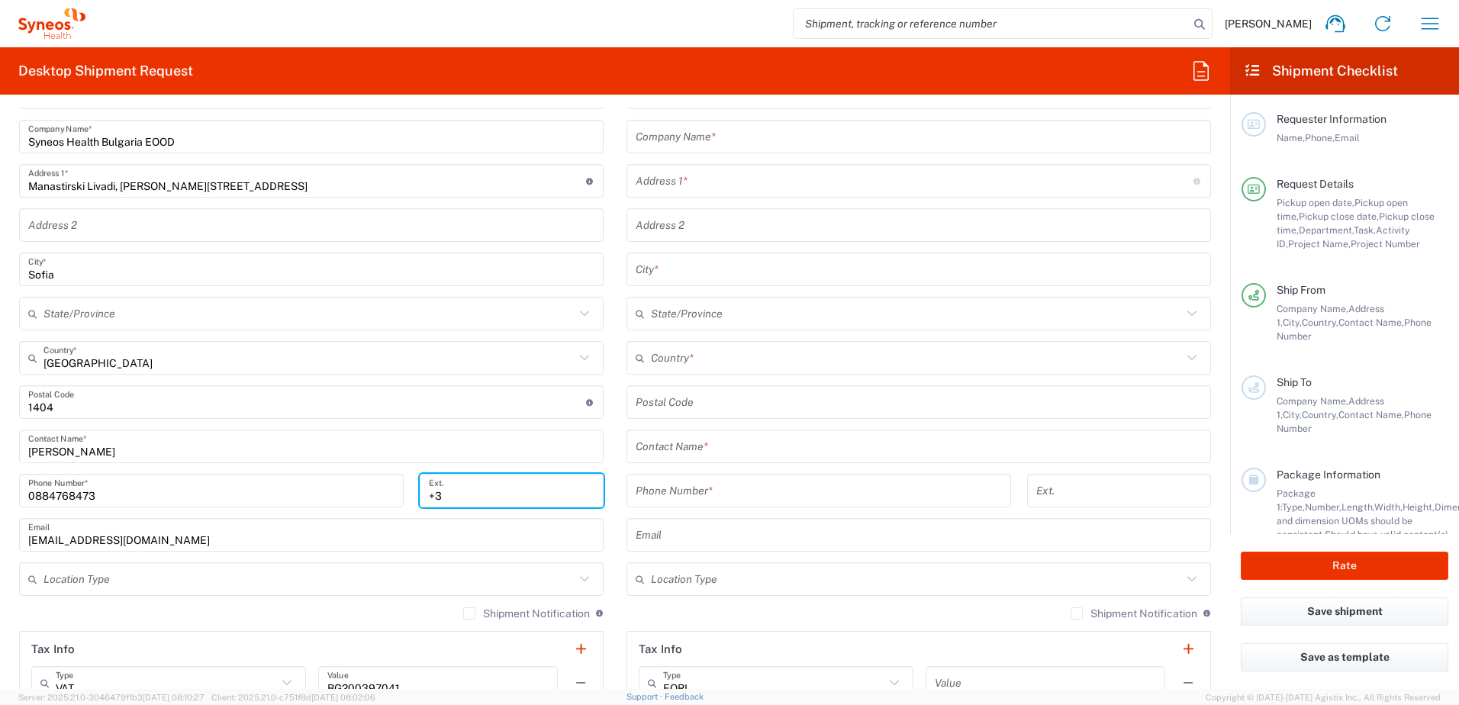
type input "+"
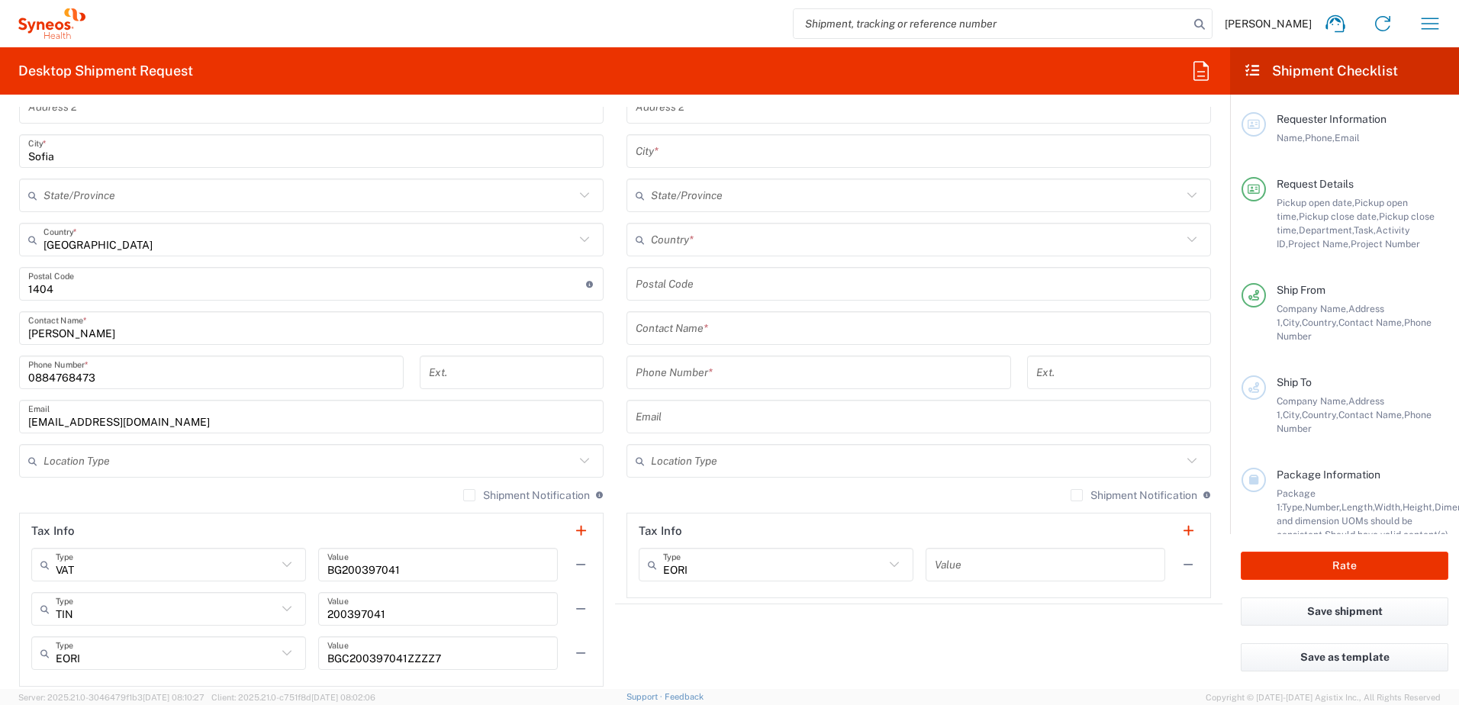
scroll to position [860, 0]
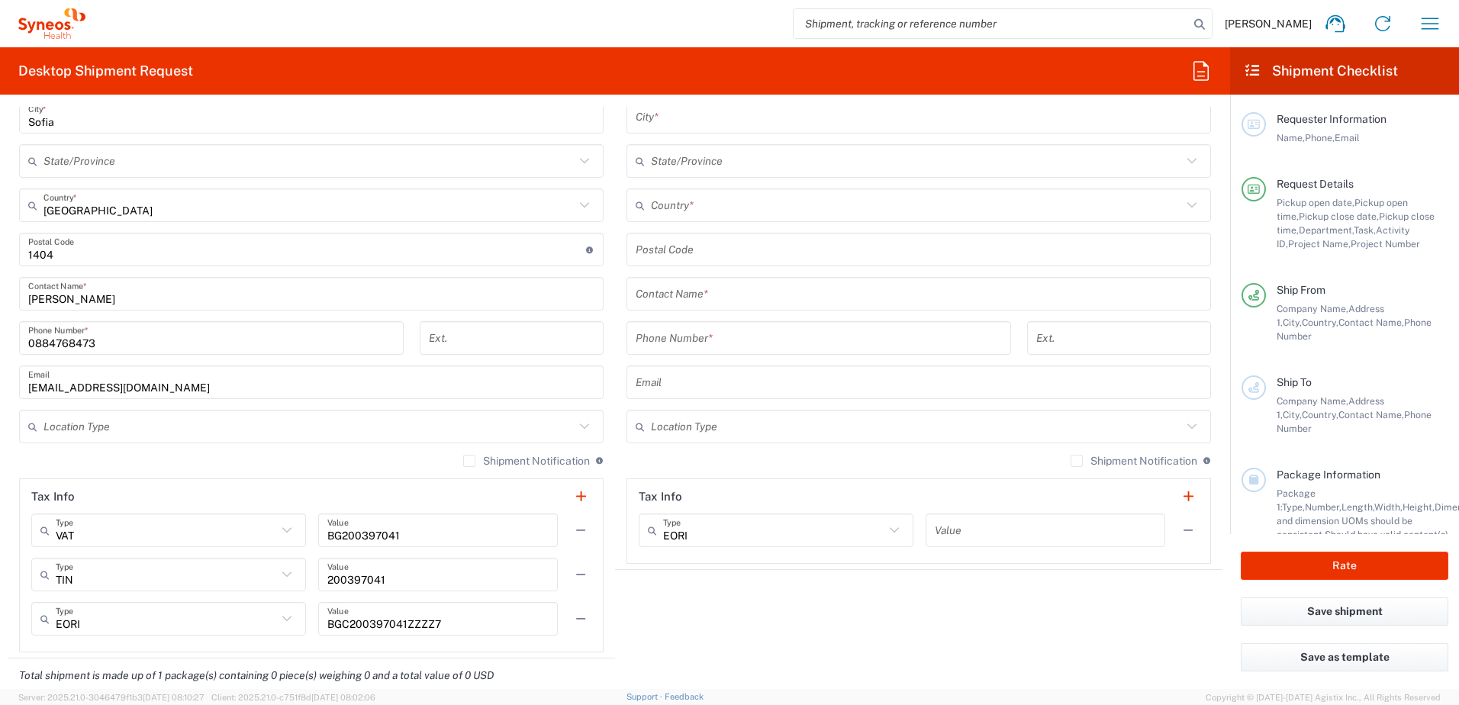
click at [577, 428] on icon at bounding box center [585, 427] width 20 height 20
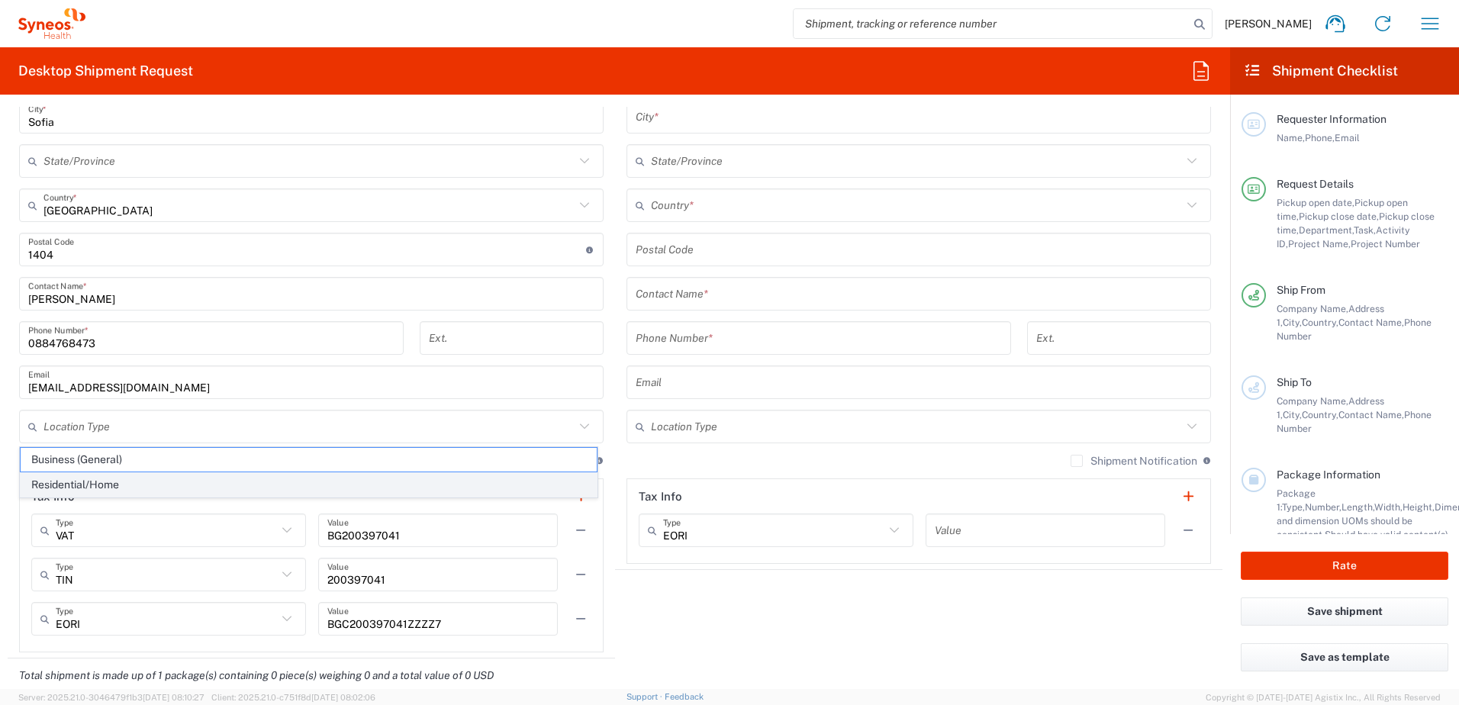
click at [206, 484] on span "Residential/Home" at bounding box center [309, 485] width 576 height 24
type input "Residential/Home"
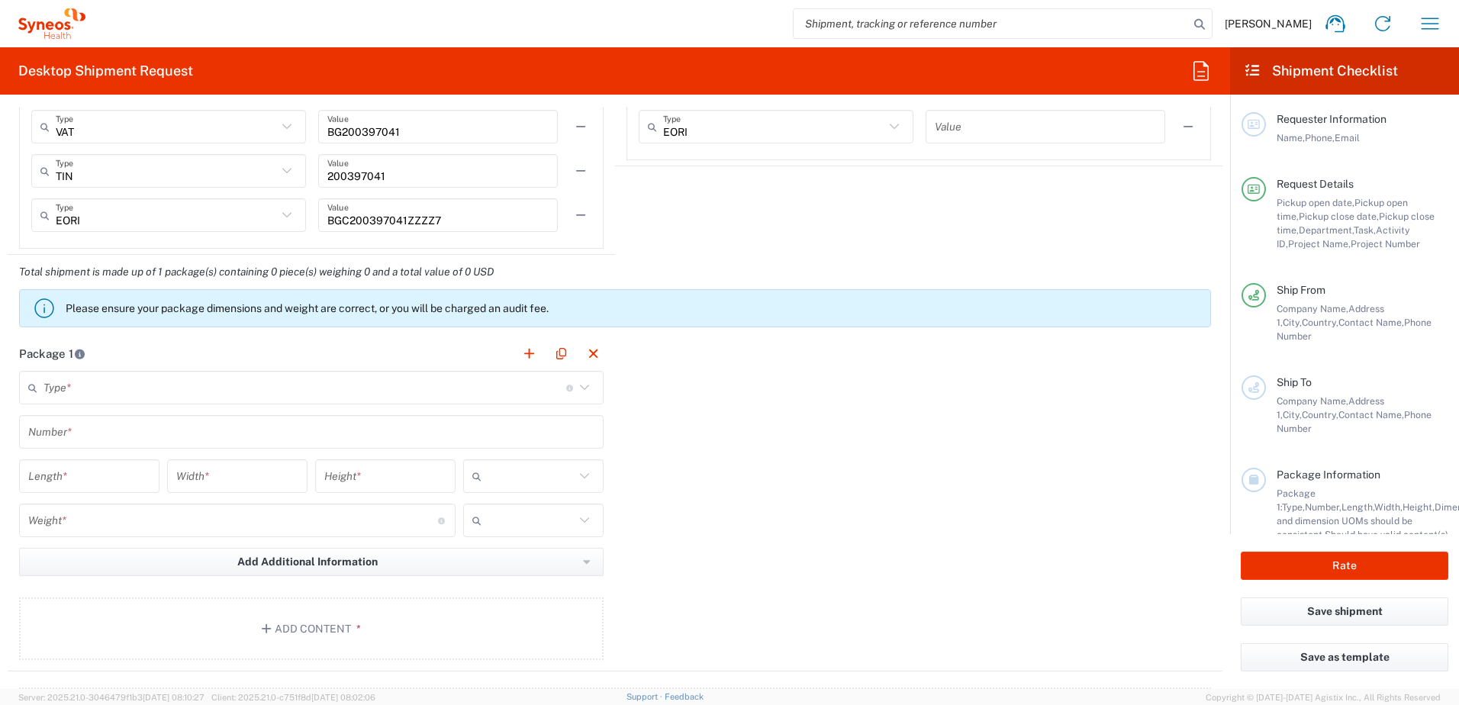
scroll to position [1242, 0]
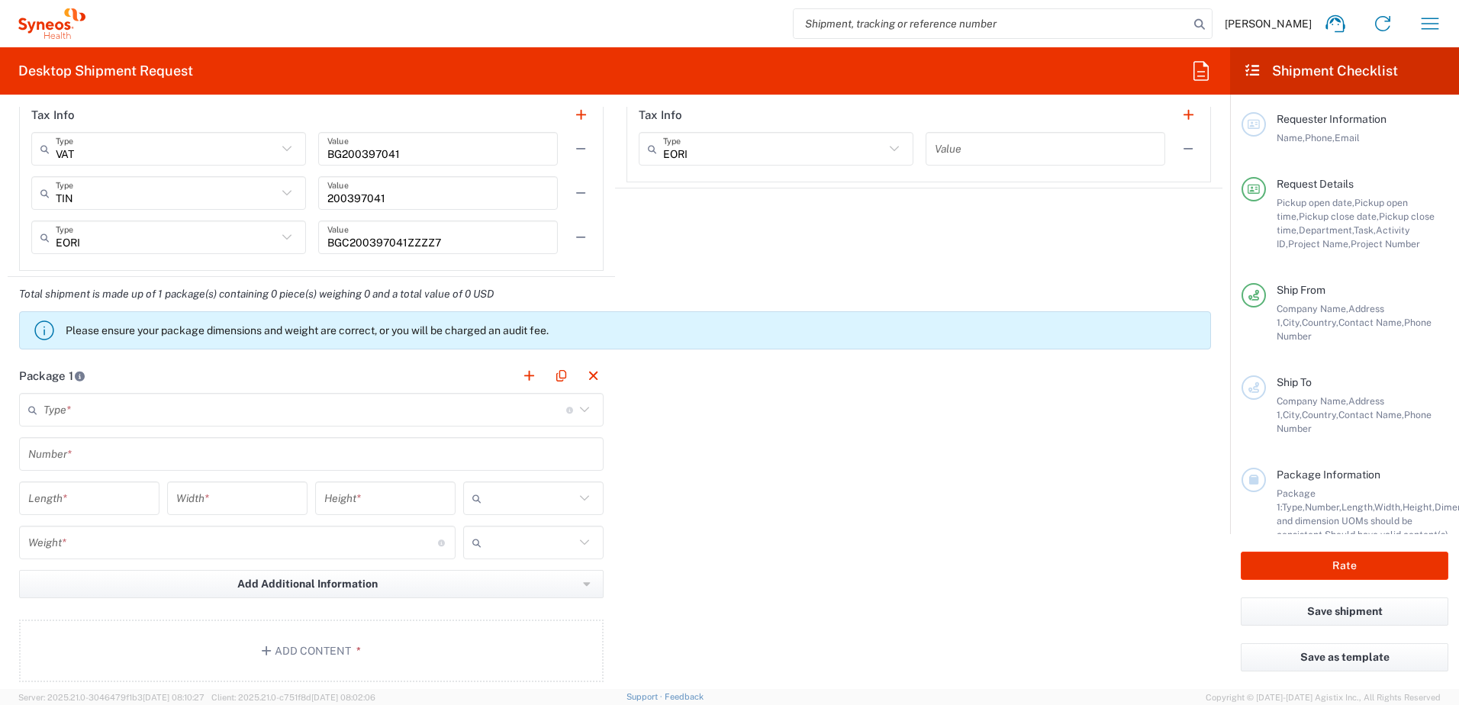
click at [577, 411] on icon at bounding box center [585, 410] width 20 height 20
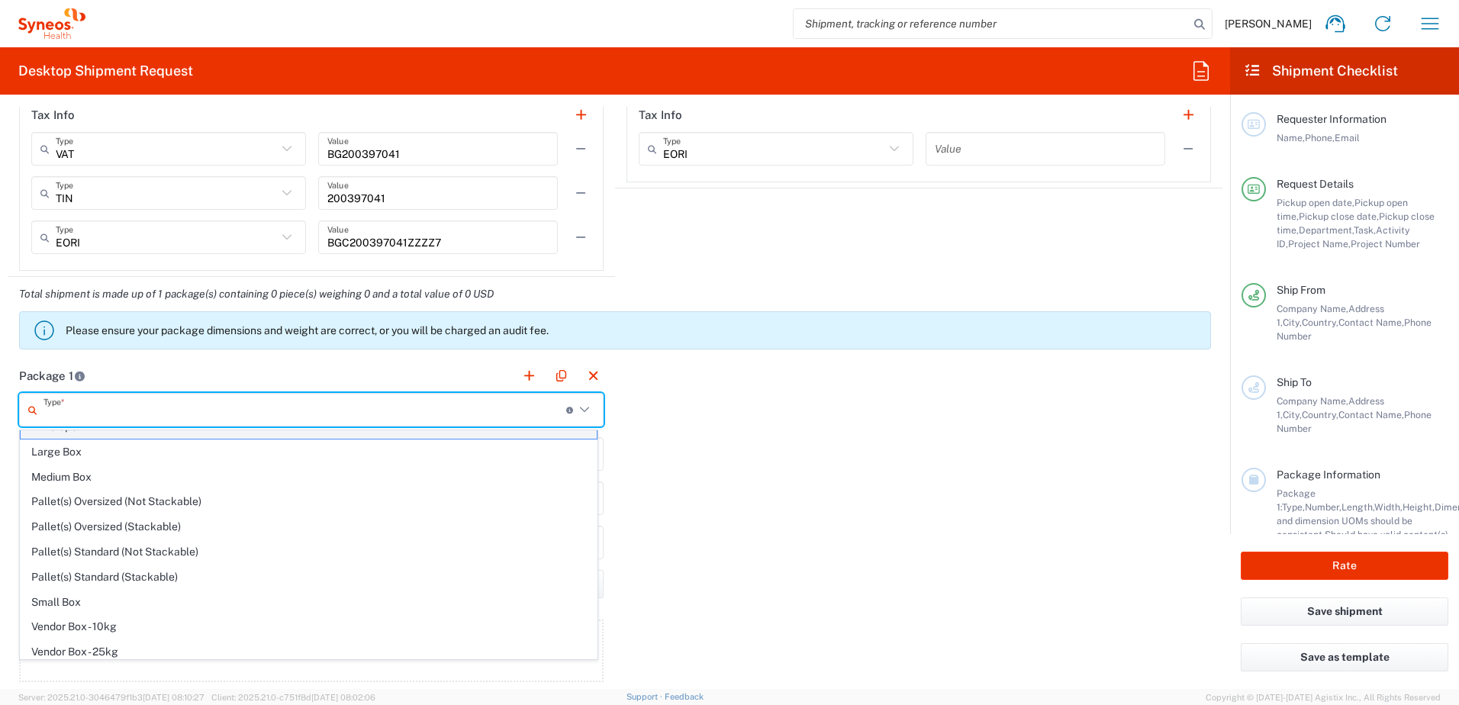
scroll to position [0, 0]
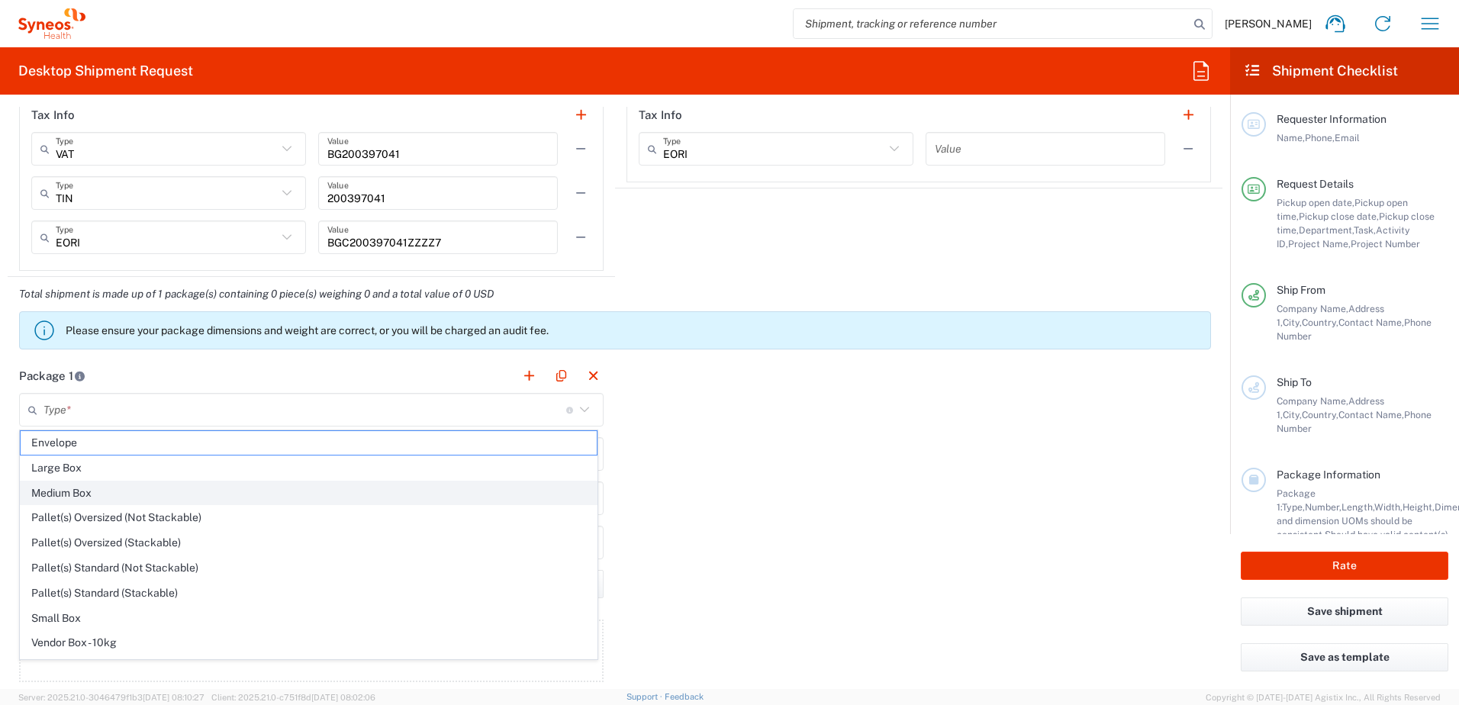
click at [152, 493] on span "Medium Box" at bounding box center [309, 494] width 576 height 24
type input "Medium Box"
type input "13"
type input "11.5"
type input "2.5"
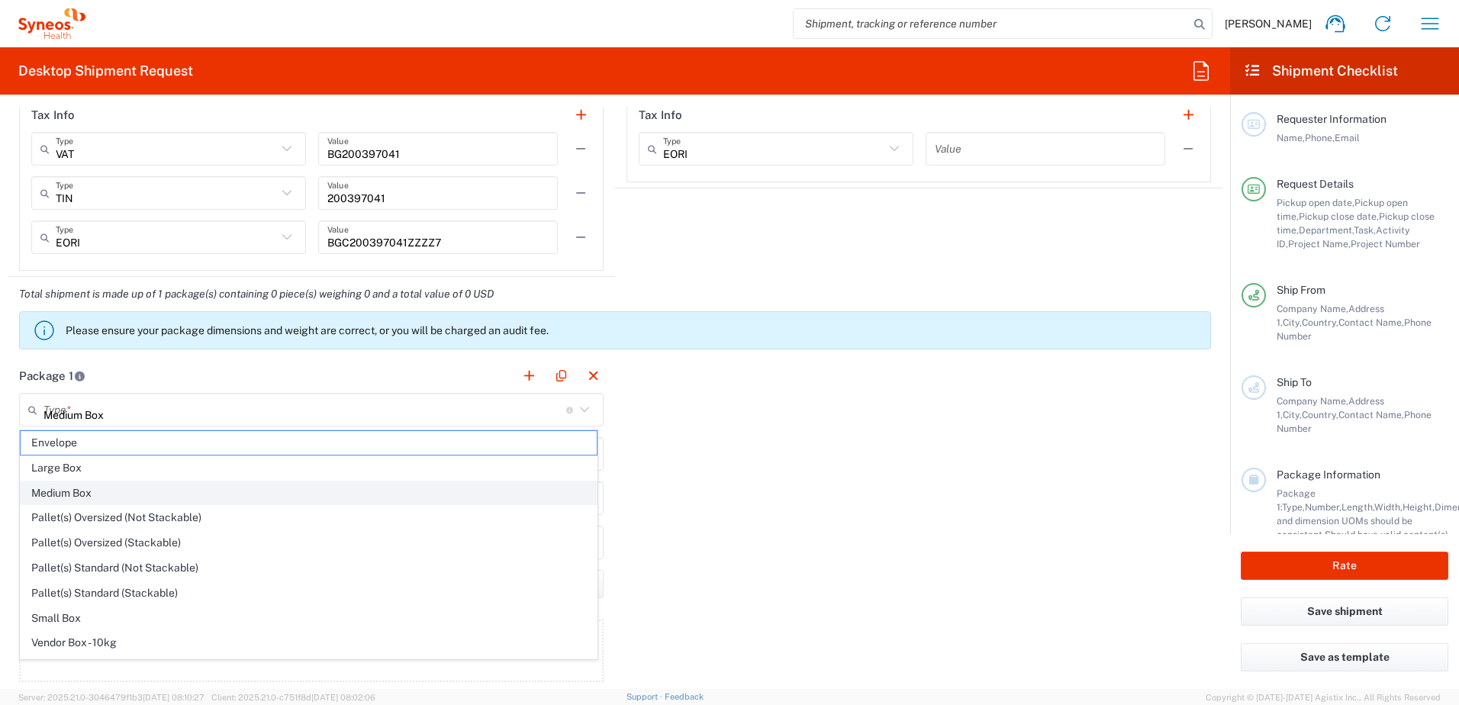
type input "in"
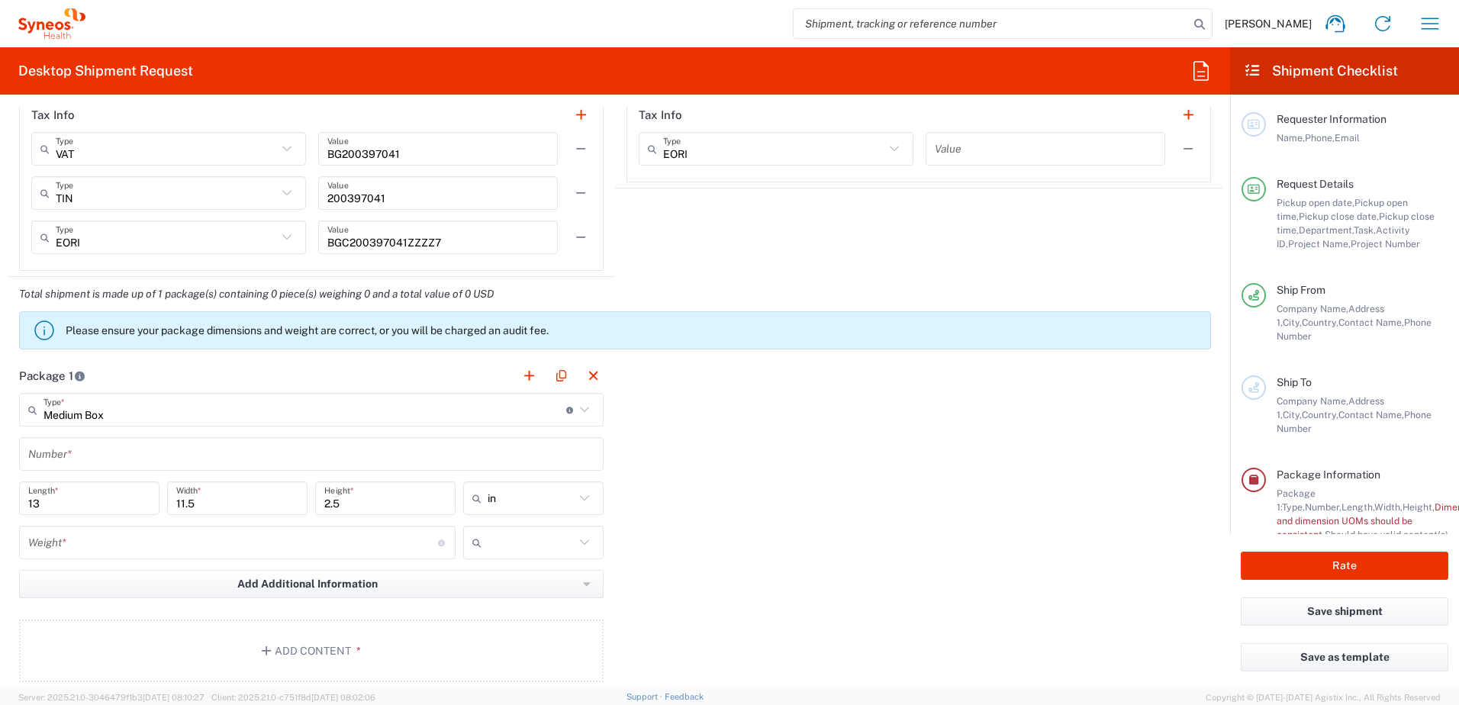
click at [160, 456] on input "text" at bounding box center [311, 454] width 566 height 27
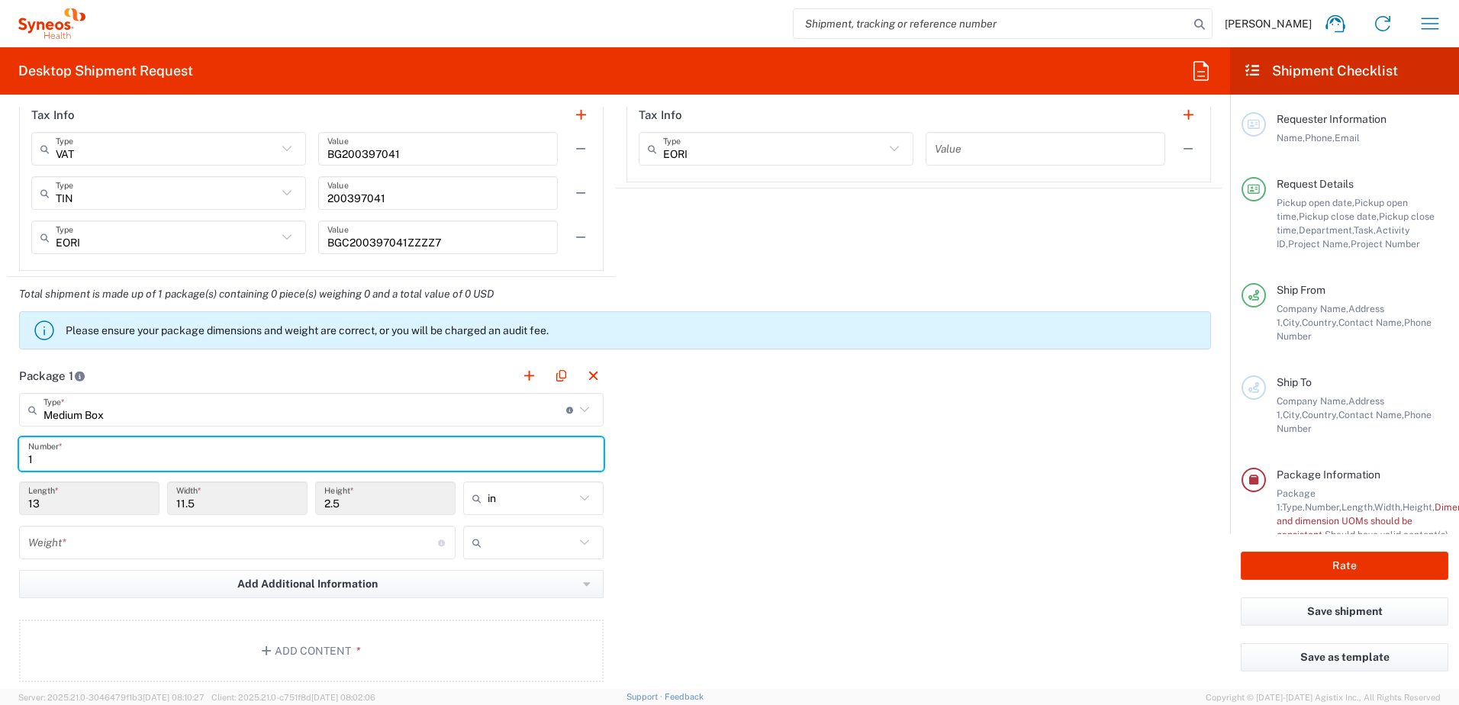
type input "1"
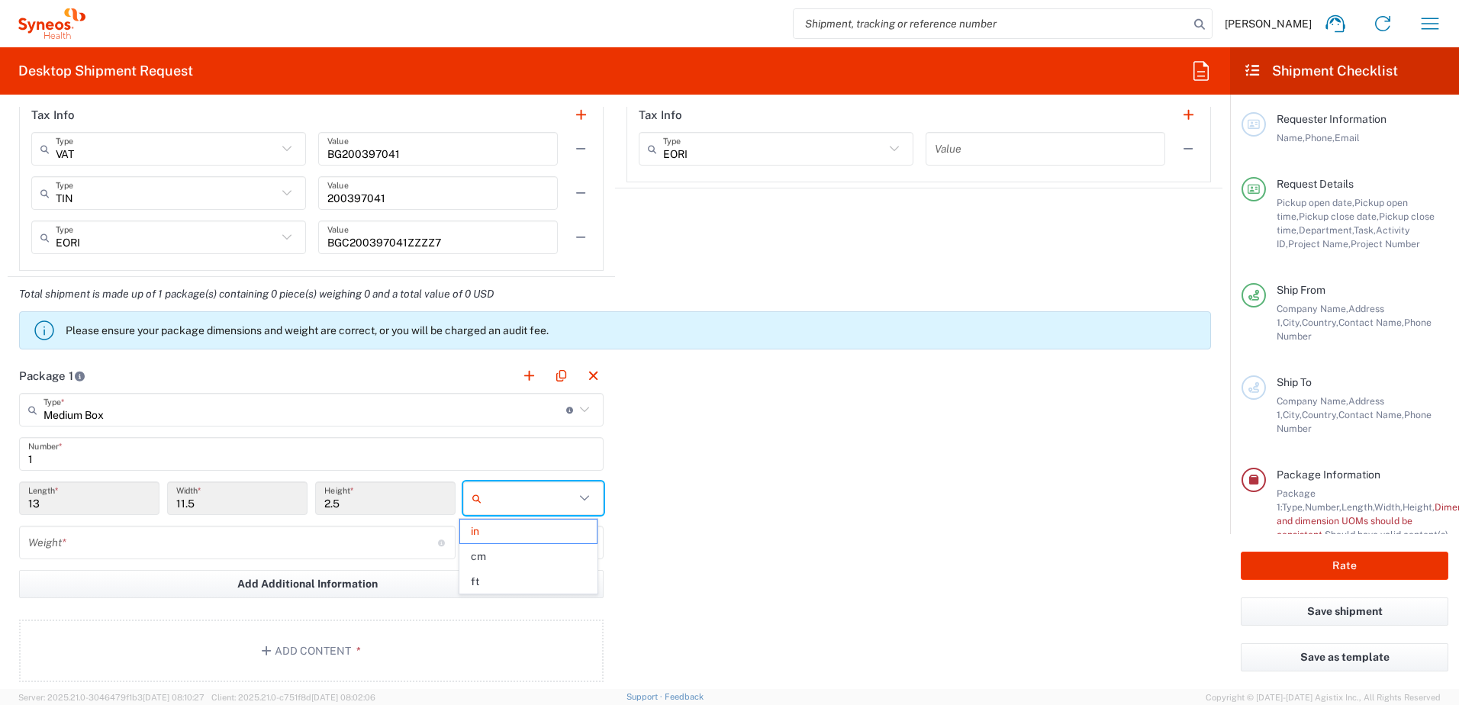
type input "in"
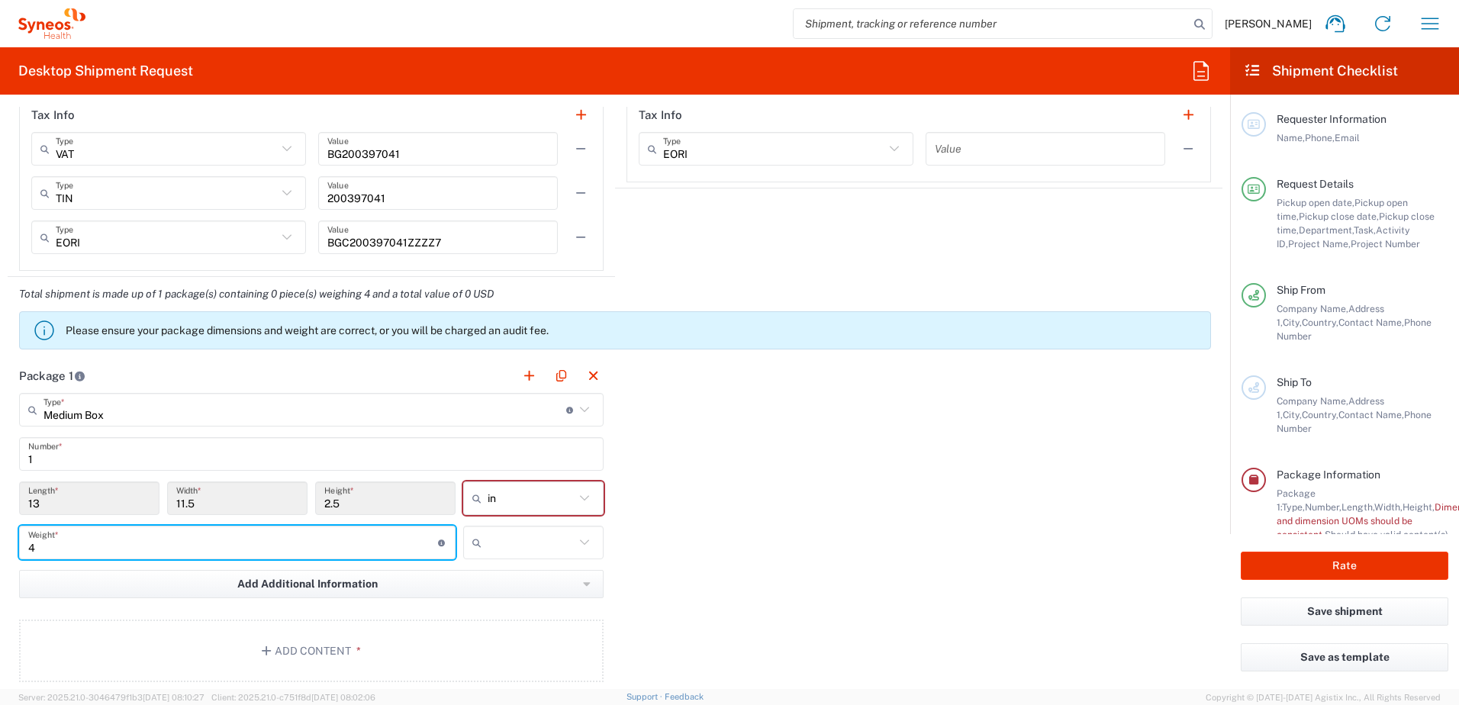
type input "4"
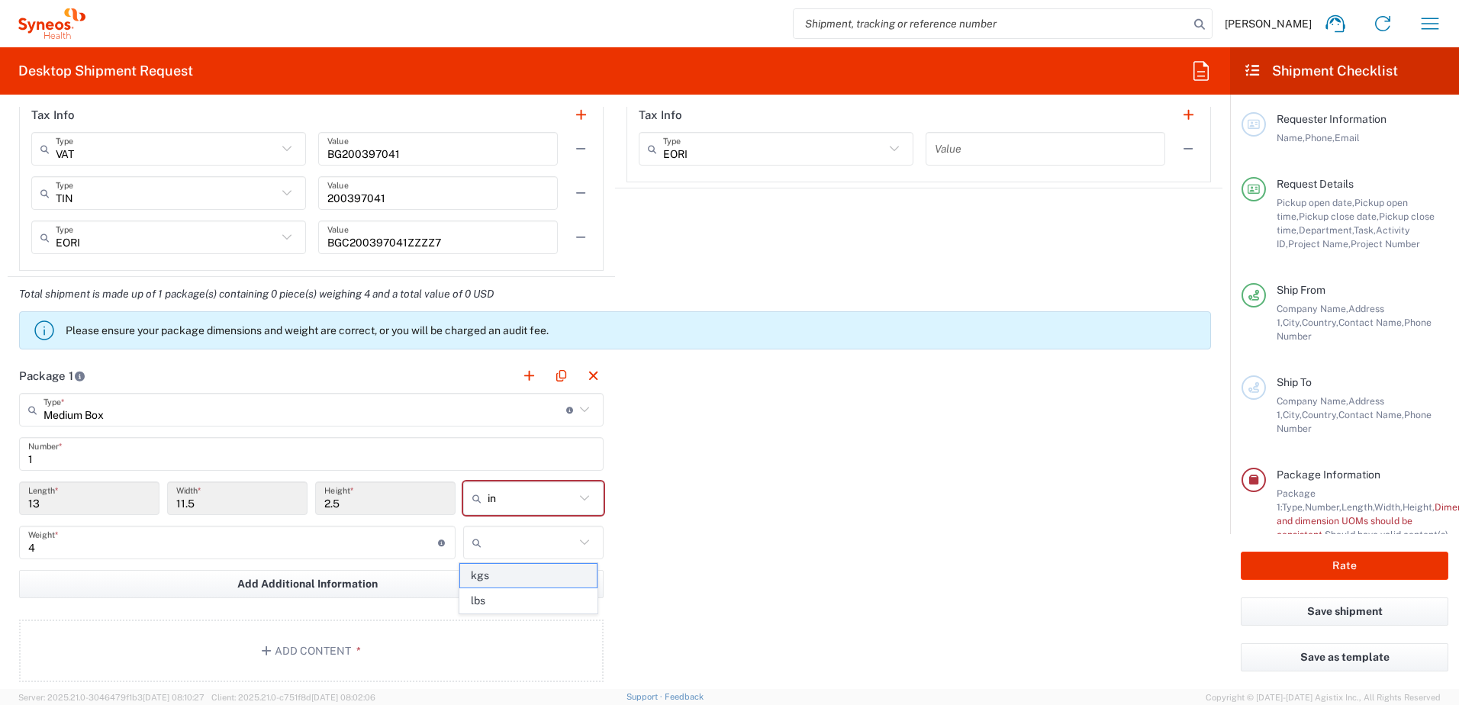
click at [495, 570] on span "kgs" at bounding box center [528, 576] width 136 height 24
type input "kgs"
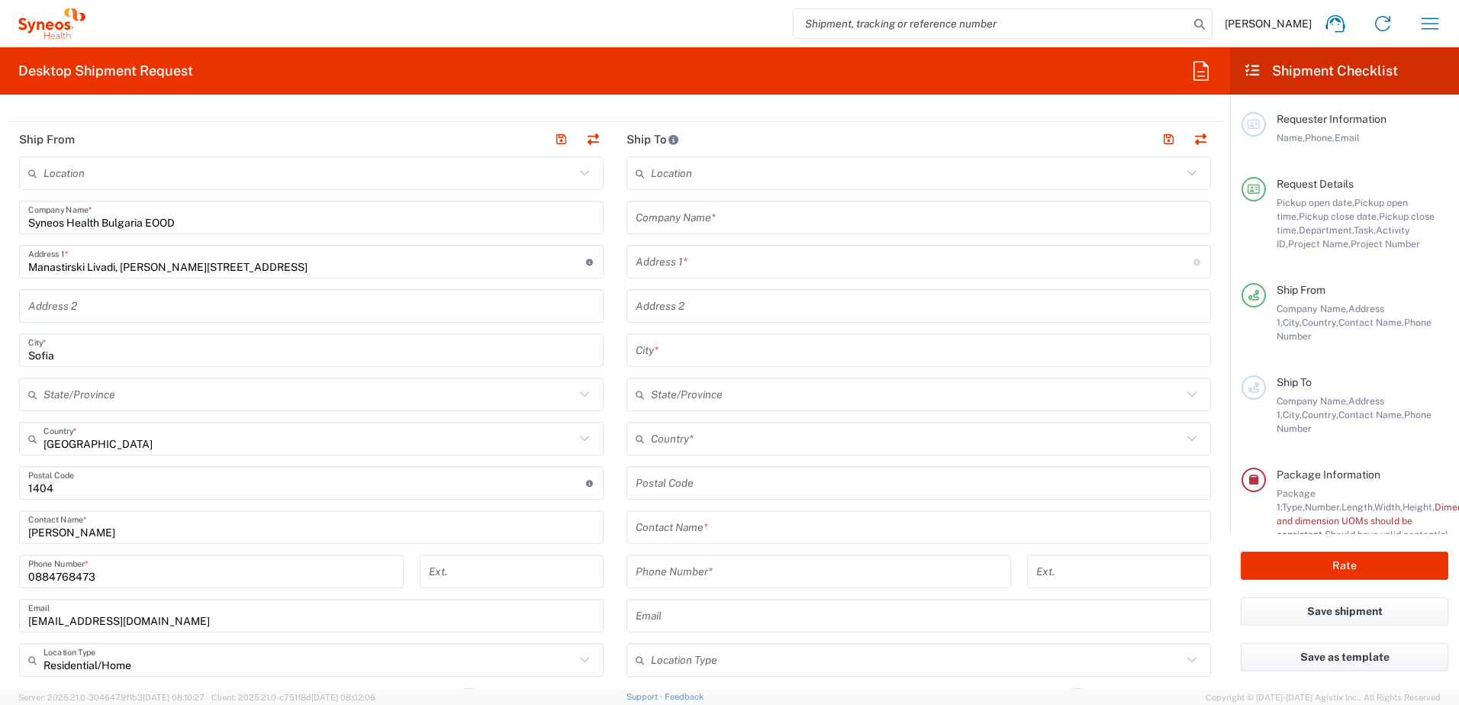
scroll to position [474, 0]
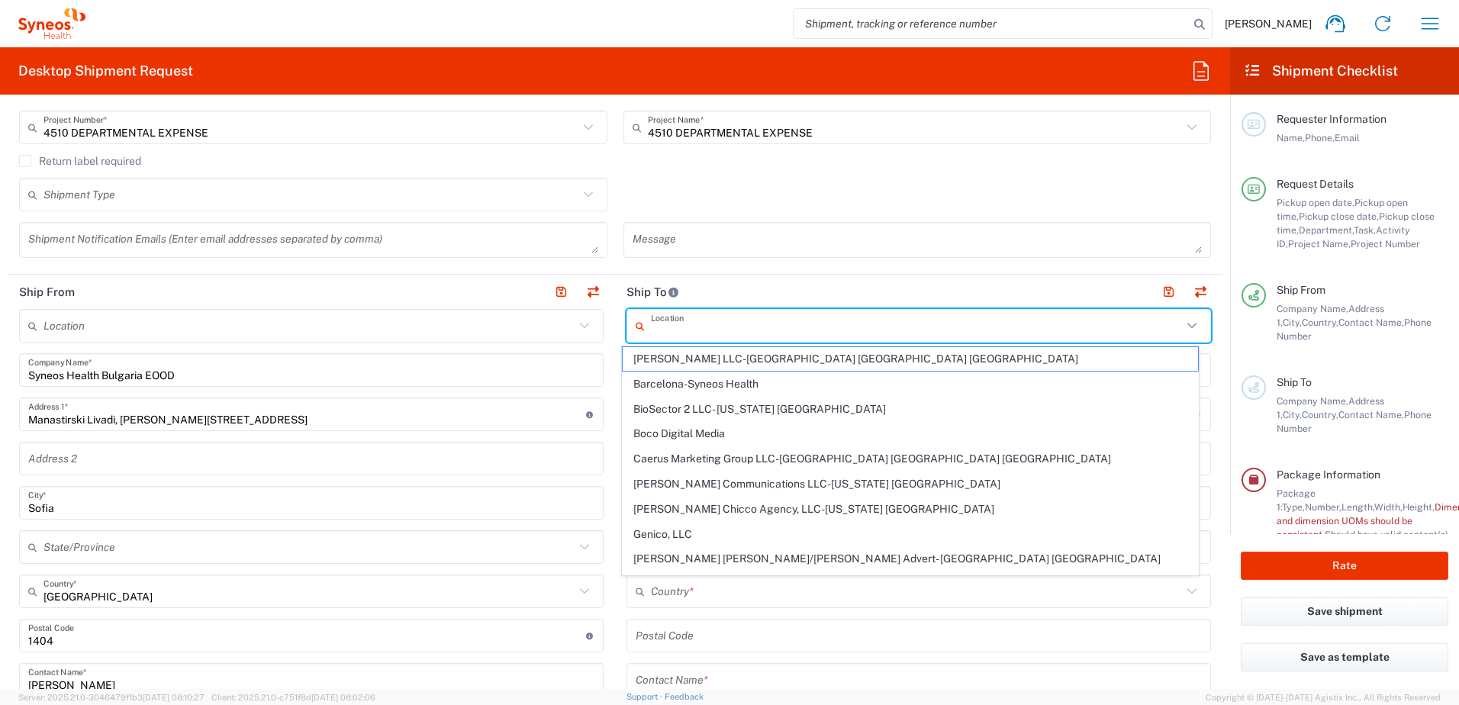
click at [694, 318] on input "text" at bounding box center [916, 326] width 531 height 27
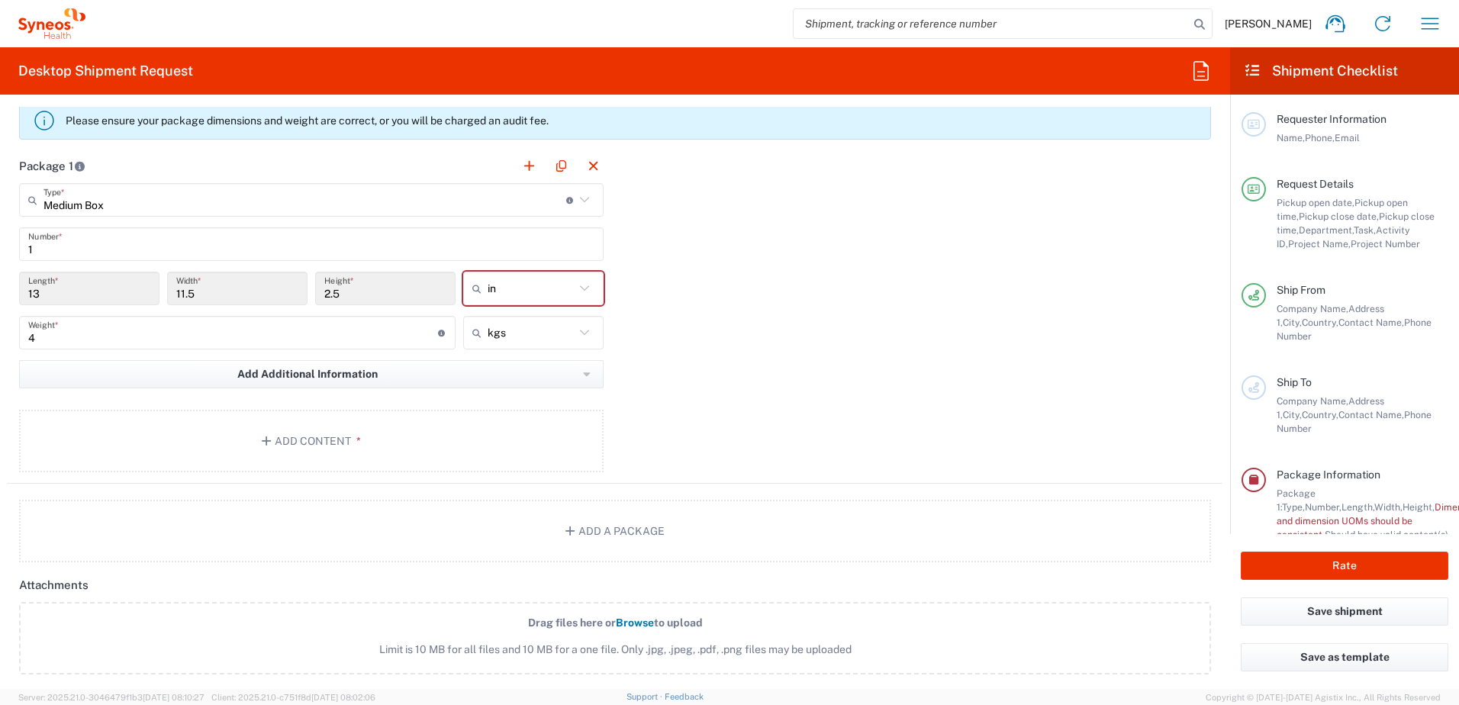
scroll to position [1466, 0]
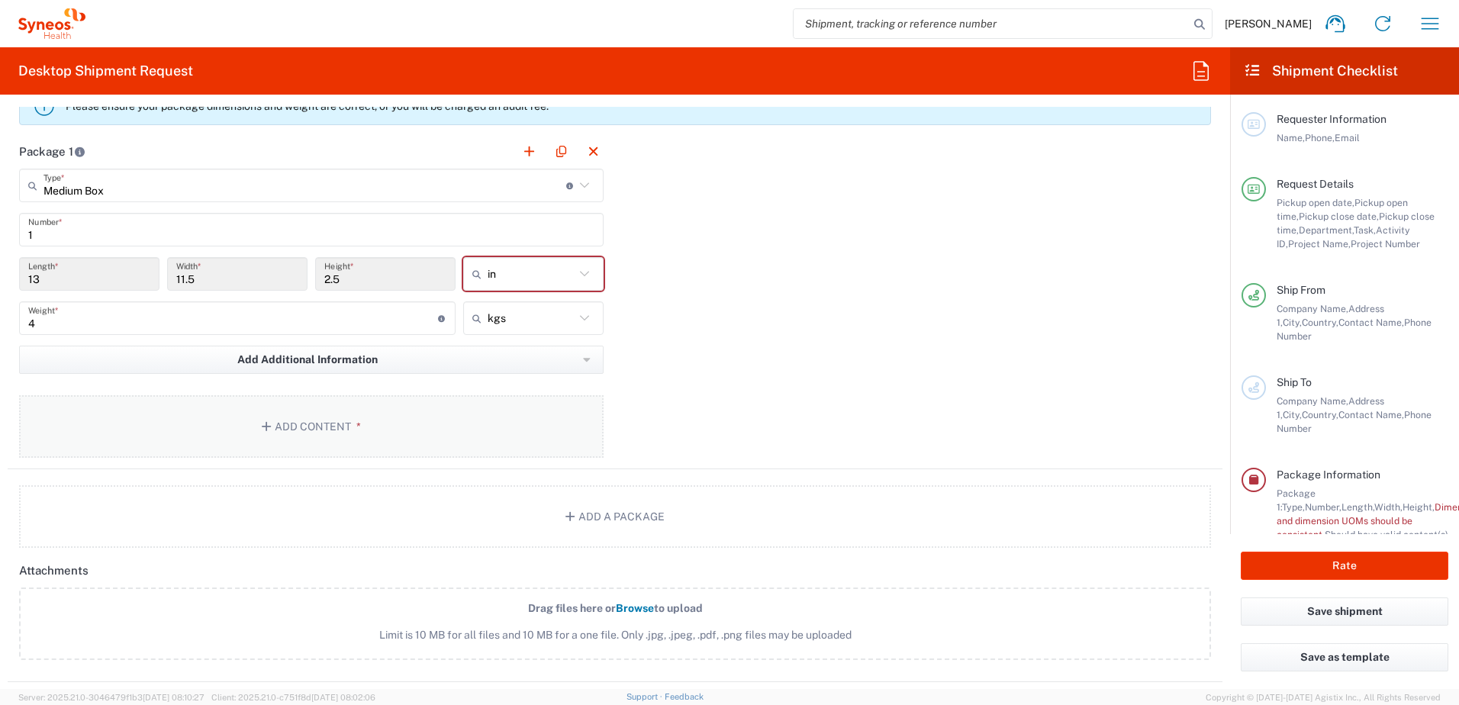
click at [267, 430] on icon "button" at bounding box center [269, 426] width 14 height 11
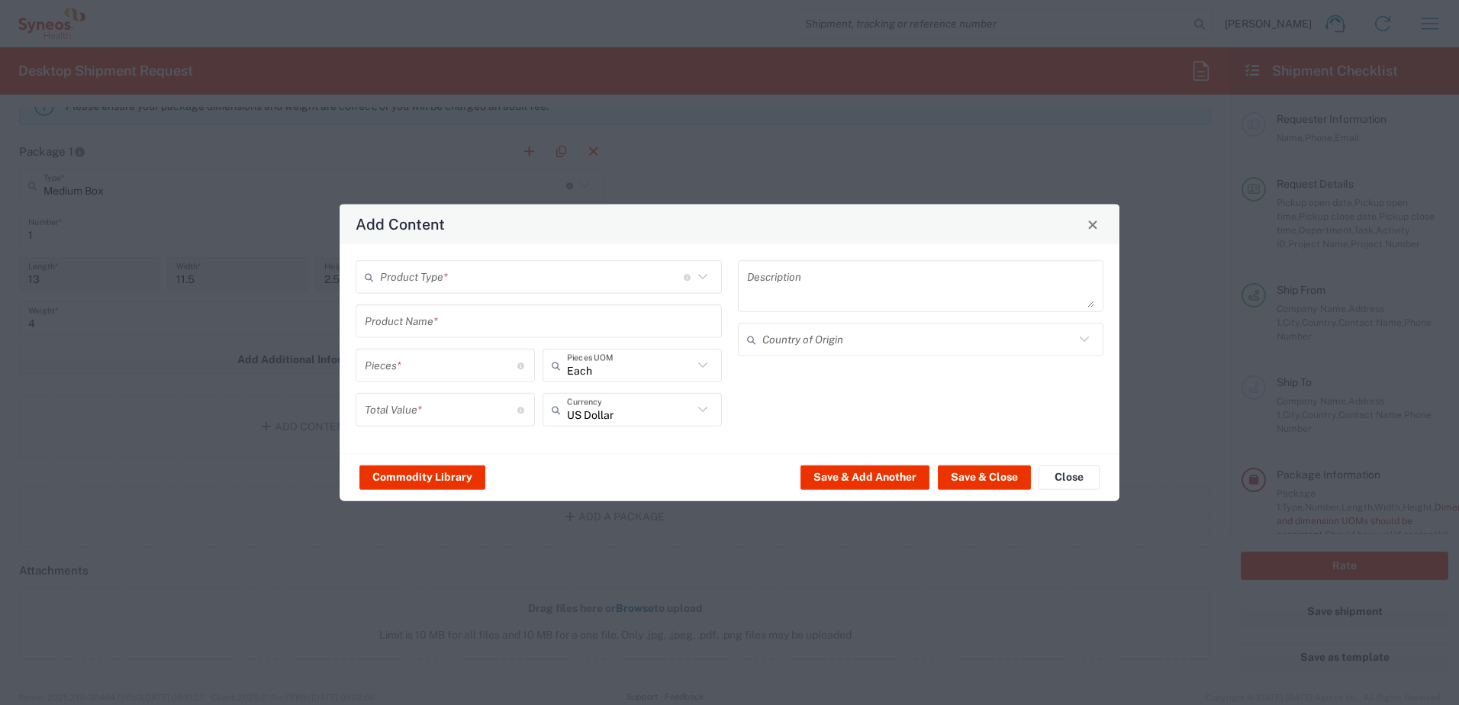
click at [697, 284] on icon at bounding box center [703, 277] width 20 height 20
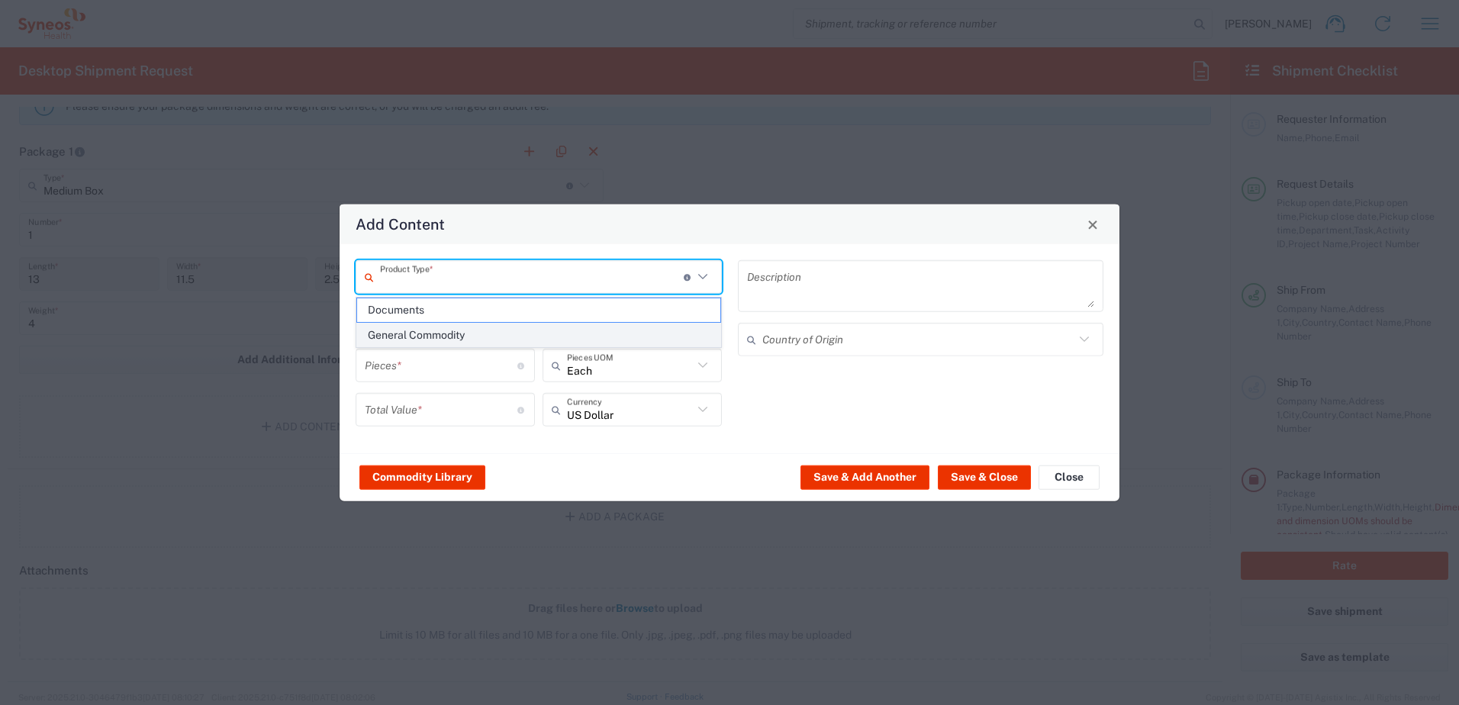
click at [471, 338] on span "General Commodity" at bounding box center [538, 336] width 363 height 24
type input "General Commodity"
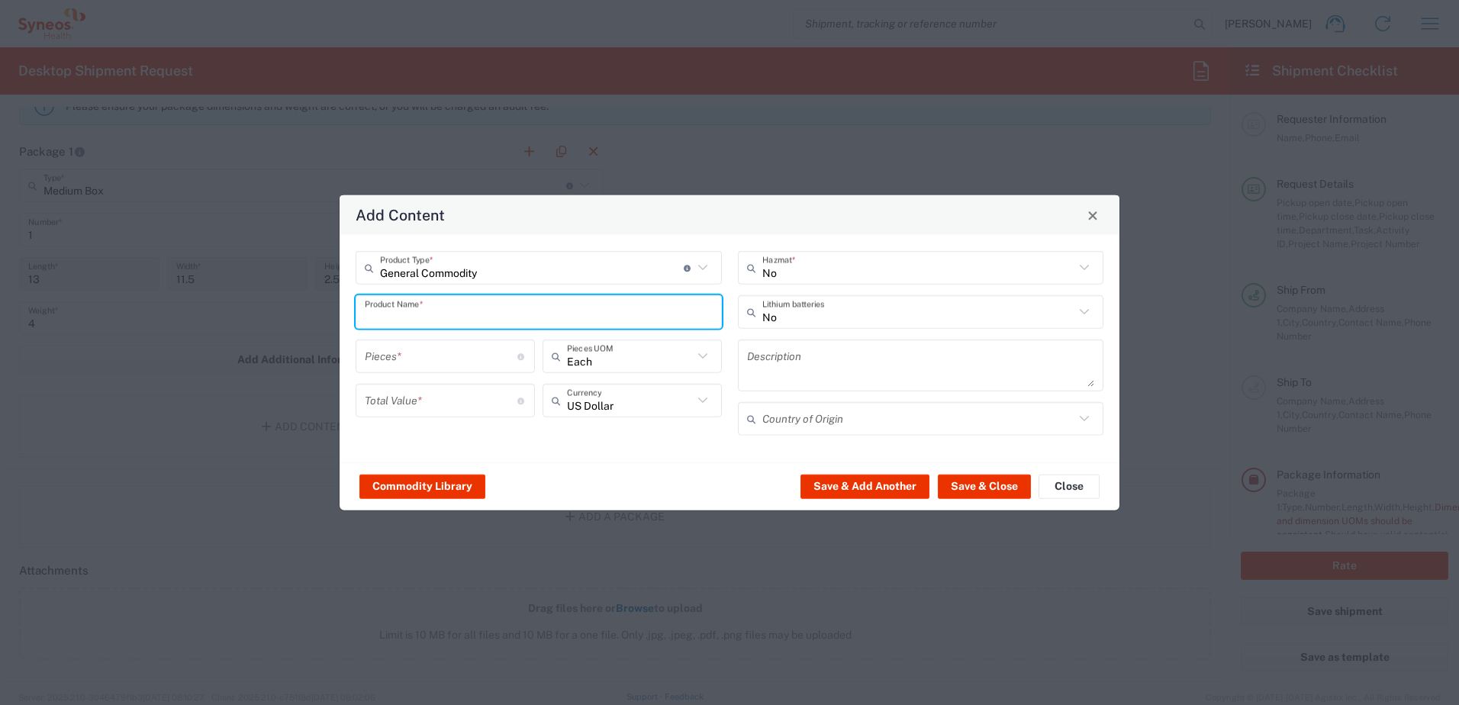
click at [501, 316] on input "text" at bounding box center [539, 311] width 348 height 27
type input "lenovo t14"
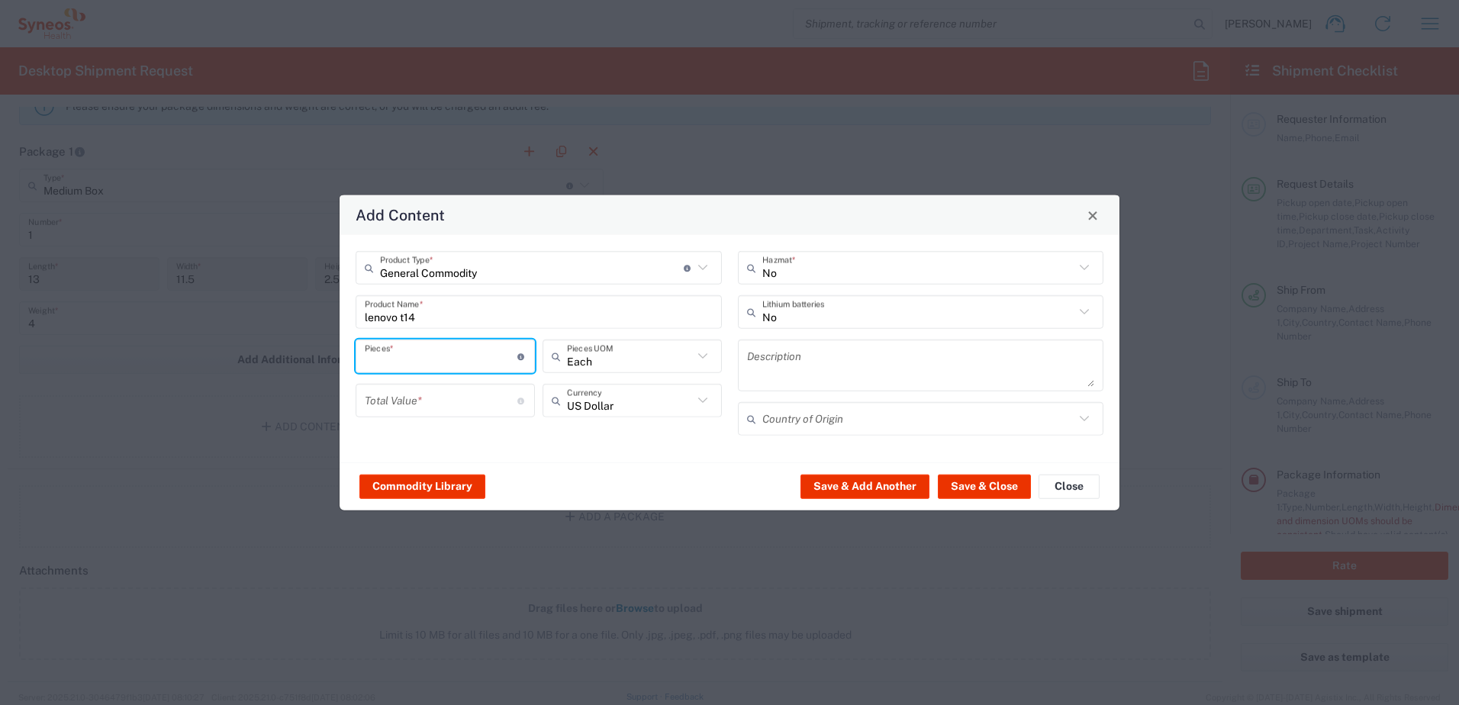
type input "1"
type input "2"
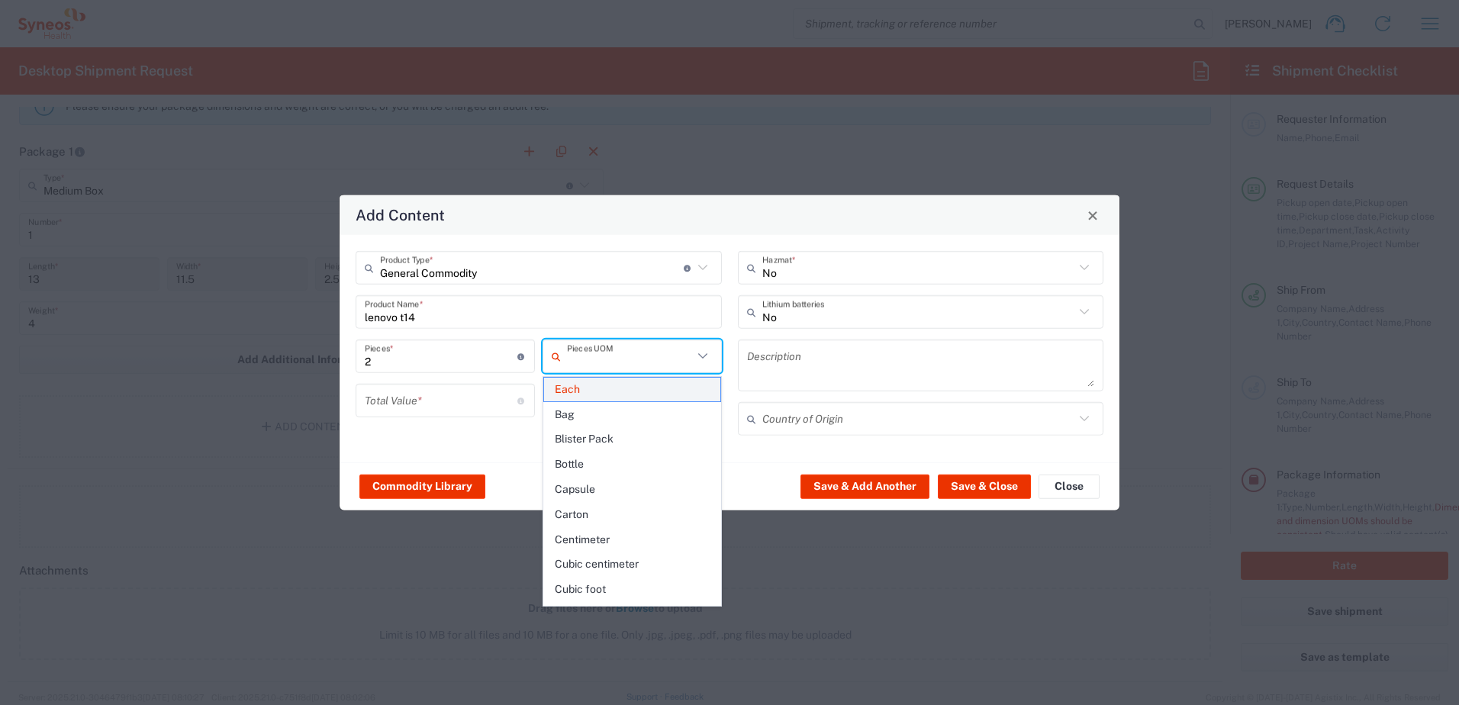
type input "Each"
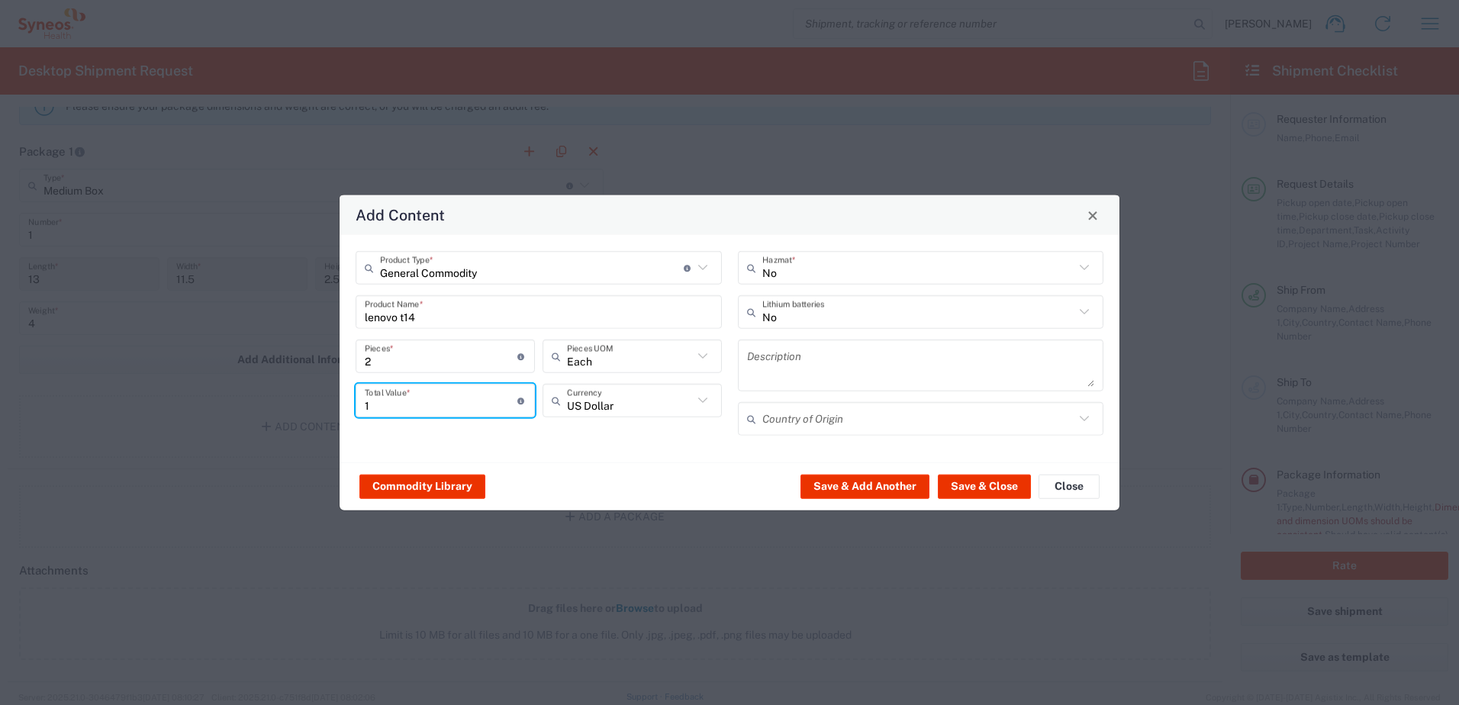
type input "1"
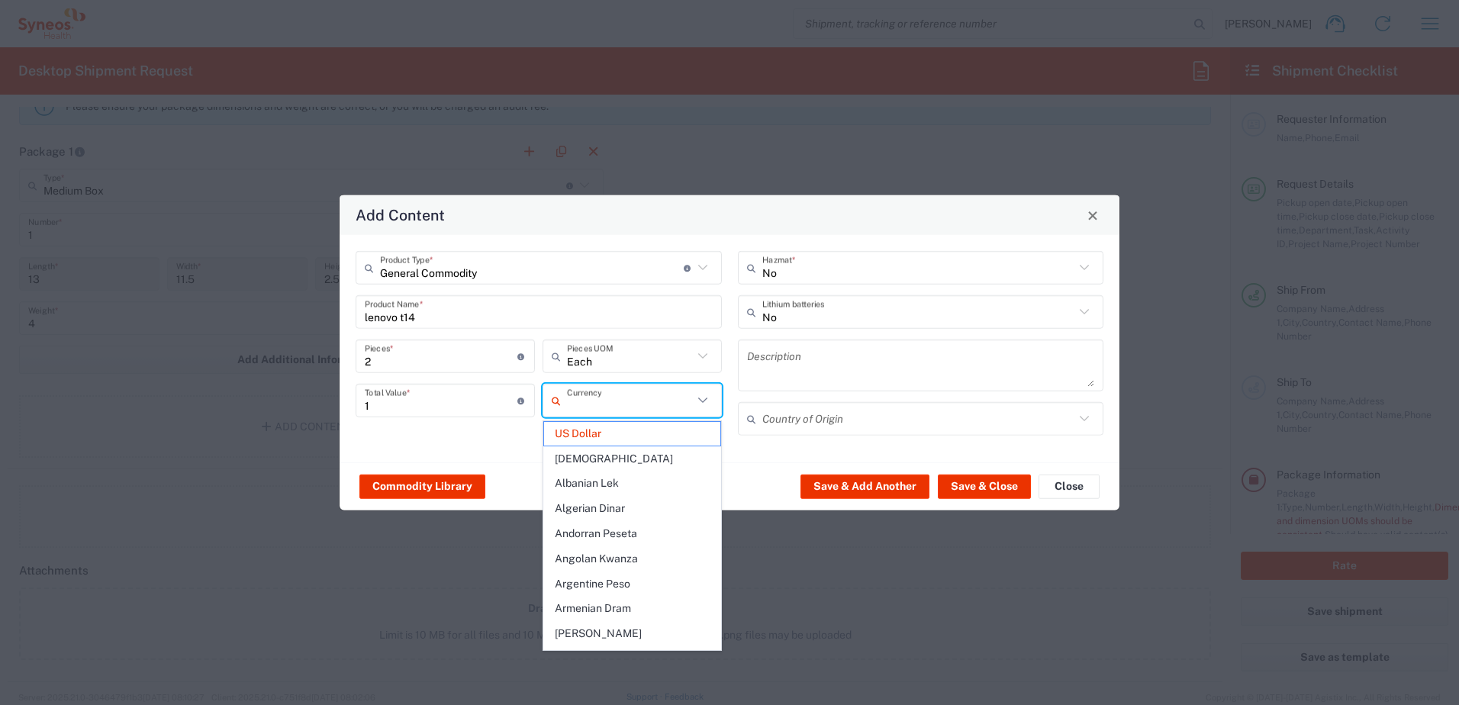
type input "US Dollar"
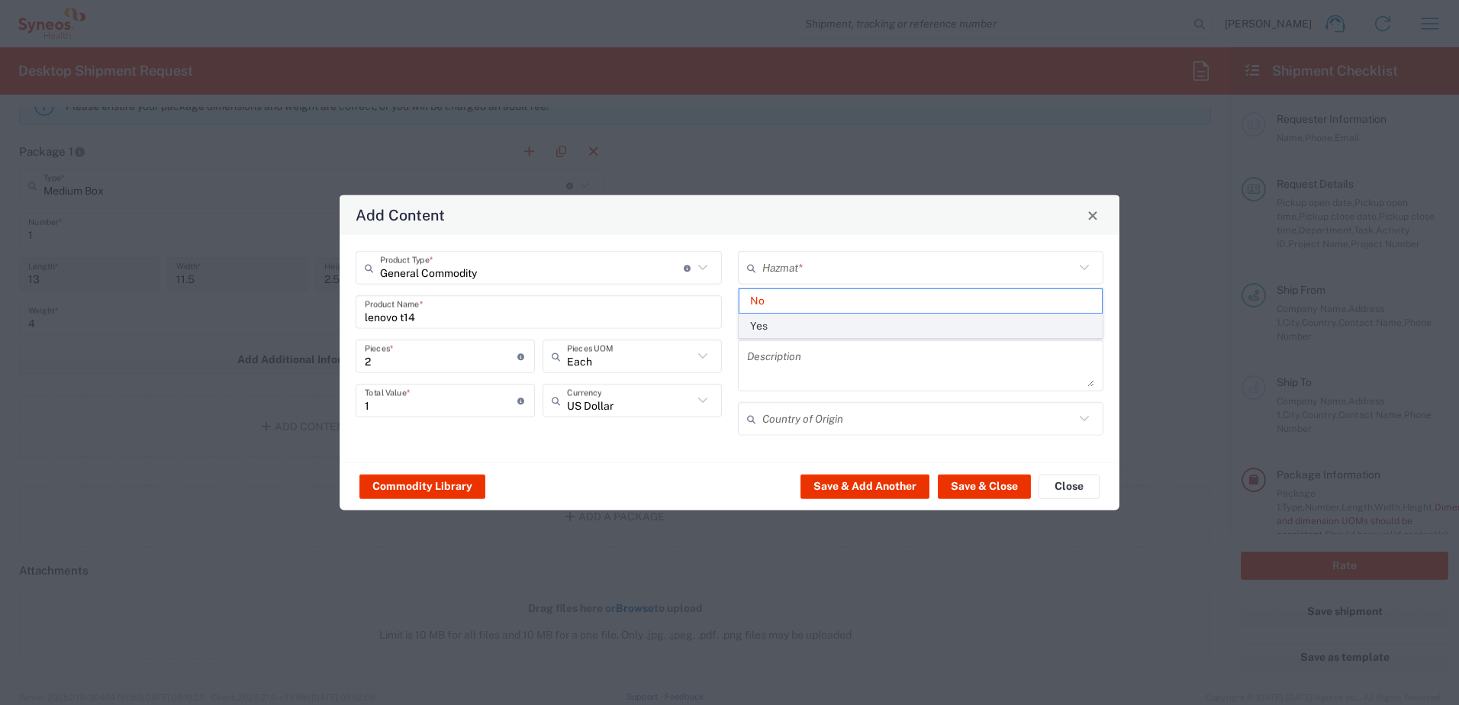
click at [765, 331] on span "Yes" at bounding box center [921, 326] width 363 height 24
type input "Yes"
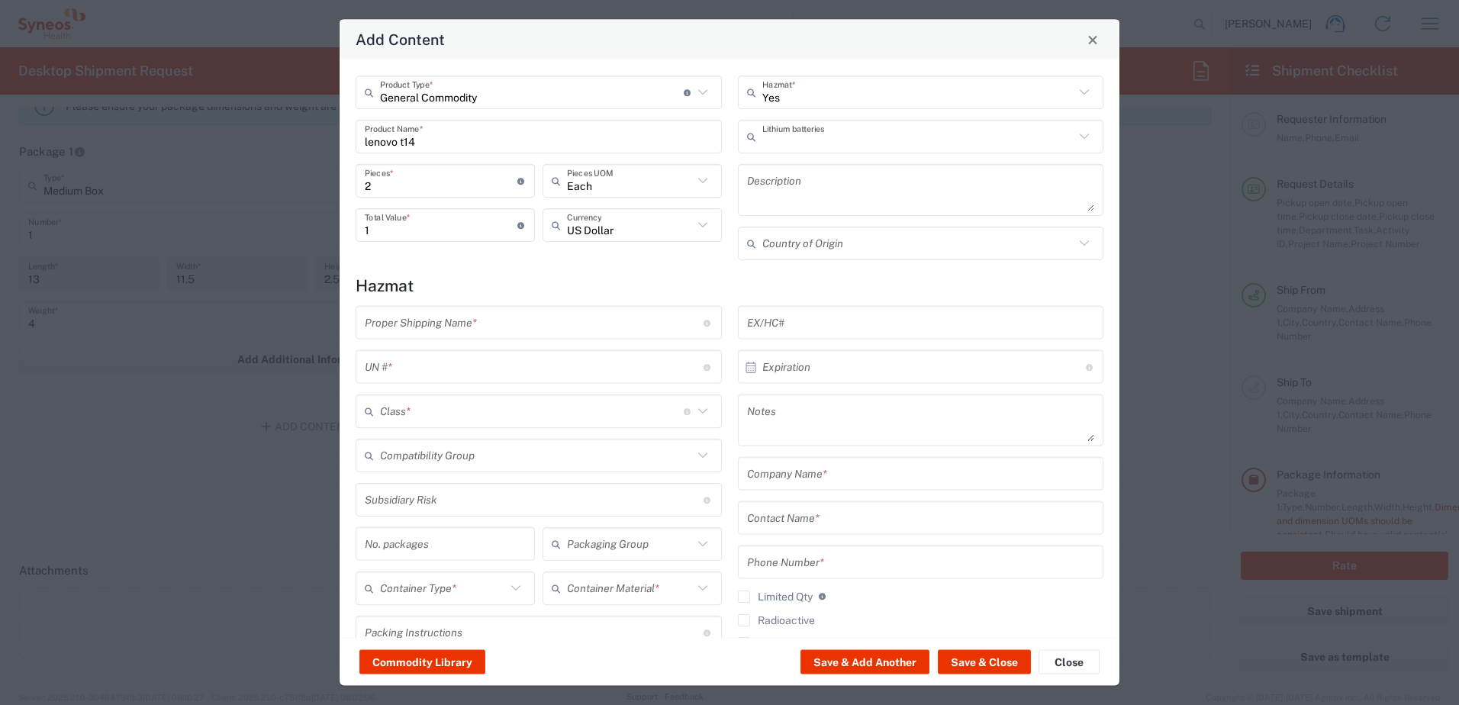
click at [805, 147] on input "text" at bounding box center [919, 136] width 313 height 27
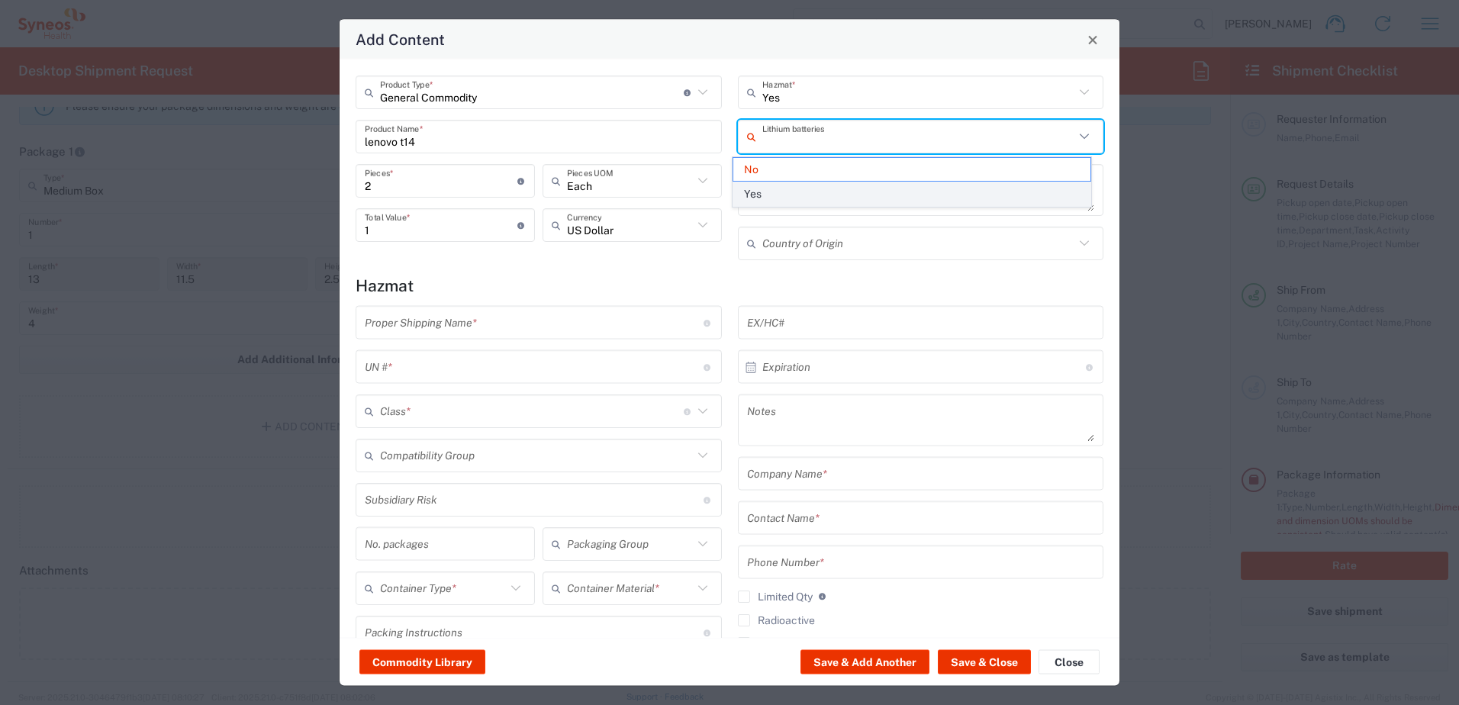
click at [789, 188] on span "Yes" at bounding box center [912, 194] width 357 height 24
type input "Yes"
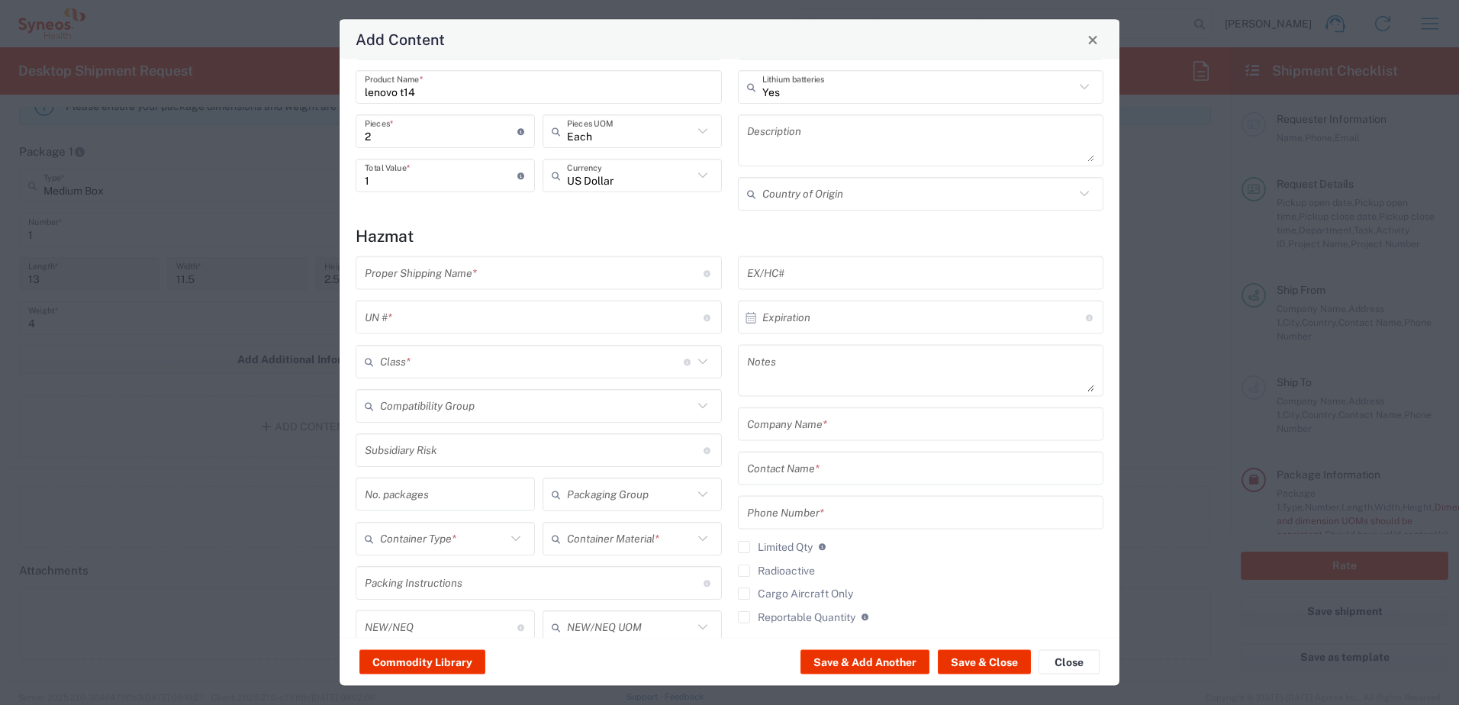
scroll to position [76, 0]
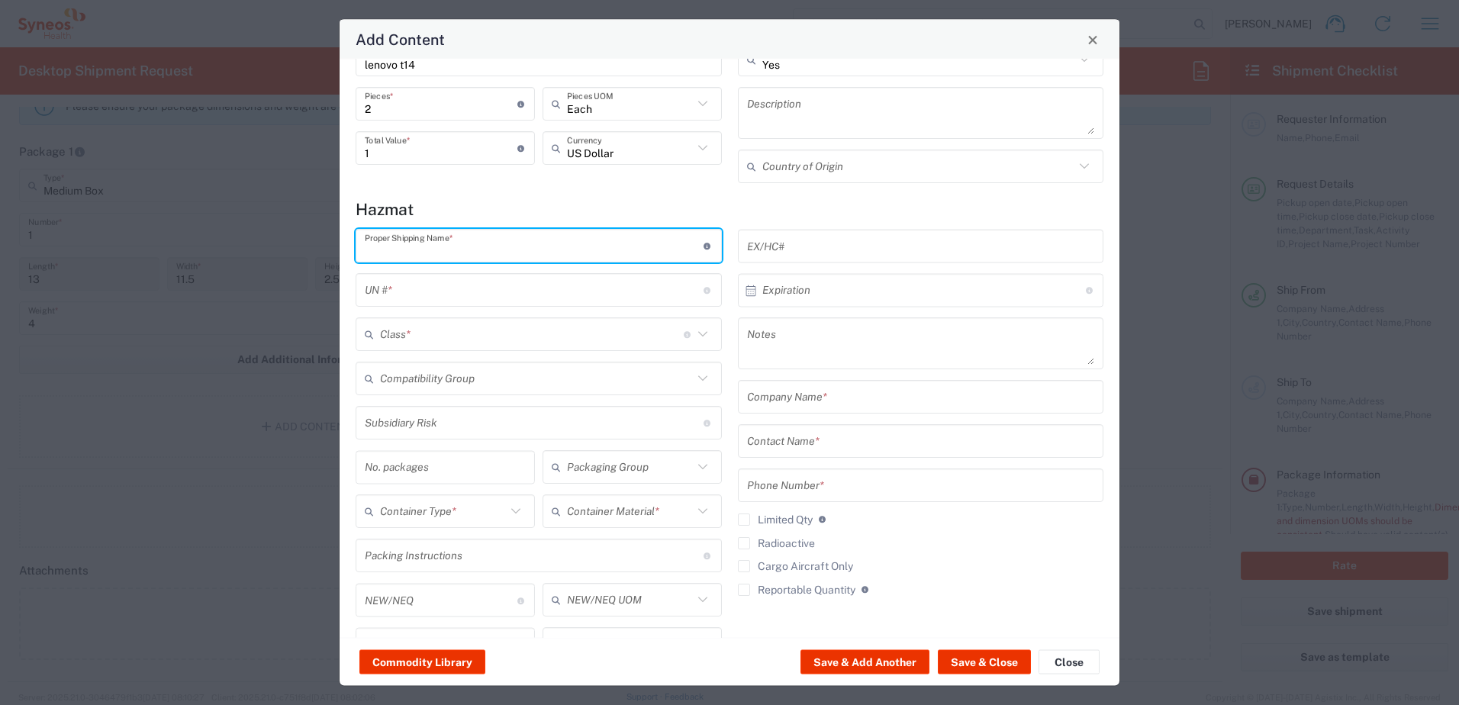
click at [585, 255] on input "text" at bounding box center [534, 246] width 339 height 27
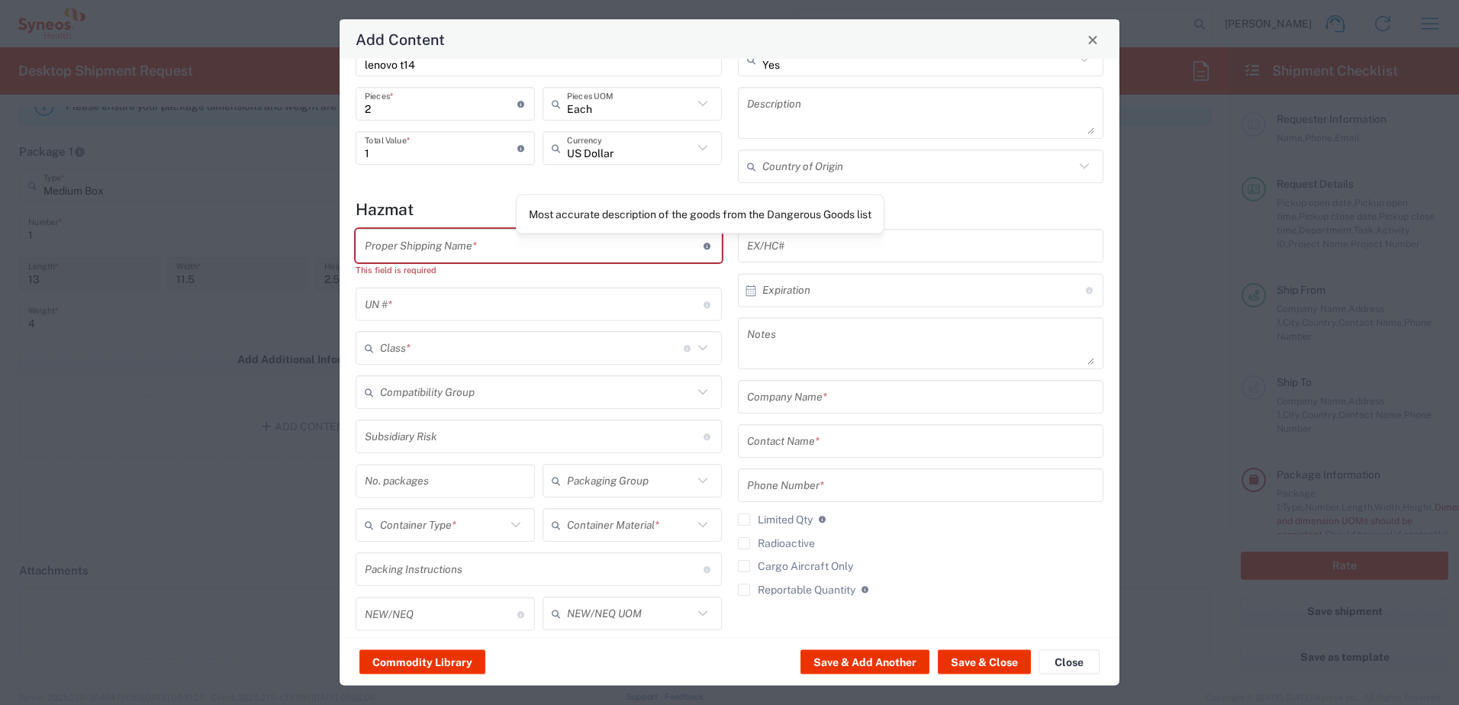
click at [704, 244] on icon at bounding box center [708, 246] width 8 height 7
click at [606, 264] on div "This field is required" at bounding box center [539, 270] width 366 height 14
click at [584, 257] on input "text" at bounding box center [534, 246] width 339 height 27
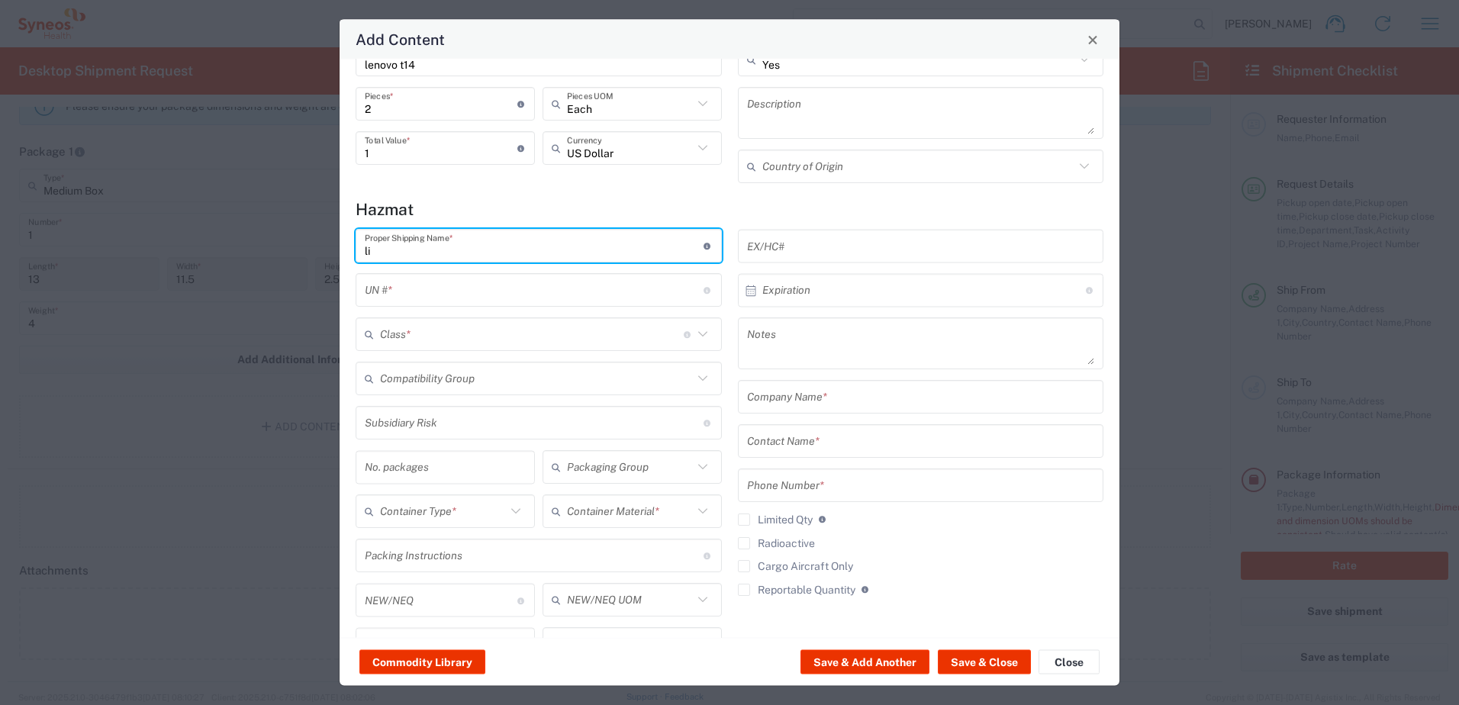
type input "l"
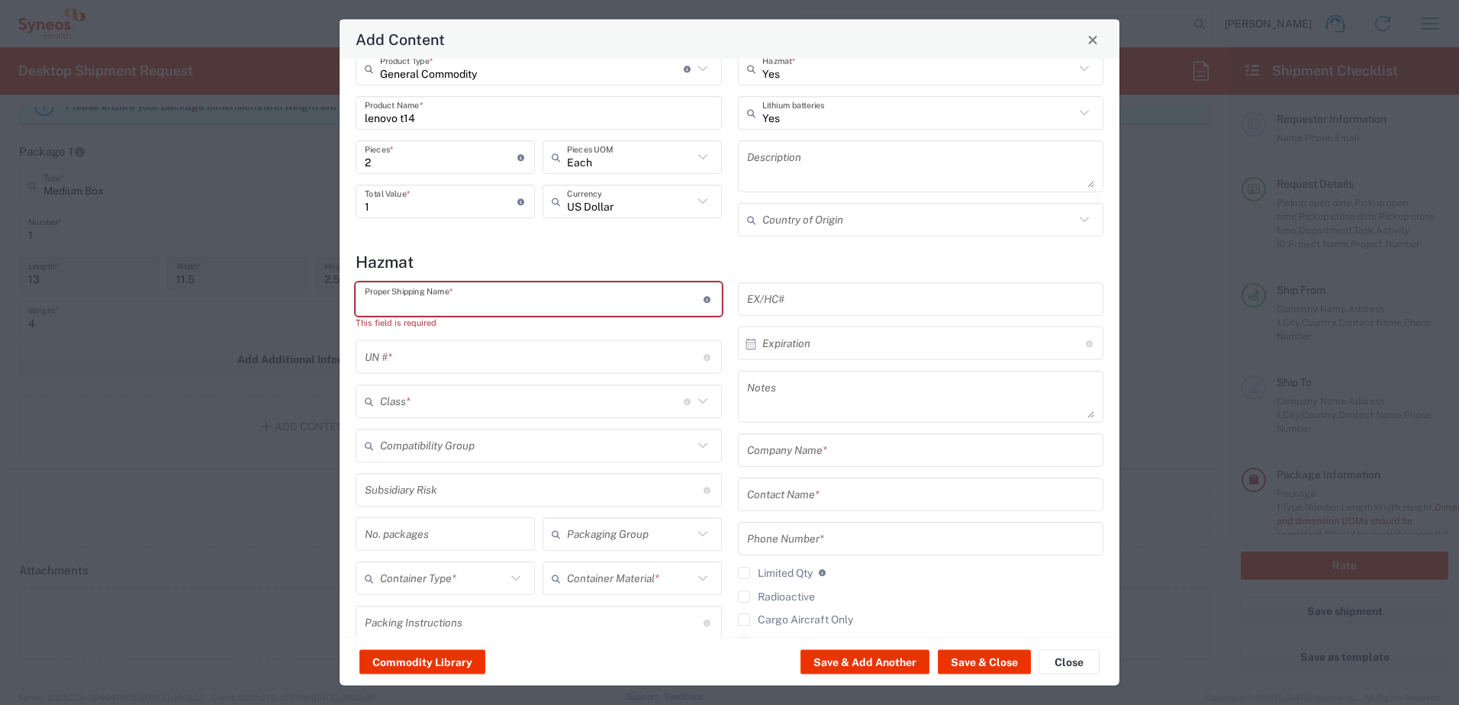
scroll to position [0, 0]
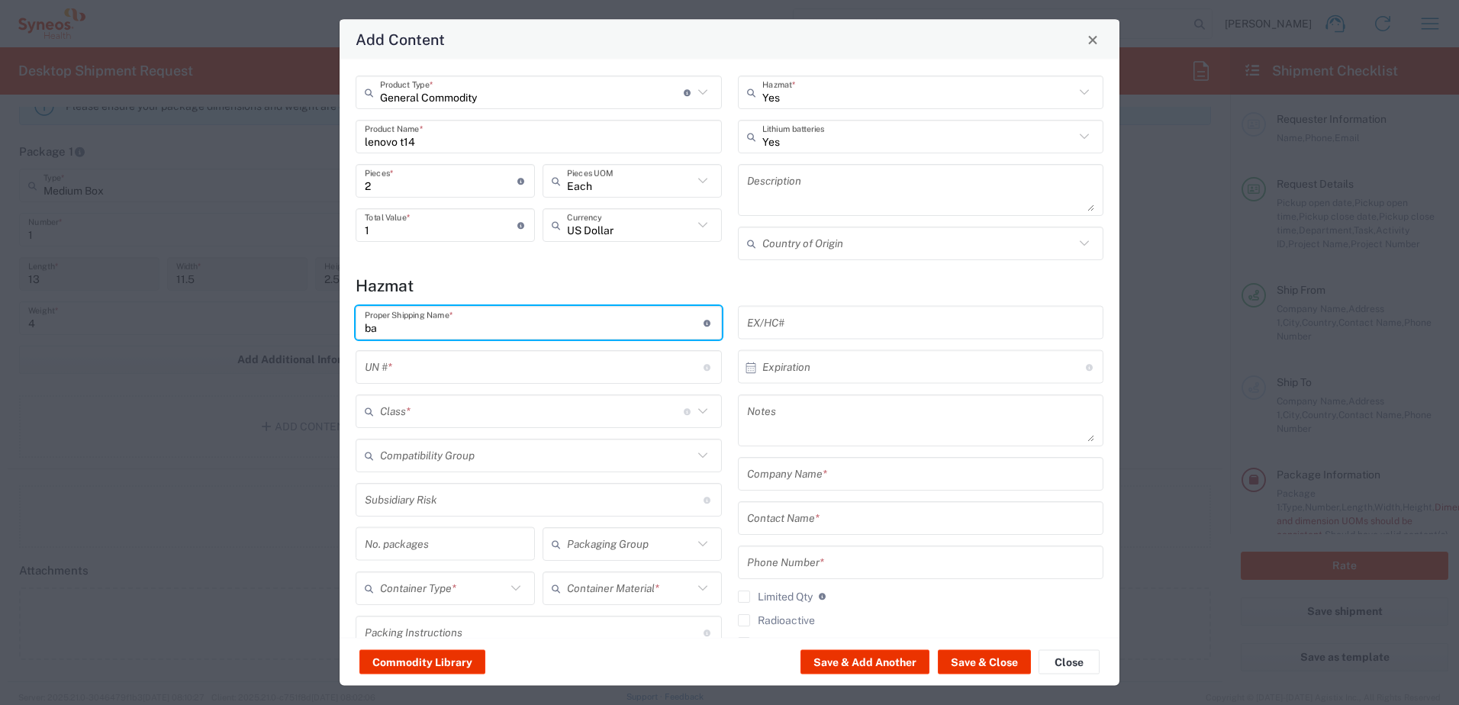
type input "b"
type input "lenovo t14 laptop"
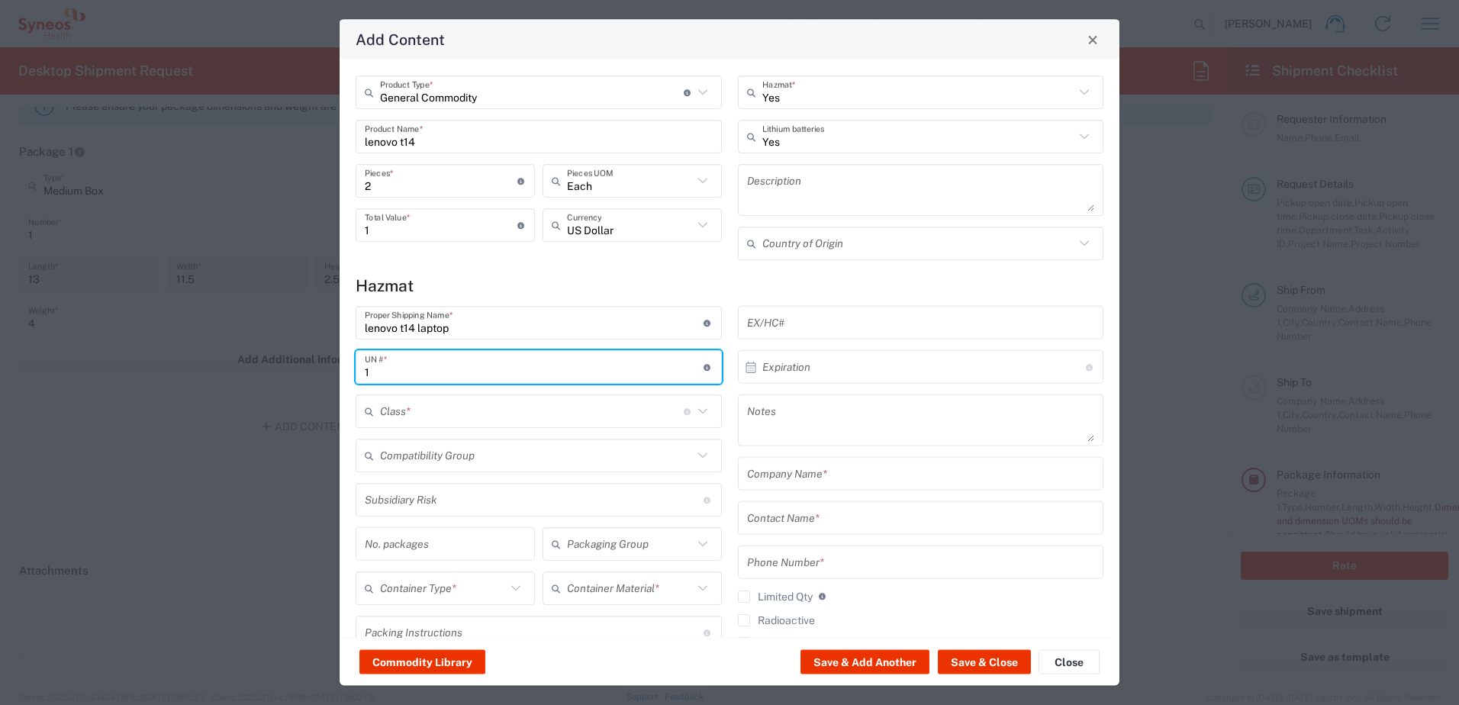
type input "1"
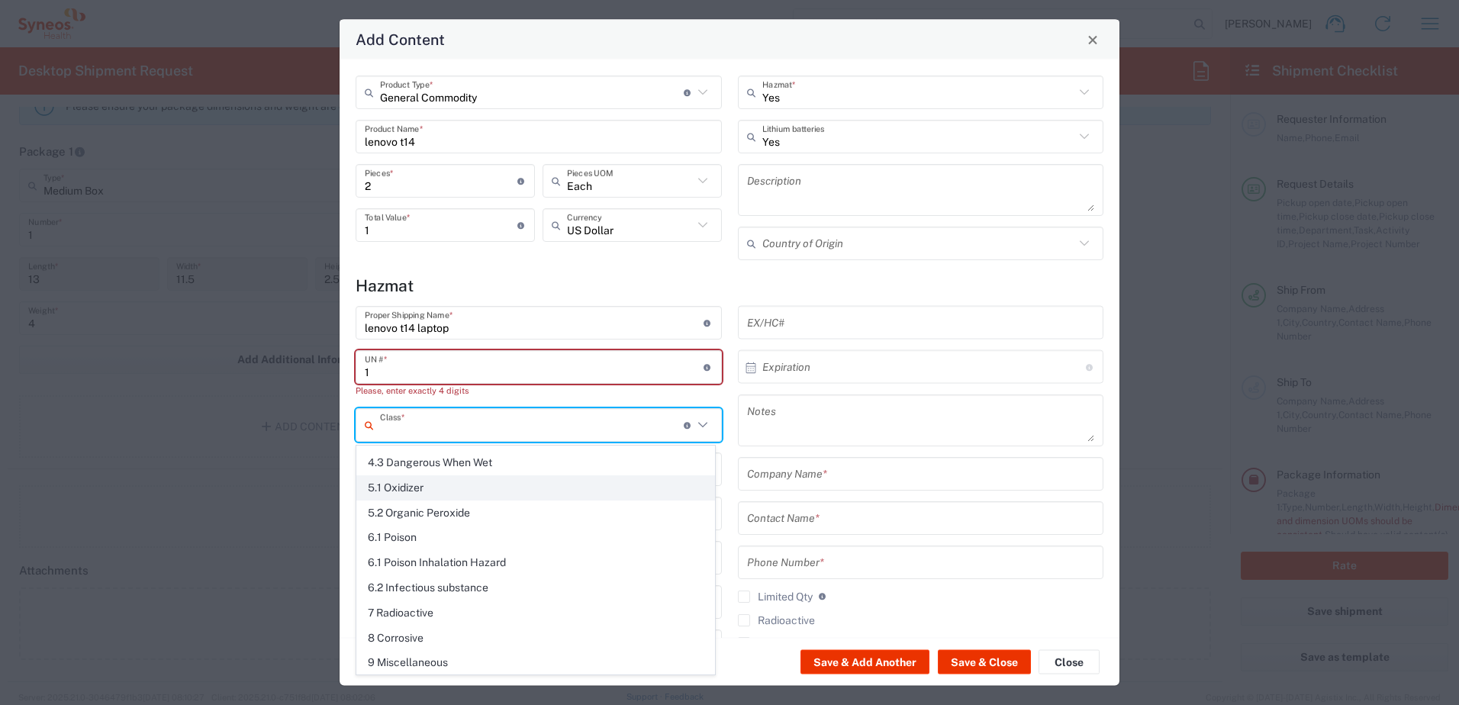
scroll to position [321, 0]
click at [436, 660] on span "9 Miscellaneous" at bounding box center [535, 662] width 357 height 24
type input "9 Miscellaneous"
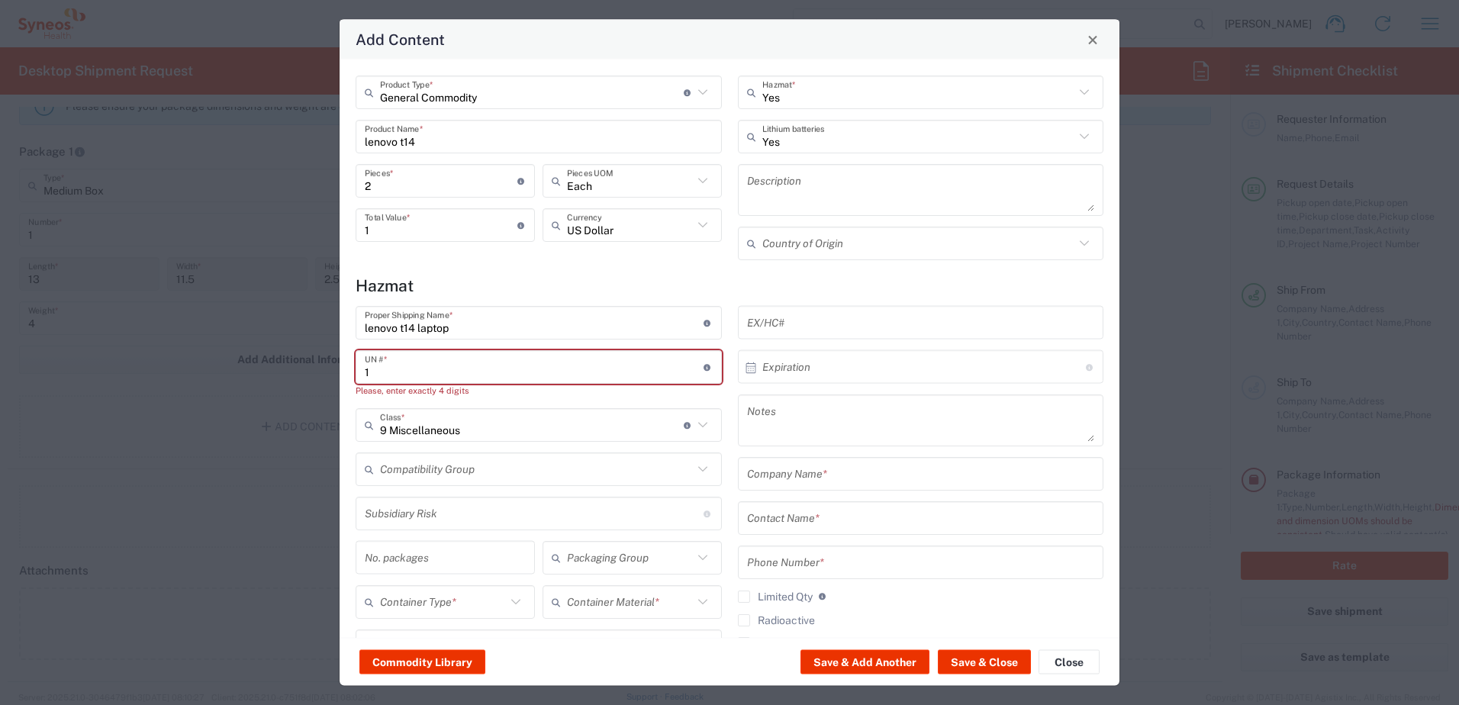
scroll to position [153, 0]
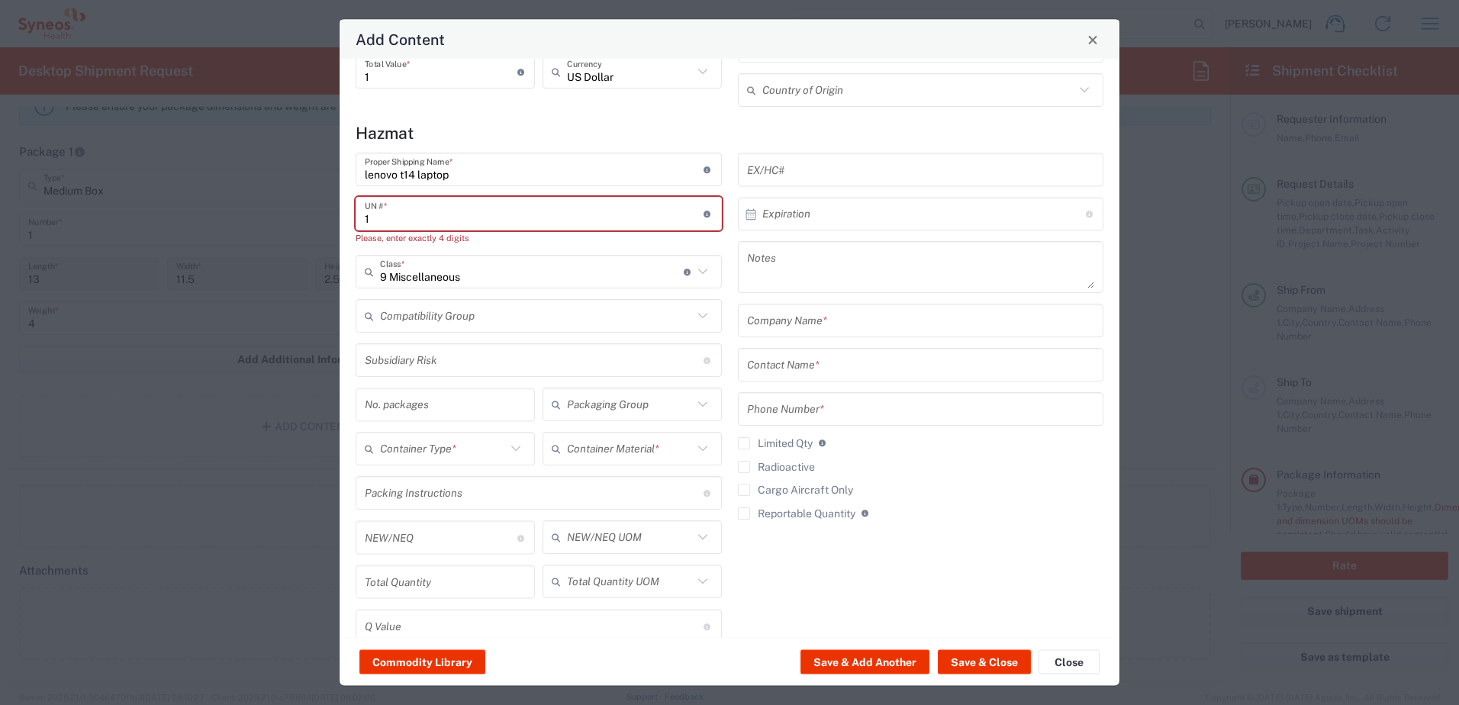
click at [520, 450] on icon at bounding box center [516, 450] width 20 height 20
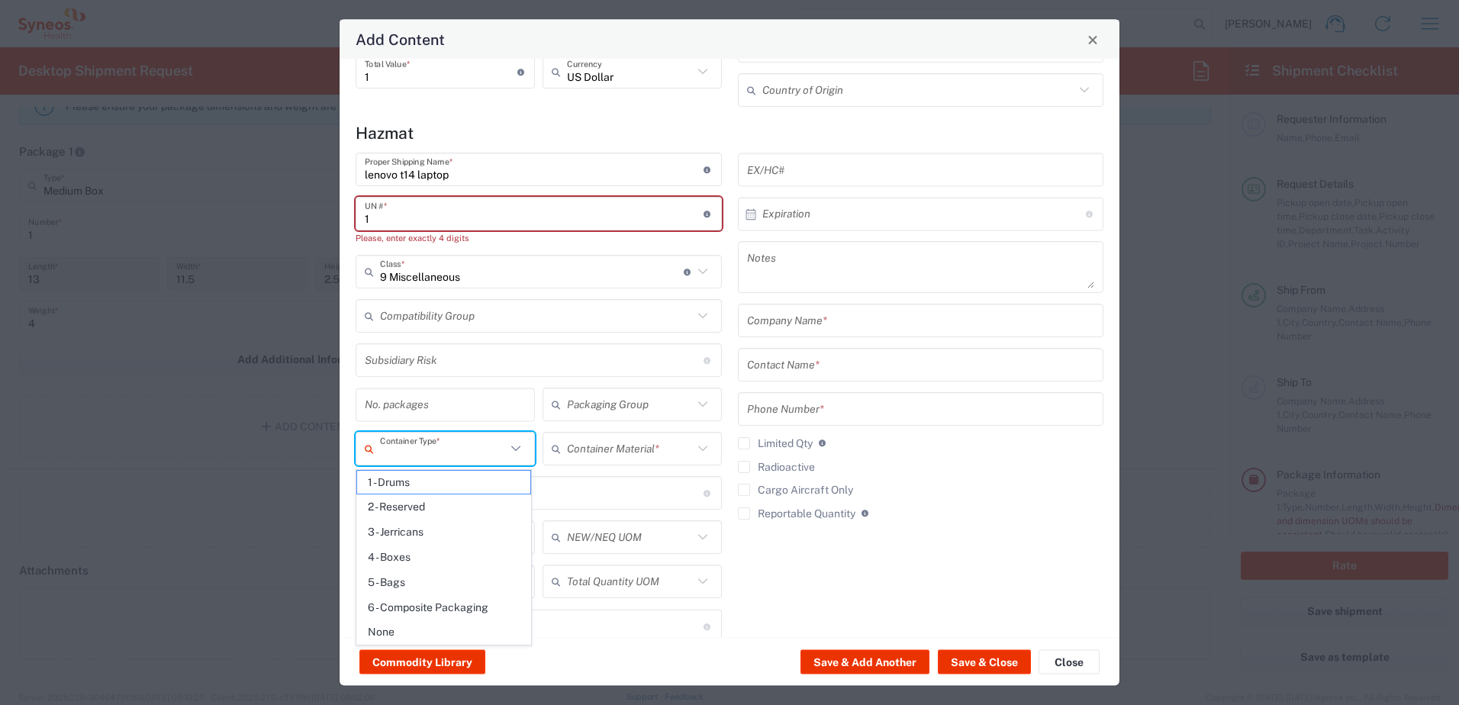
click at [1003, 512] on agx-checkbox-control "Reportable Quantity Hazmat Reportable Quantity" at bounding box center [921, 515] width 366 height 14
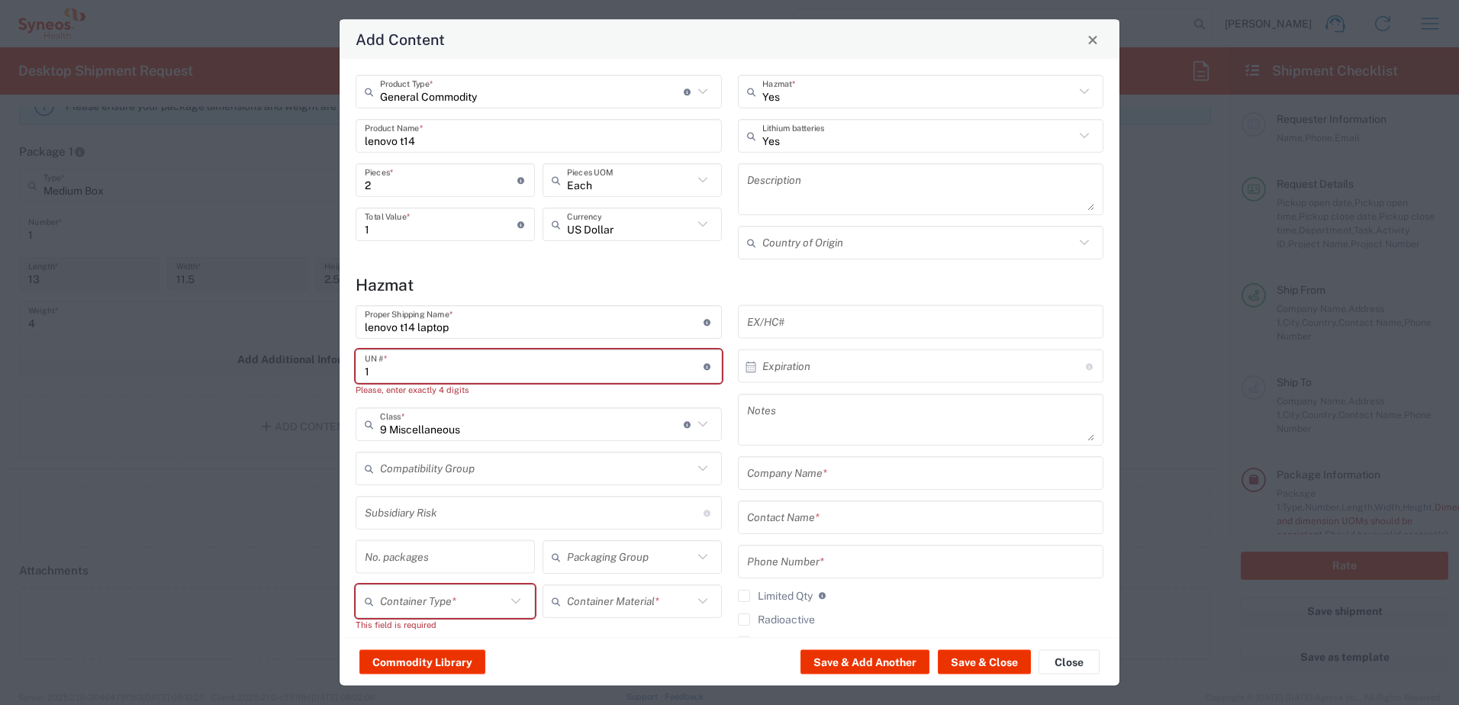
scroll to position [0, 0]
